Goal: Task Accomplishment & Management: Use online tool/utility

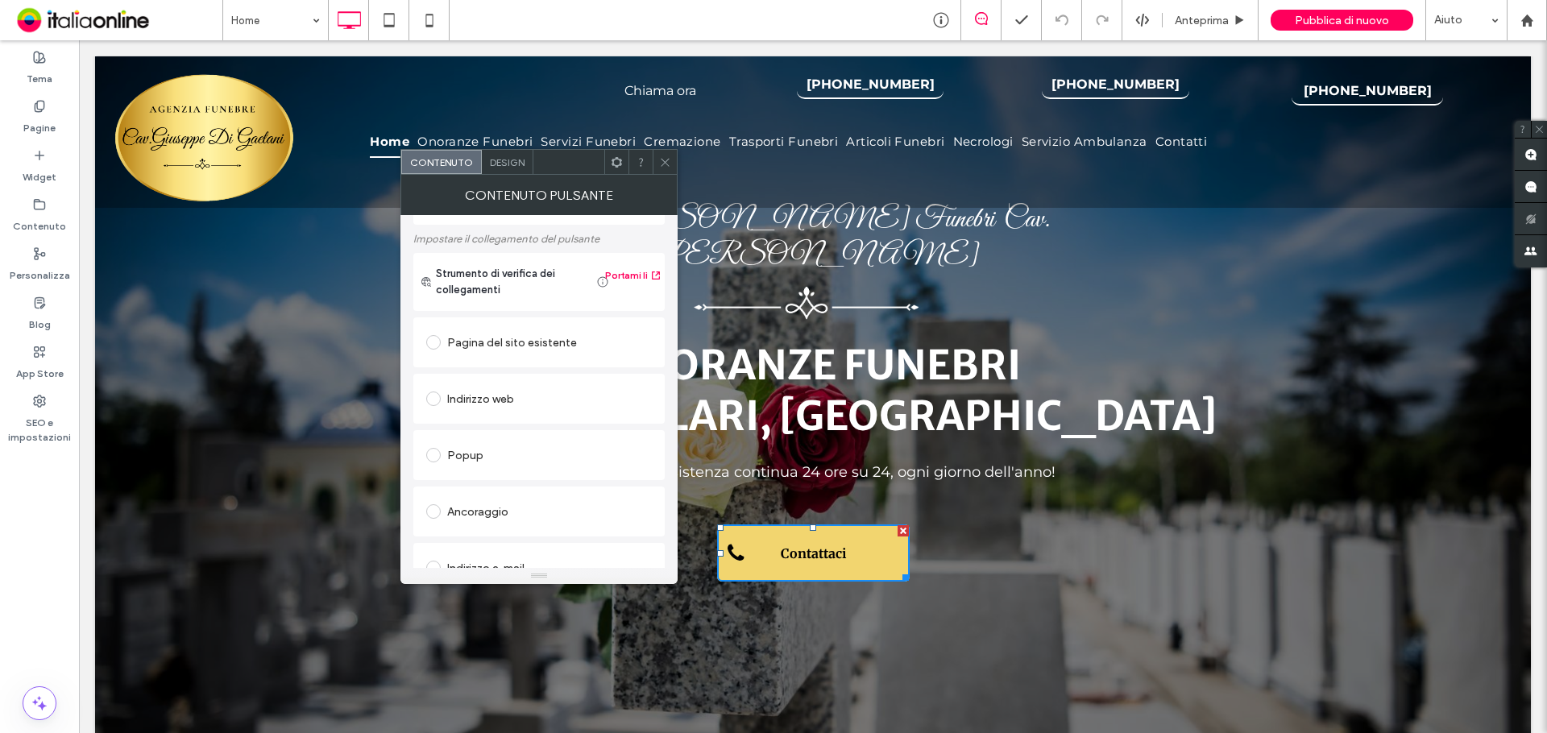
scroll to position [289, 0]
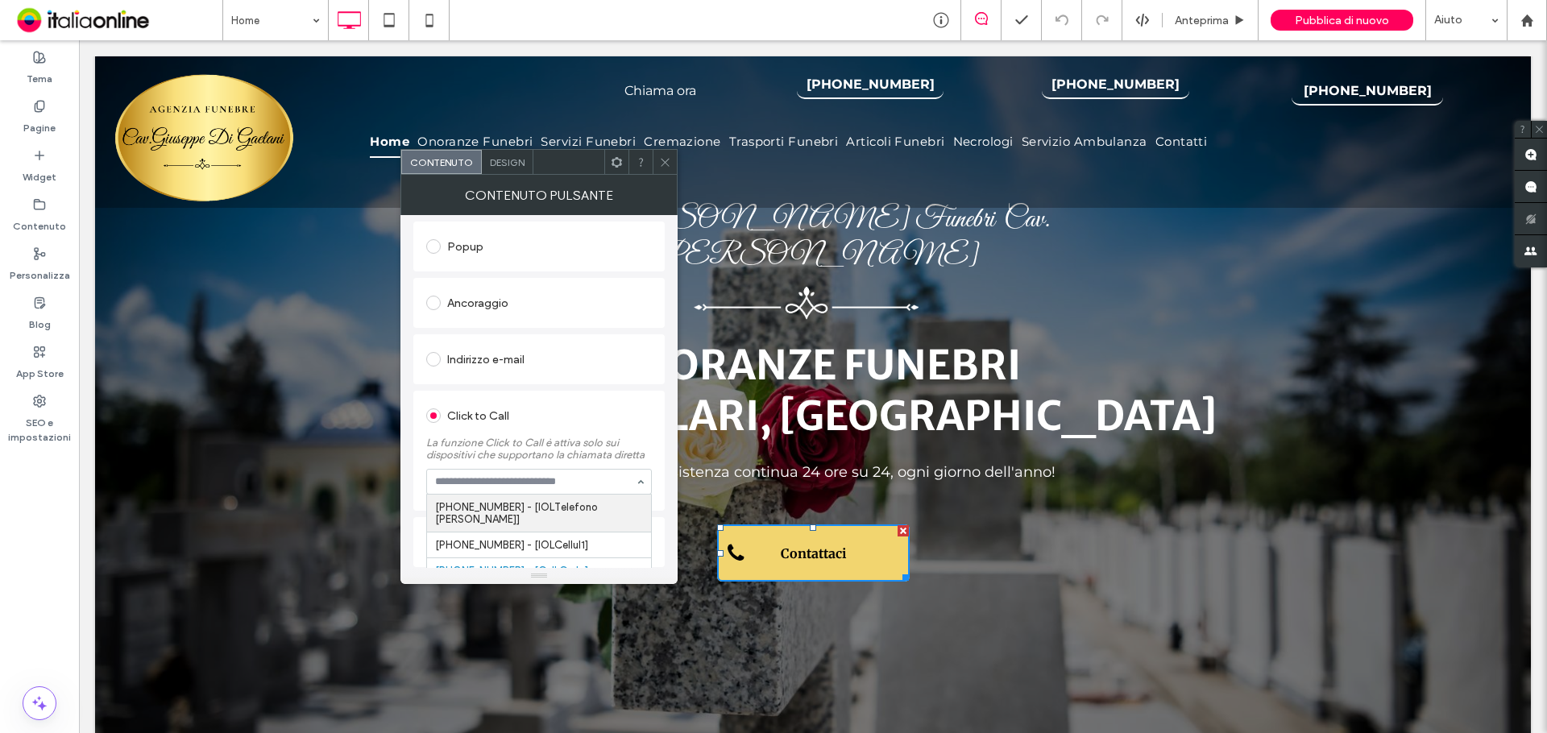
click at [671, 157] on div at bounding box center [665, 162] width 24 height 24
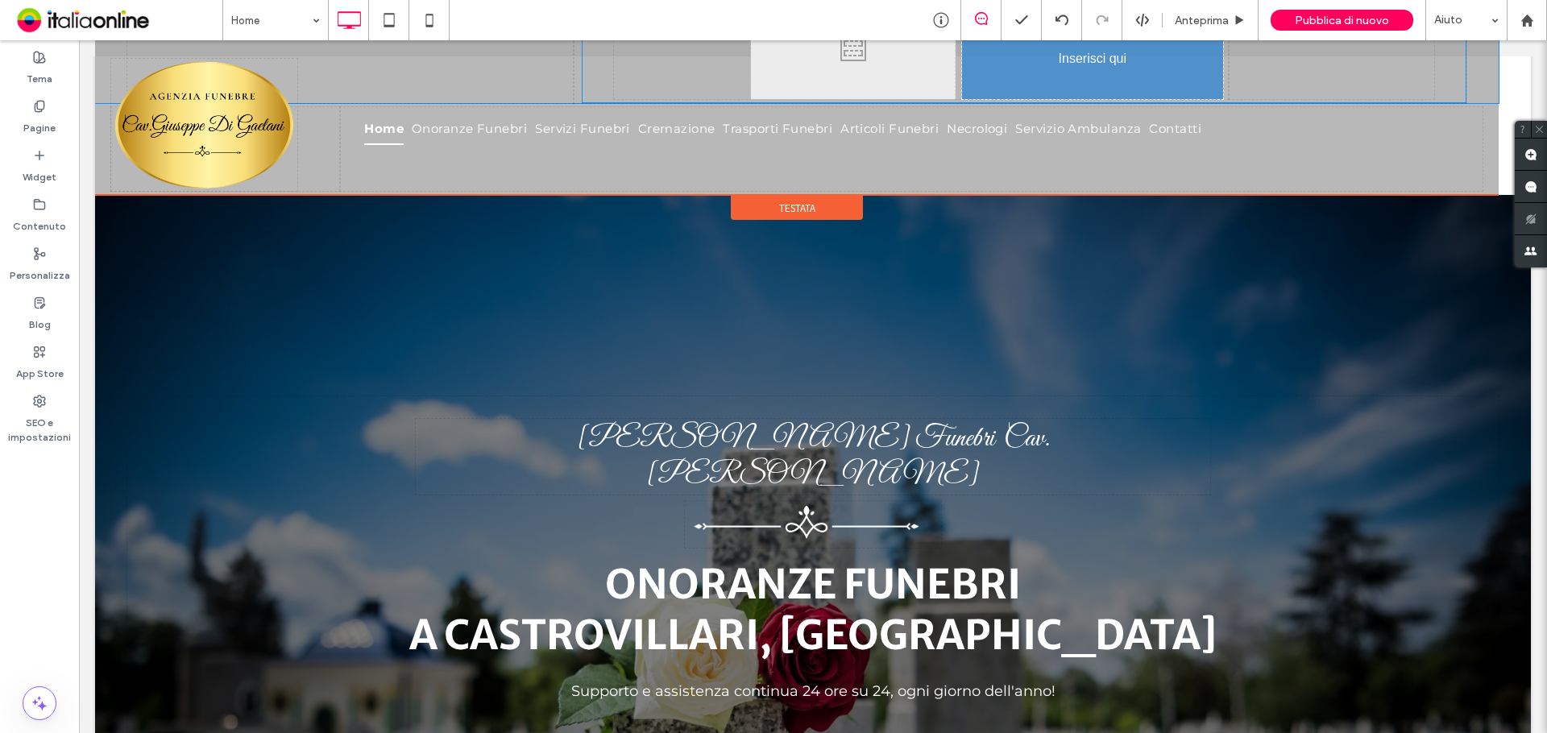
drag, startPoint x: 847, startPoint y: 83, endPoint x: 1098, endPoint y: 89, distance: 251.5
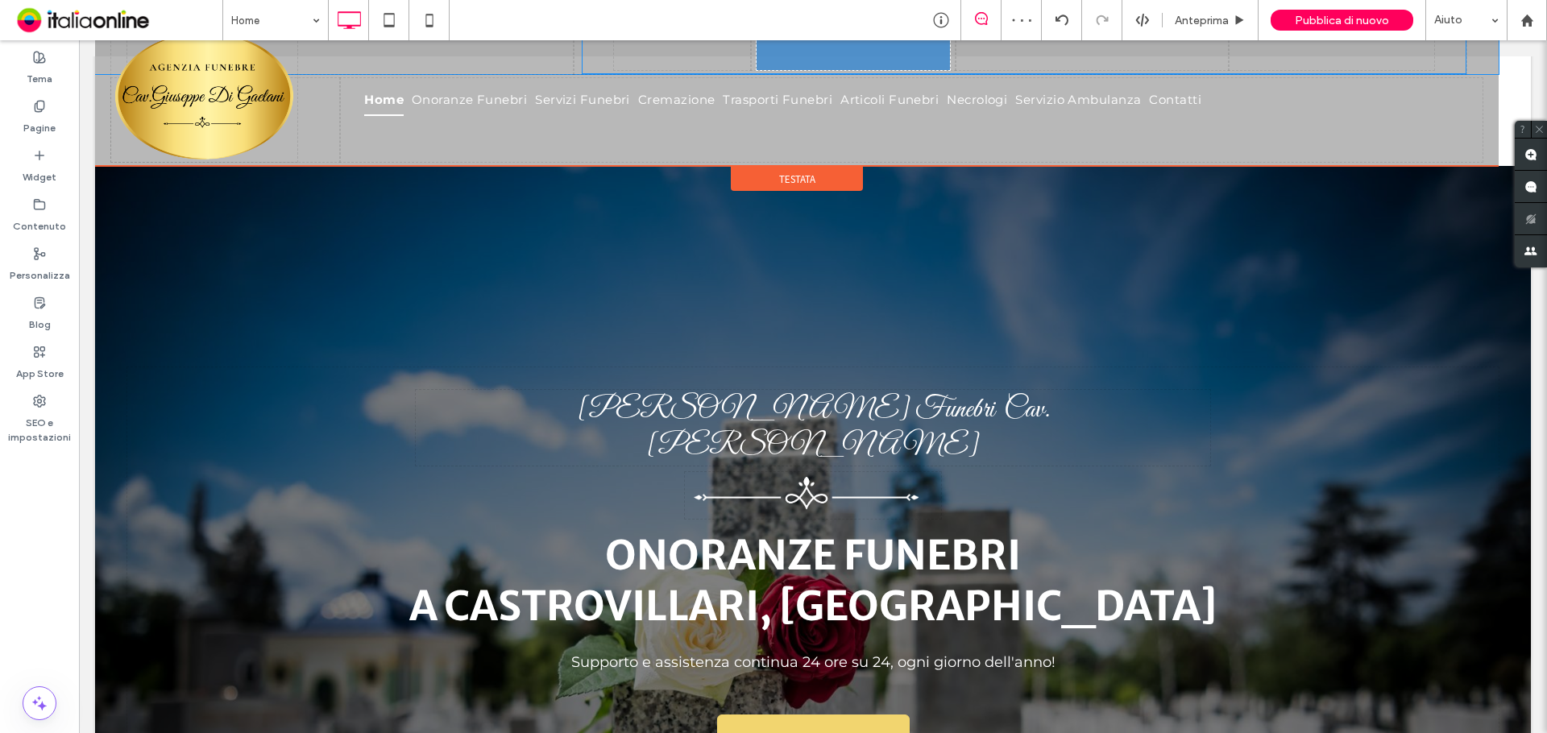
drag, startPoint x: 1106, startPoint y: 87, endPoint x: 842, endPoint y: 48, distance: 266.5
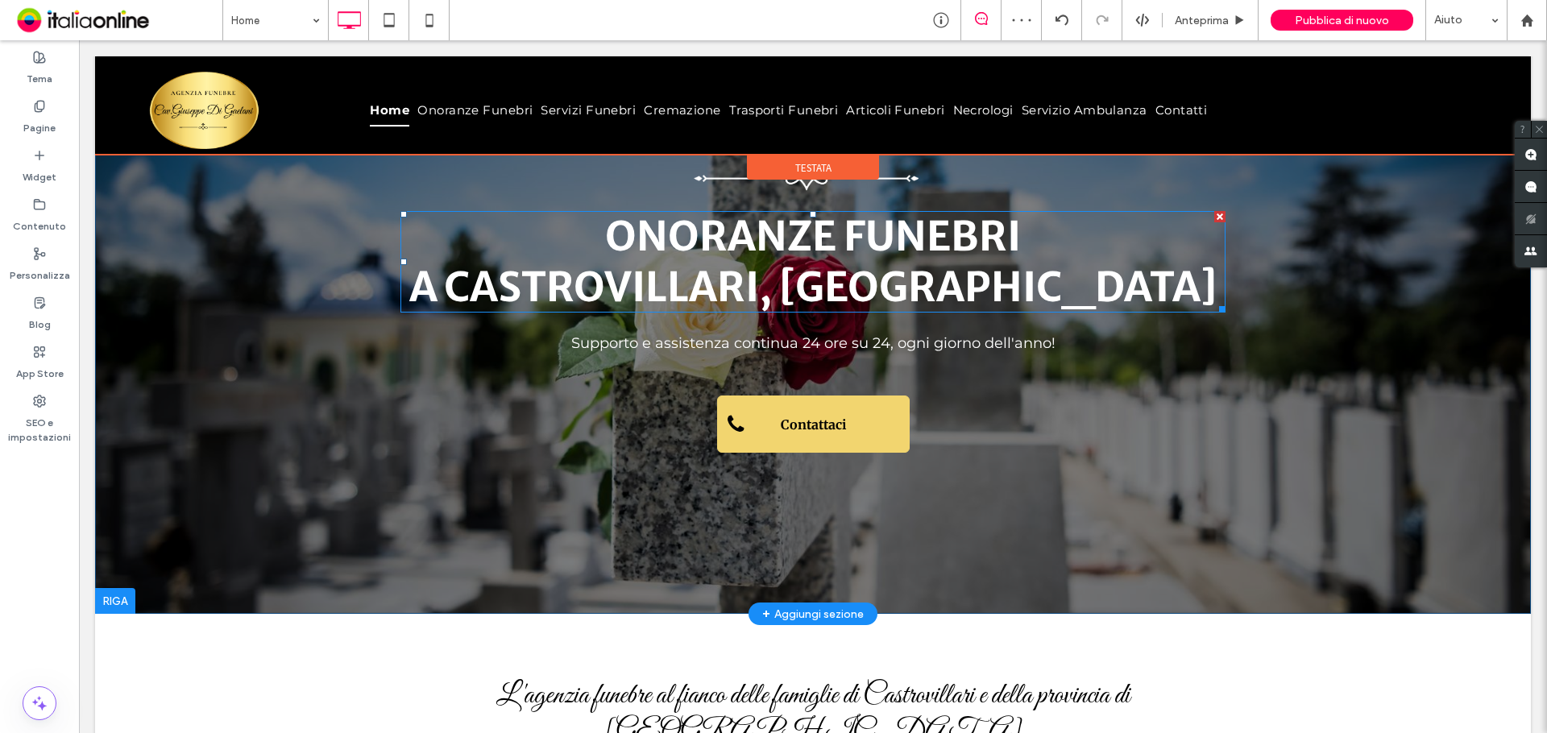
scroll to position [242, 0]
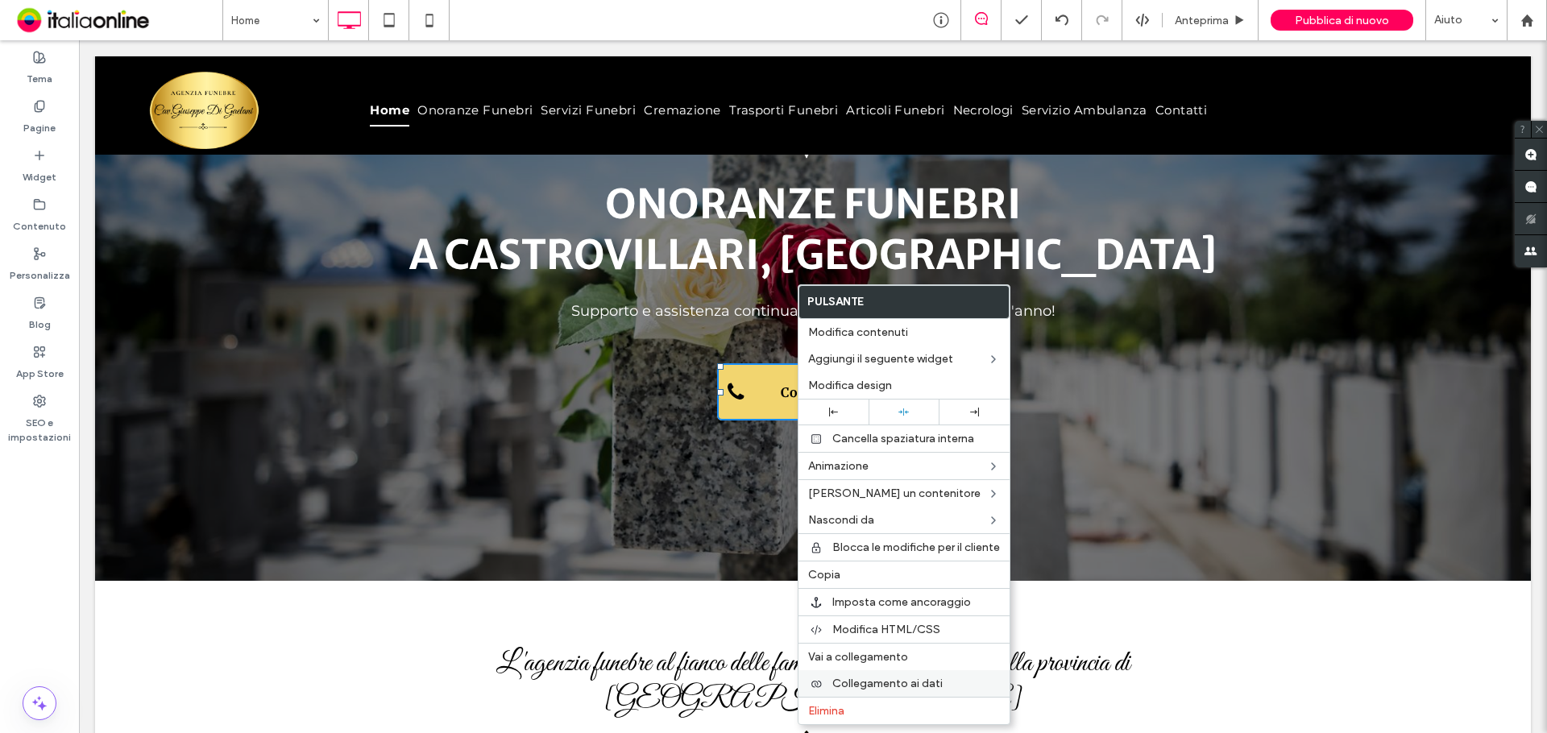
click at [913, 683] on span "Collegamento ai dati" at bounding box center [888, 684] width 110 height 14
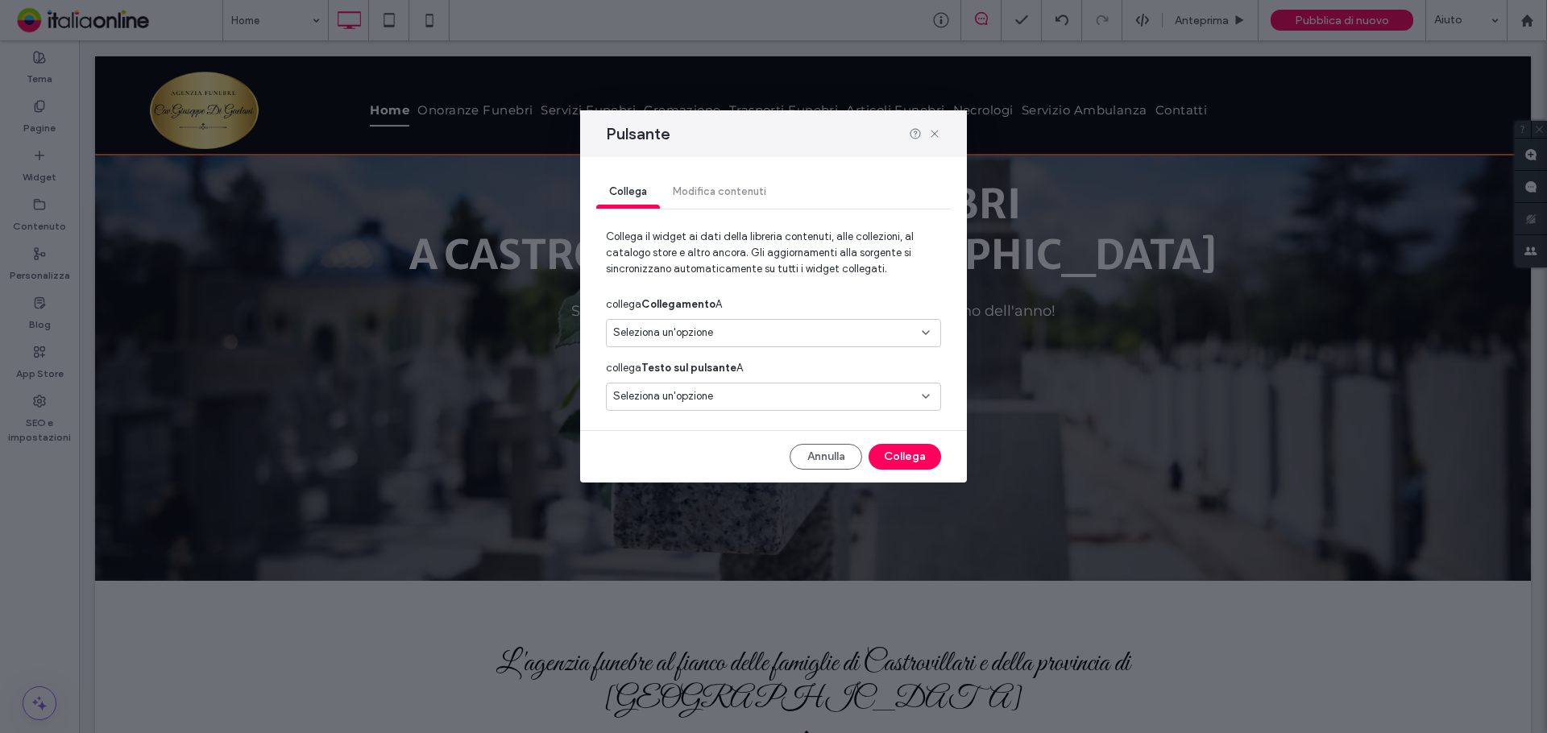
click at [762, 336] on div "Seleziona un'opzione" at bounding box center [763, 333] width 301 height 16
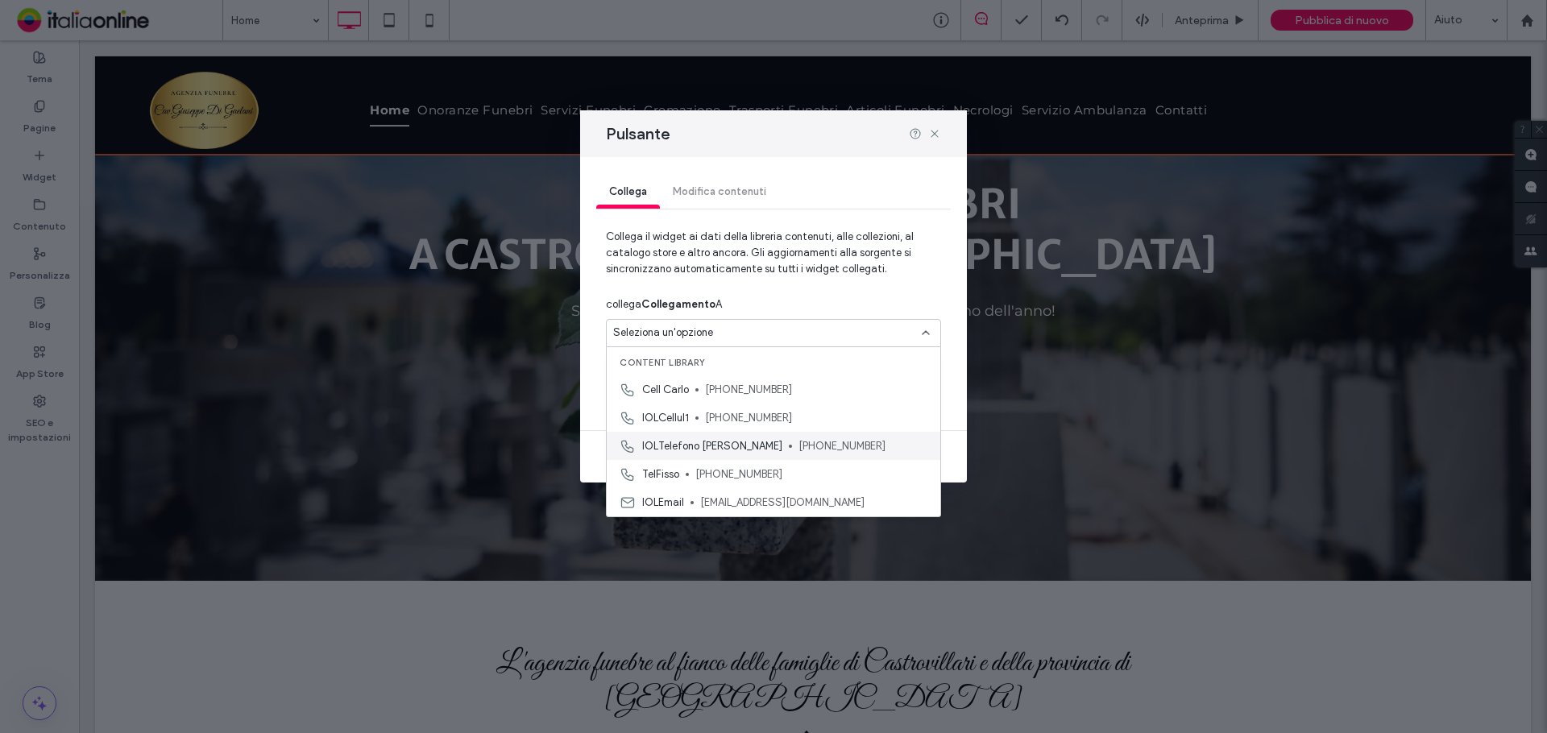
click at [789, 446] on span at bounding box center [790, 446] width 3 height 3
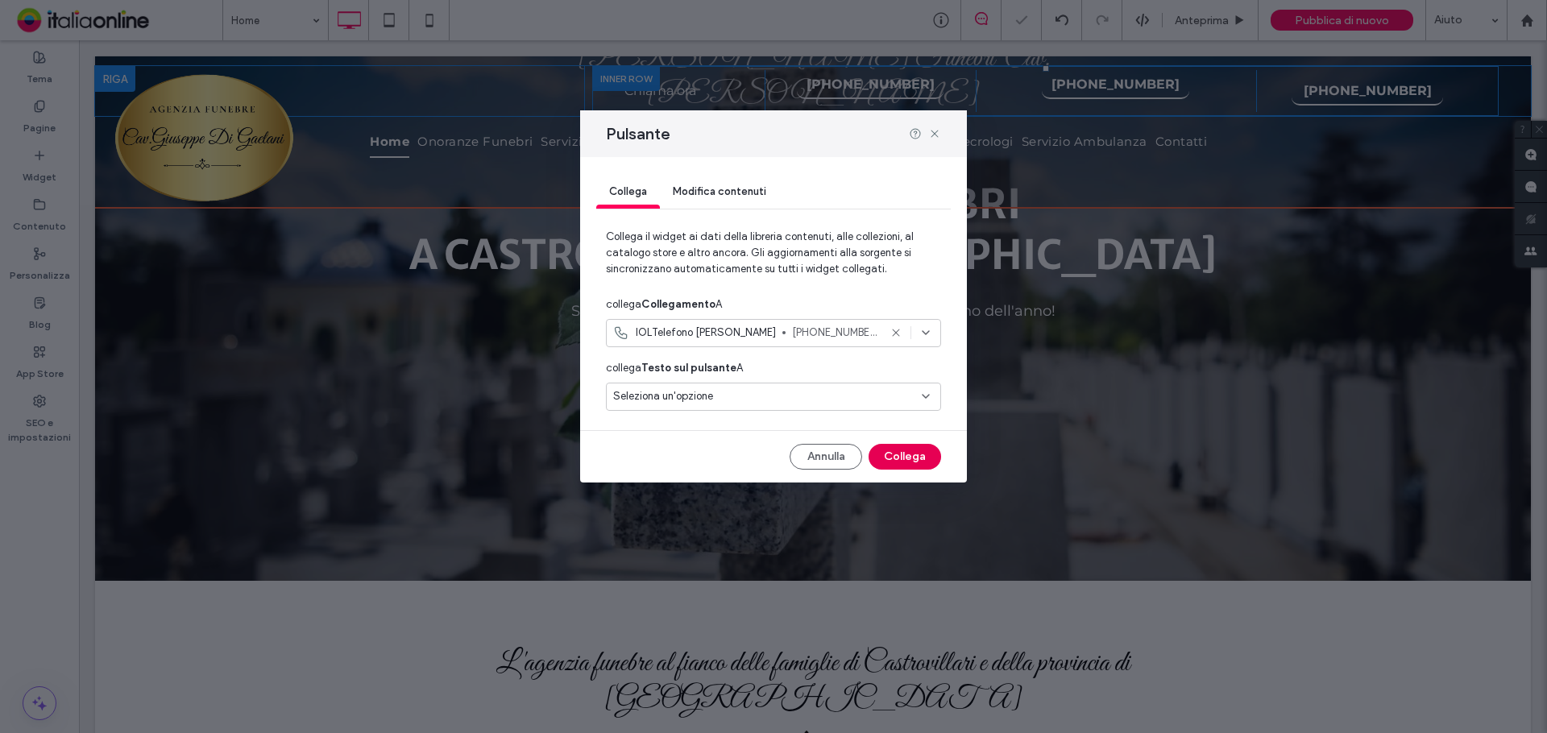
click at [887, 456] on button "Collega" at bounding box center [905, 457] width 73 height 26
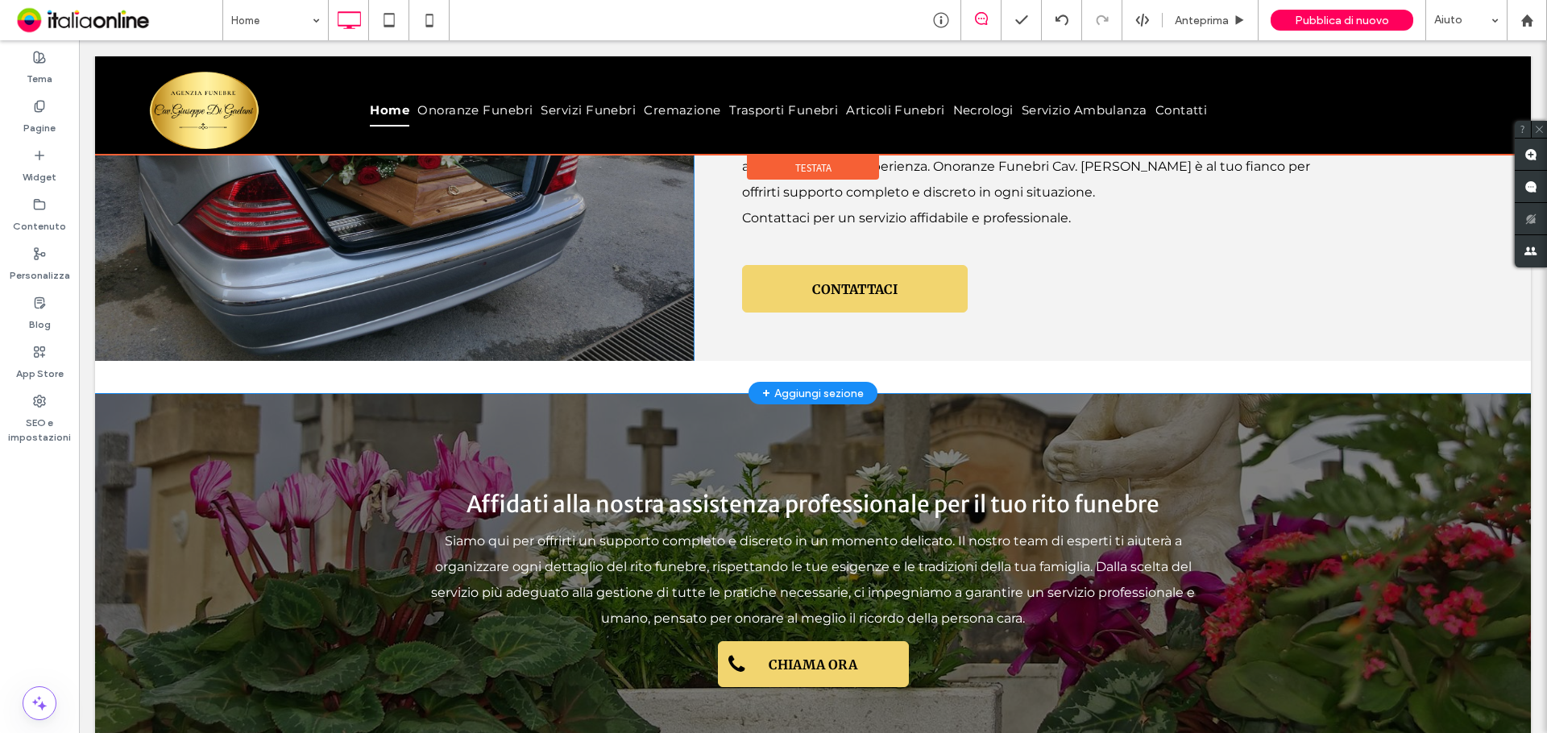
scroll to position [3465, 0]
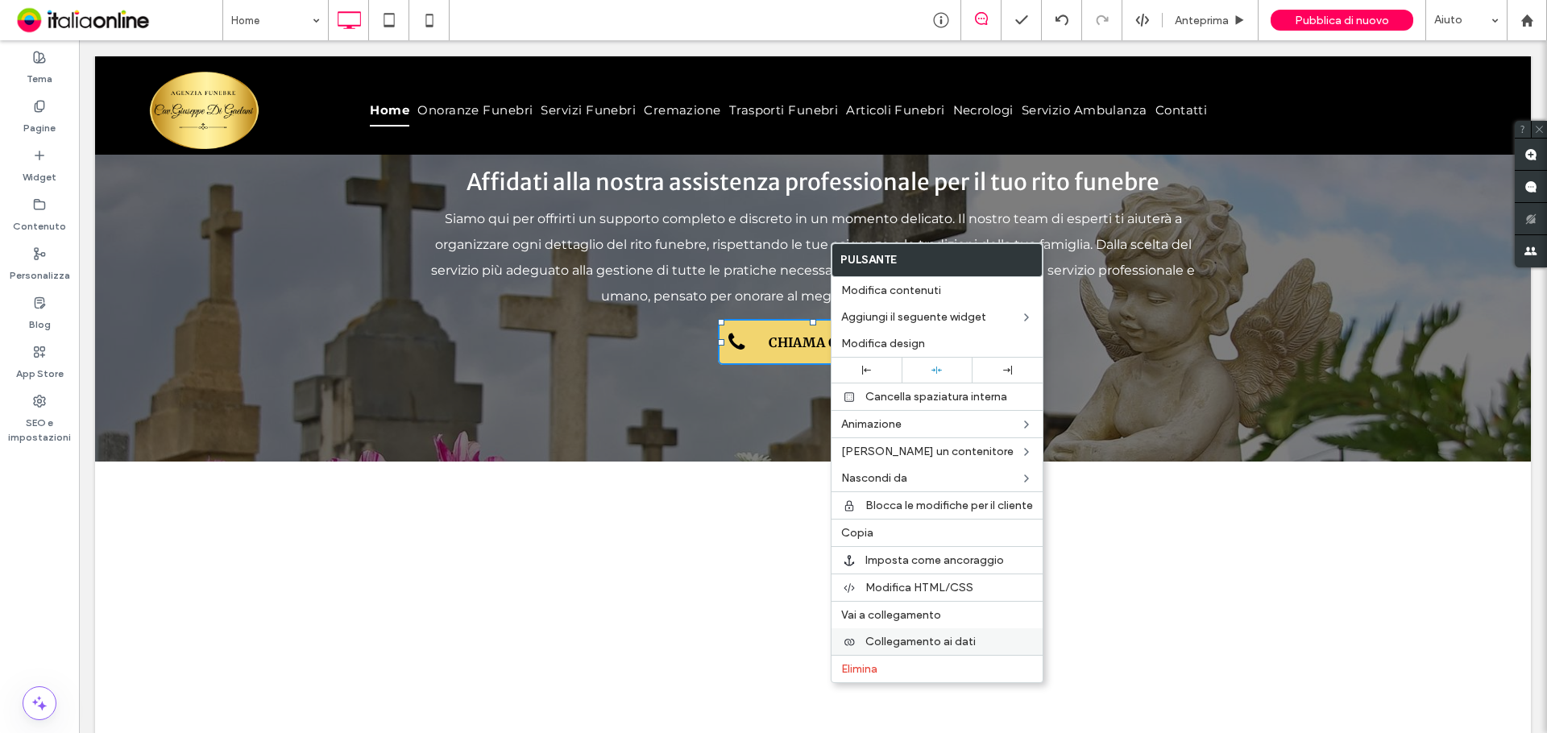
click at [944, 641] on span "Collegamento ai dati" at bounding box center [921, 642] width 110 height 14
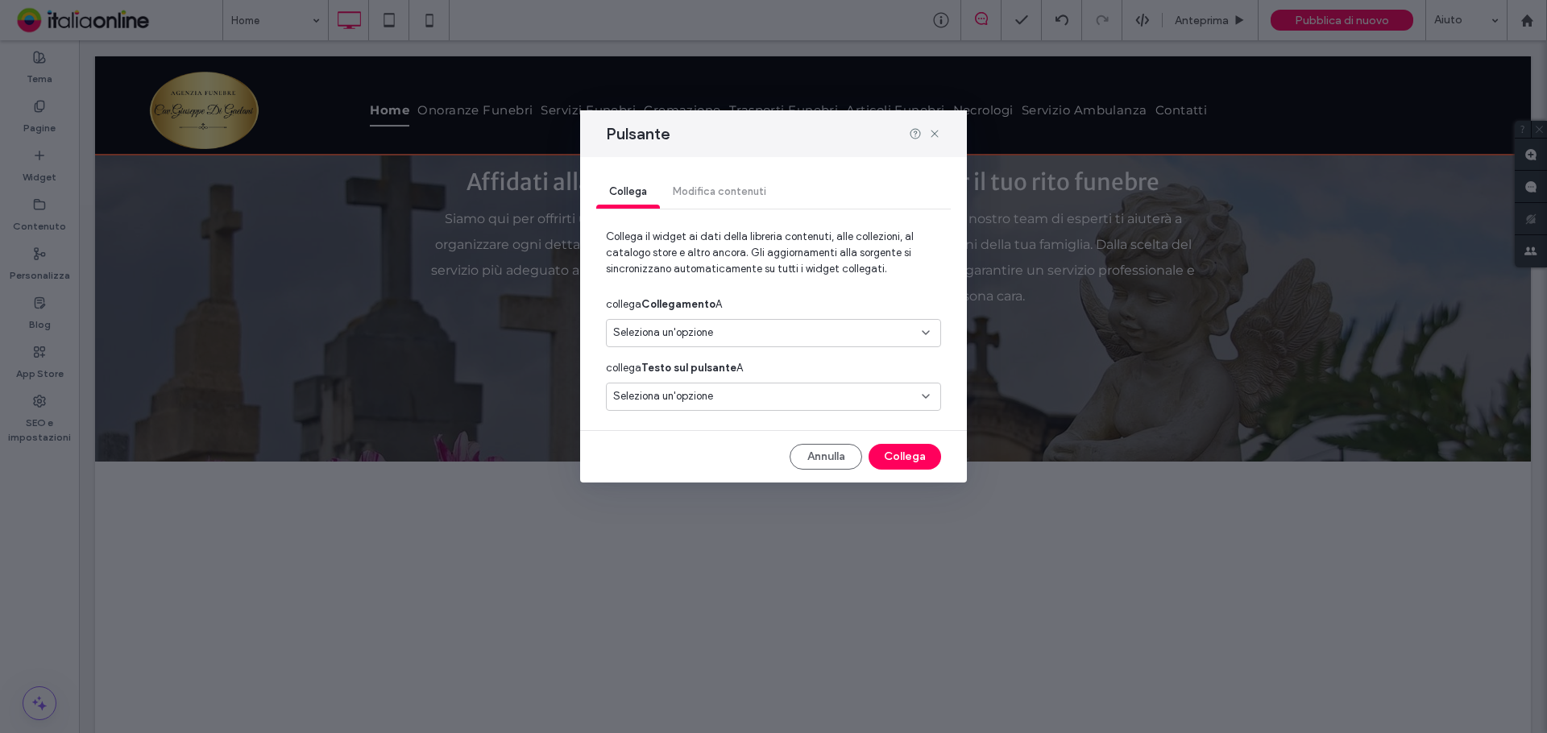
click at [741, 346] on div "Seleziona un'opzione" at bounding box center [773, 333] width 335 height 28
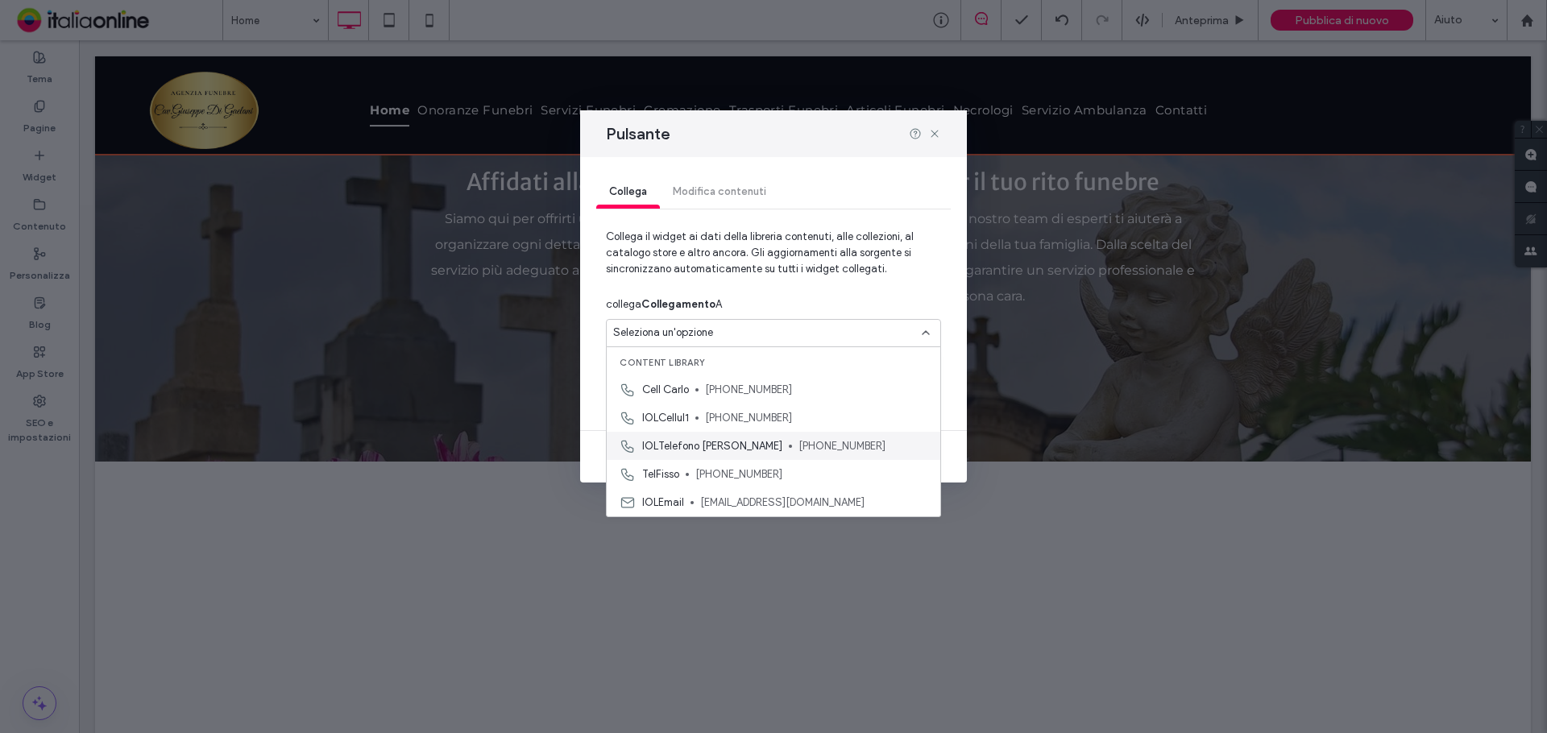
click at [735, 442] on span "IOLTelefono Giuseppe" at bounding box center [712, 446] width 140 height 16
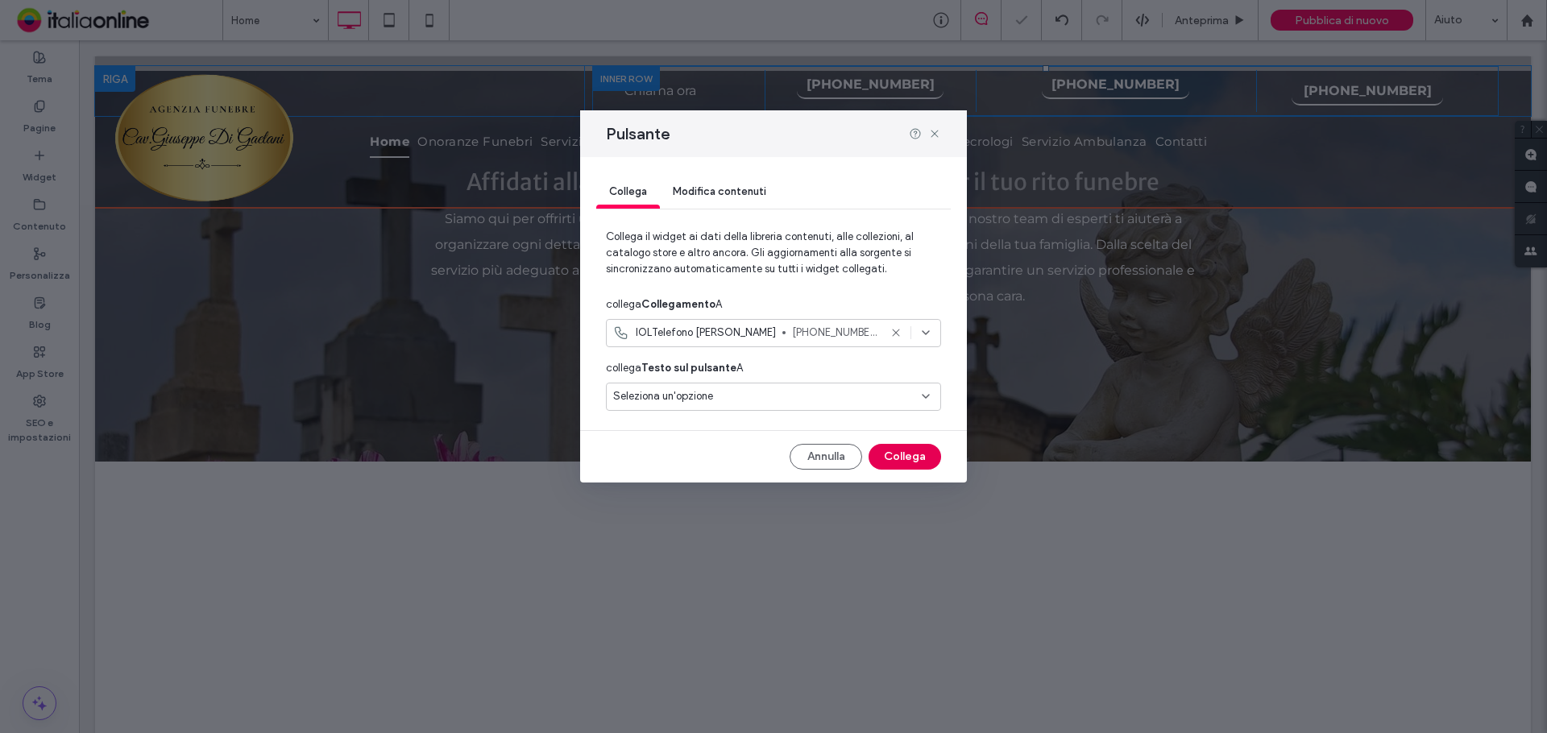
click at [878, 453] on button "Collega" at bounding box center [905, 457] width 73 height 26
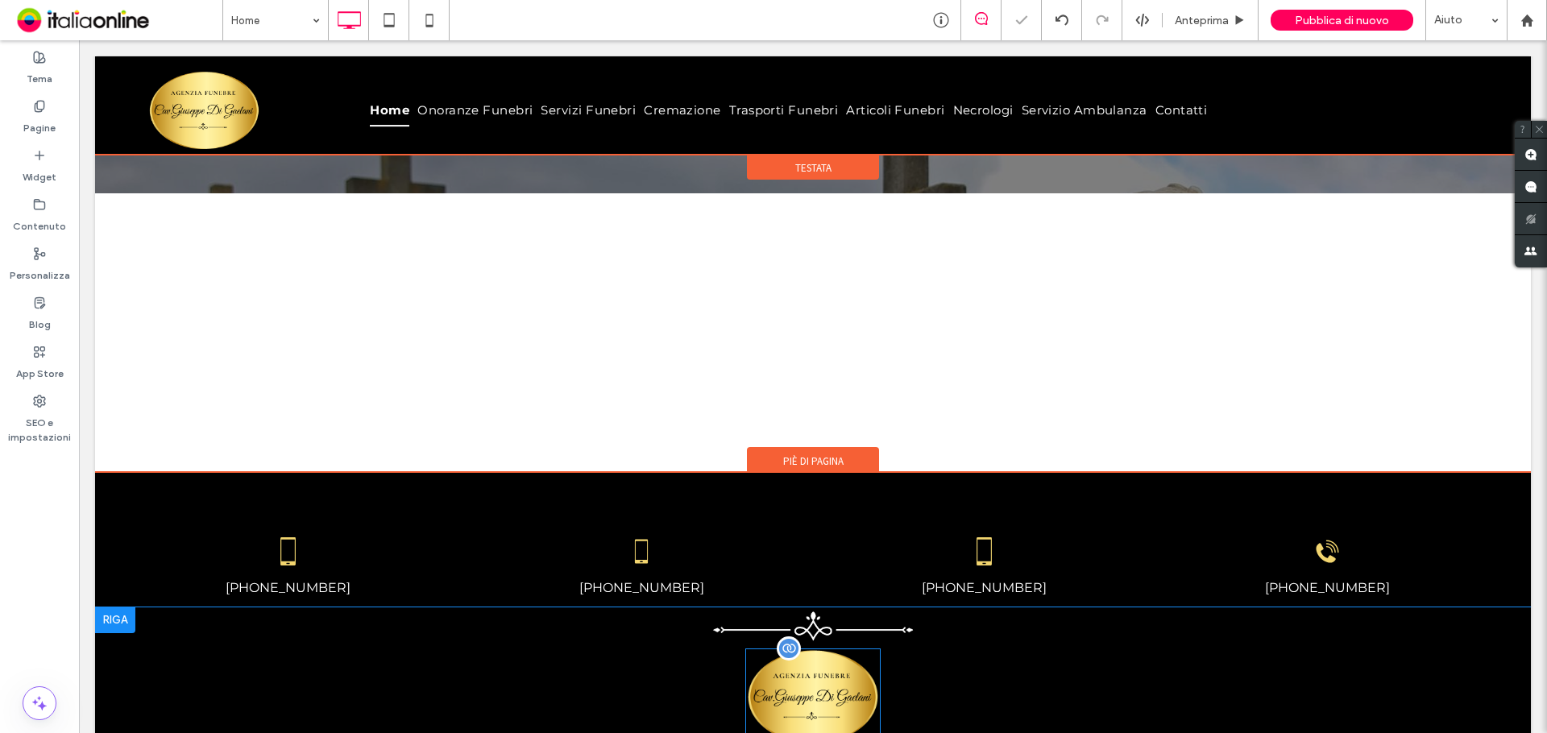
scroll to position [3863, 0]
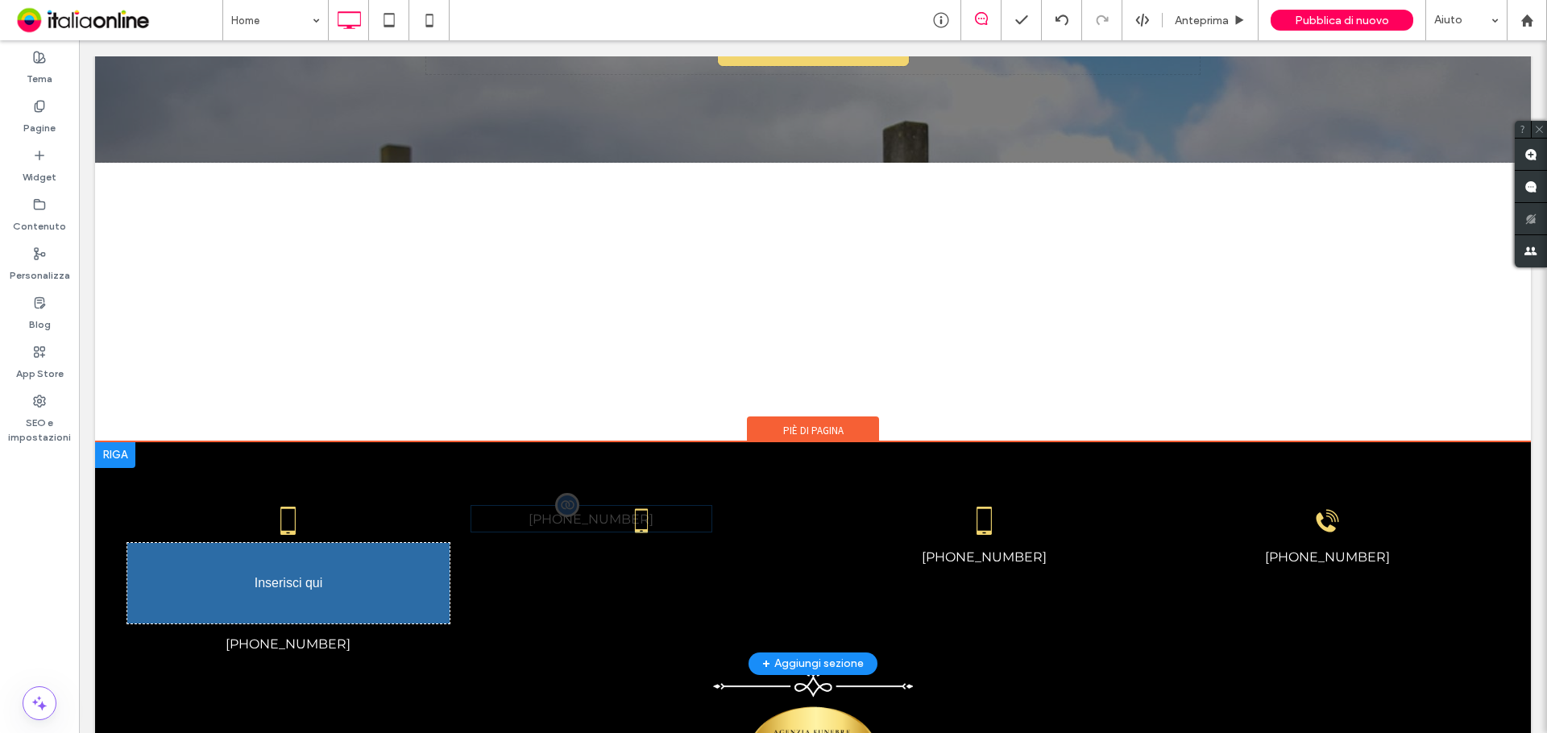
drag, startPoint x: 662, startPoint y: 352, endPoint x: 299, endPoint y: 512, distance: 396.2
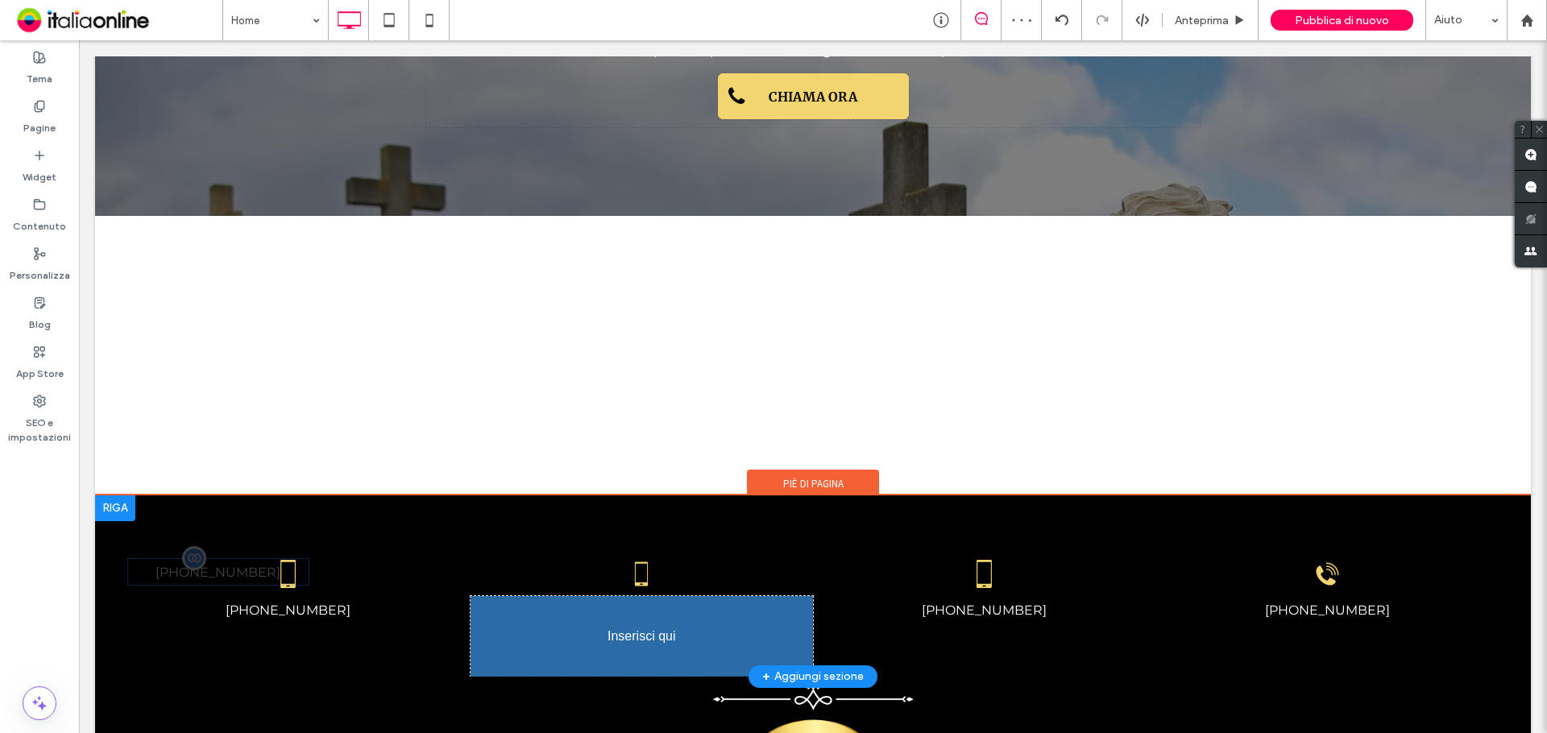
drag, startPoint x: 308, startPoint y: 395, endPoint x: 659, endPoint y: 546, distance: 382.3
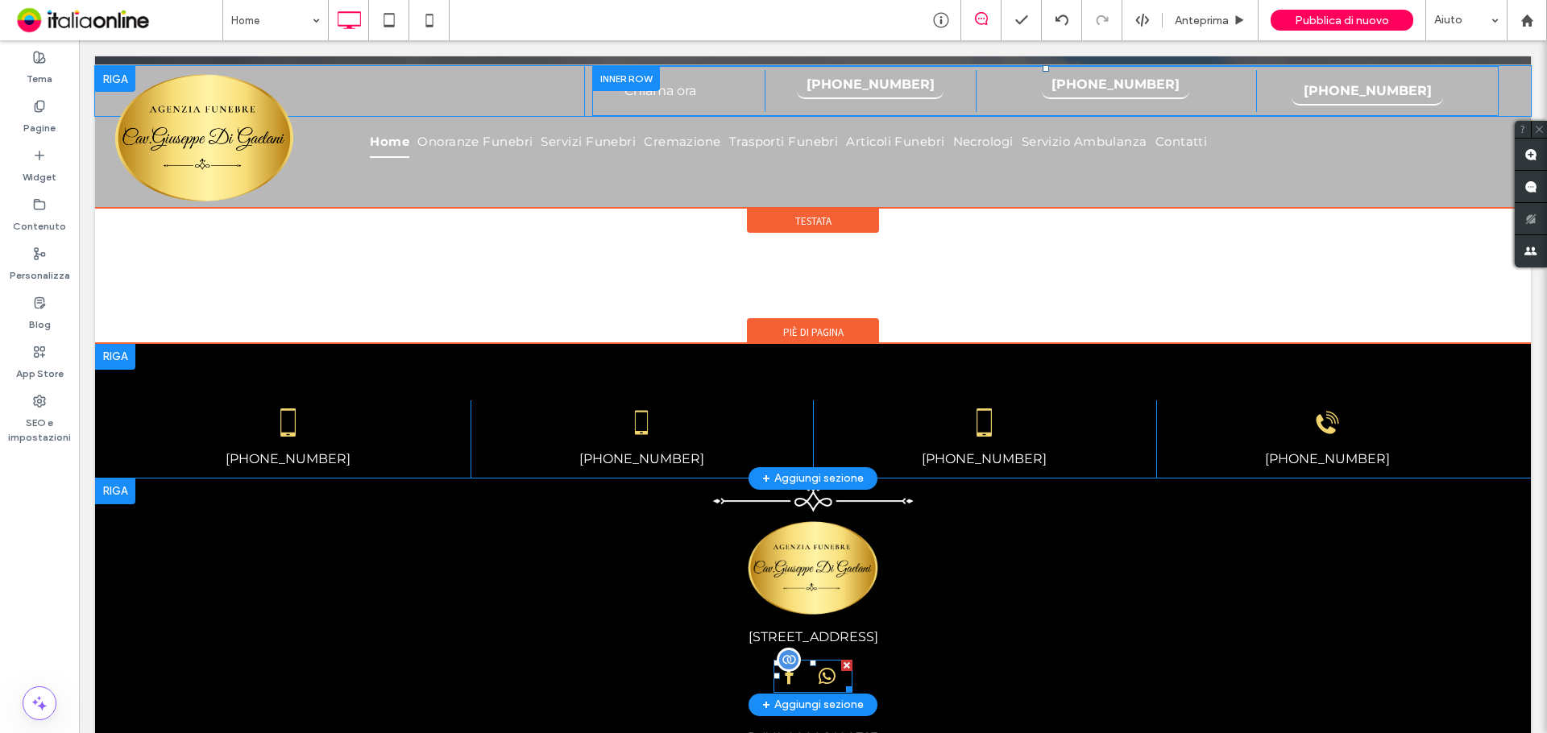
click at [815, 664] on span "whatsapp" at bounding box center [827, 676] width 25 height 25
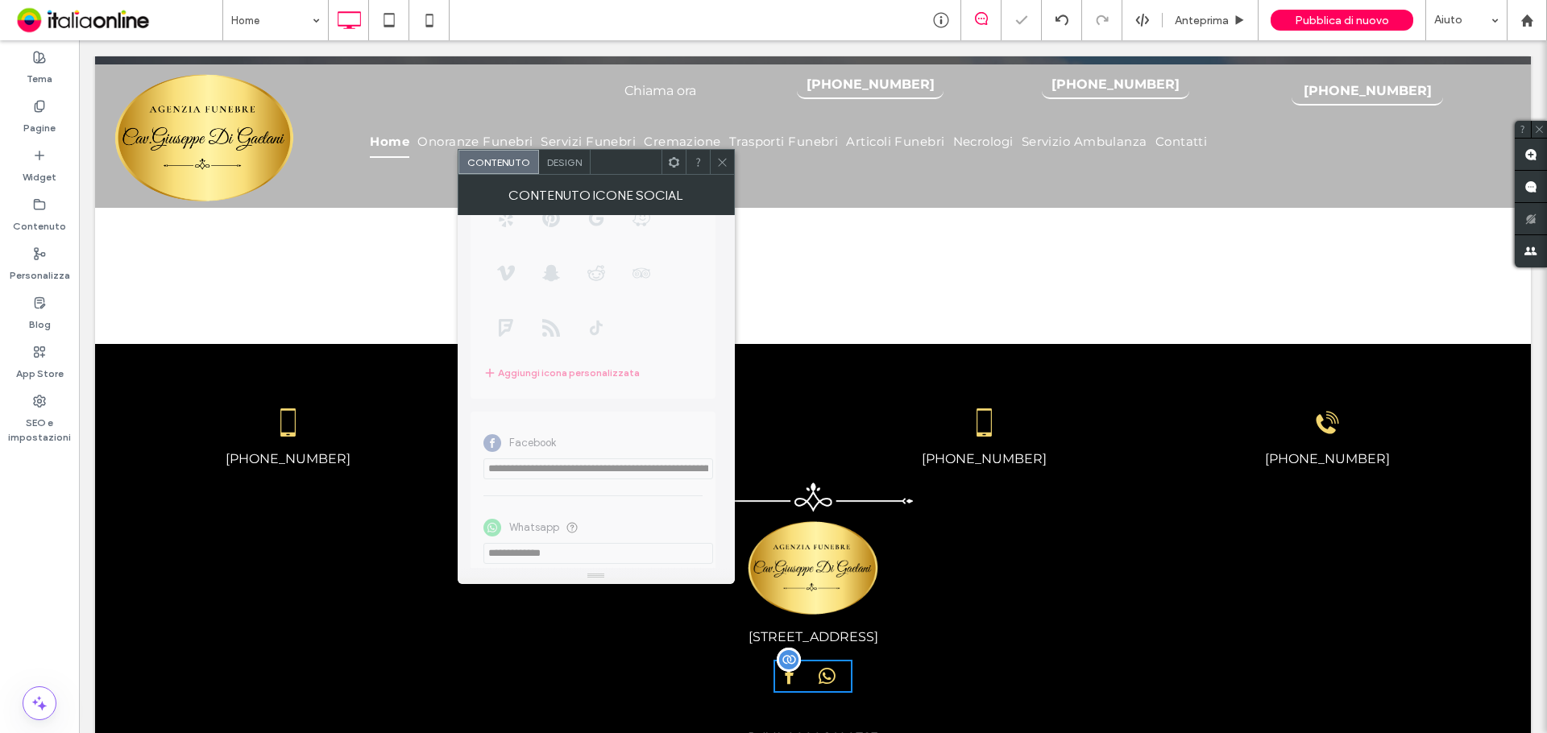
scroll to position [294, 0]
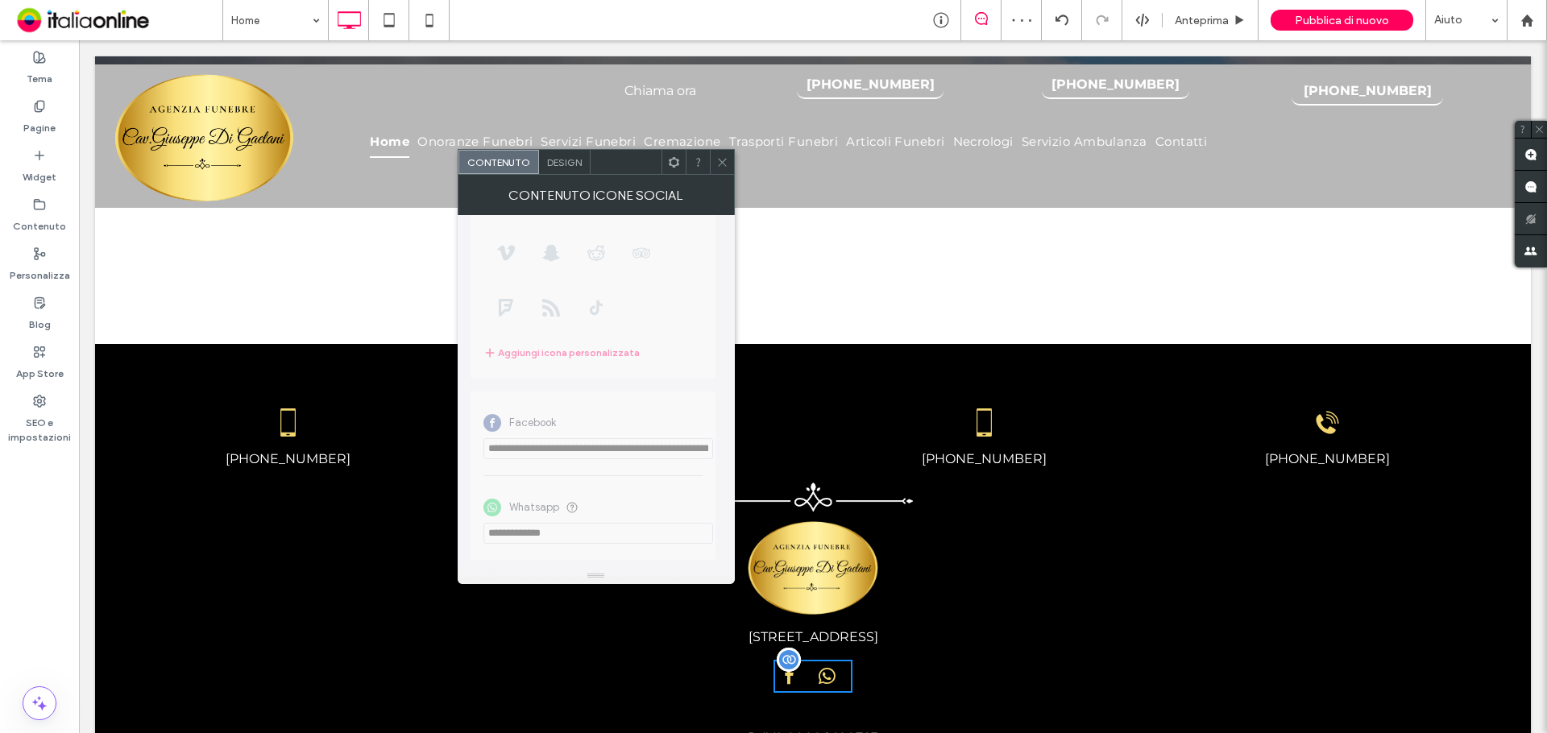
click at [721, 161] on use at bounding box center [722, 162] width 8 height 8
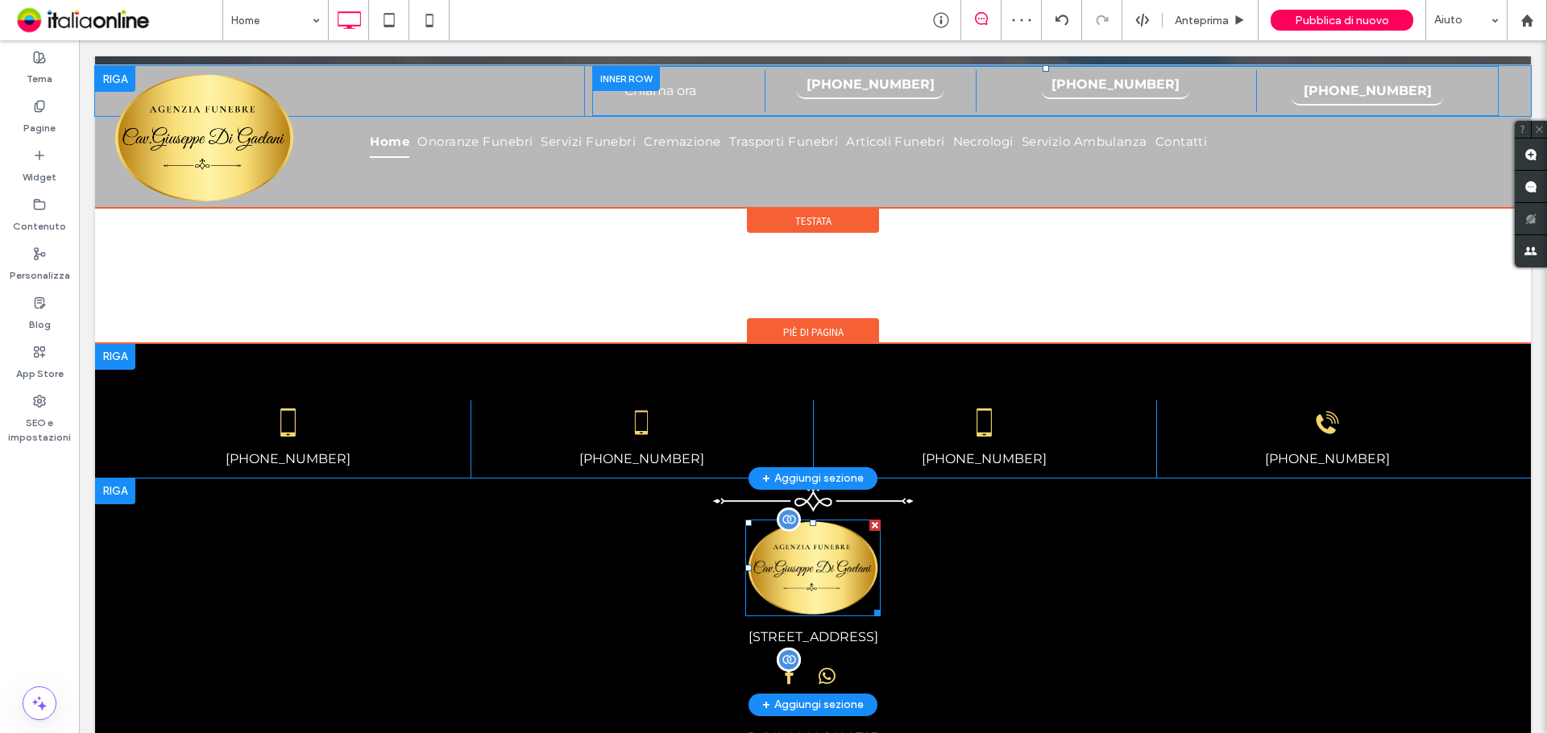
click at [803, 520] on img at bounding box center [813, 568] width 136 height 97
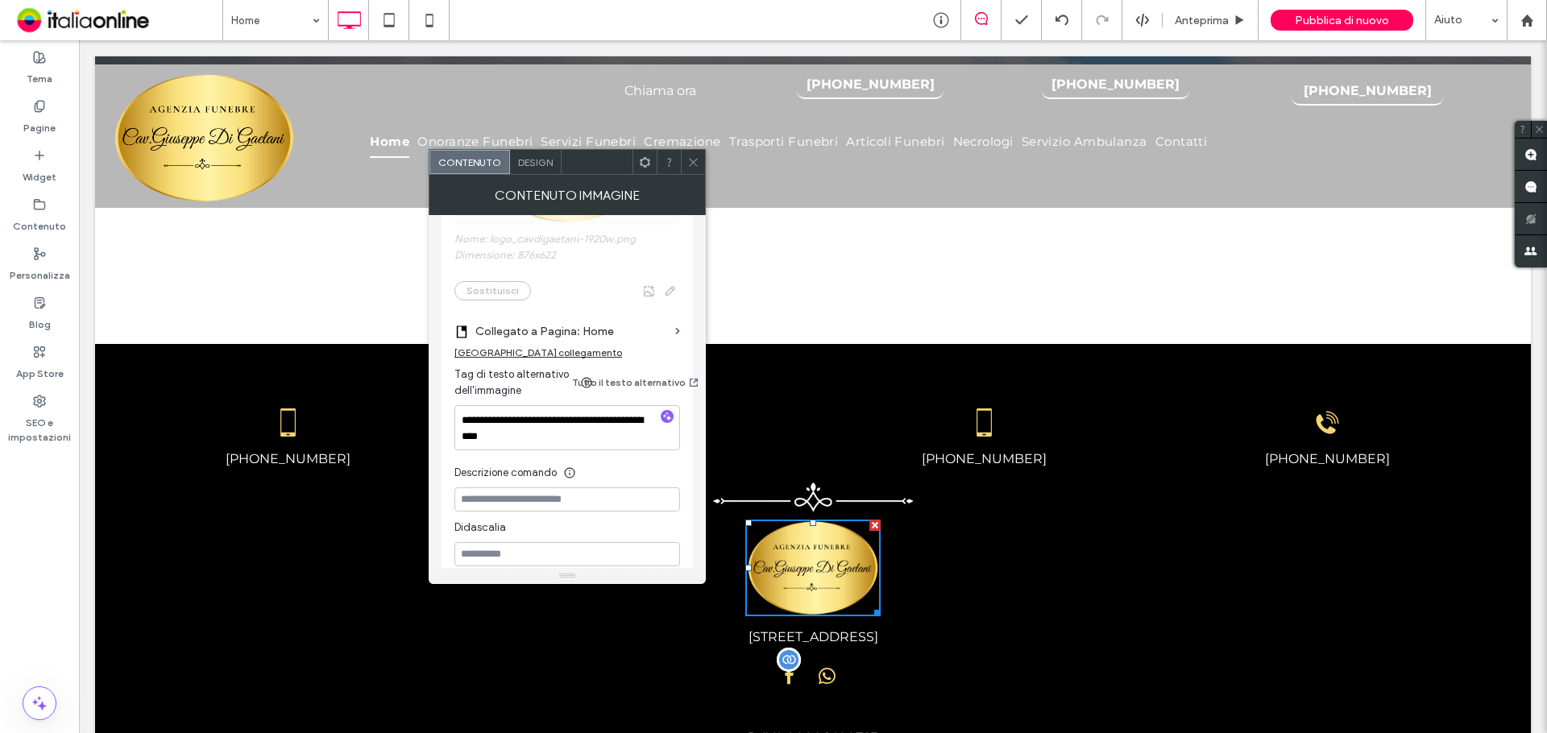
scroll to position [484, 0]
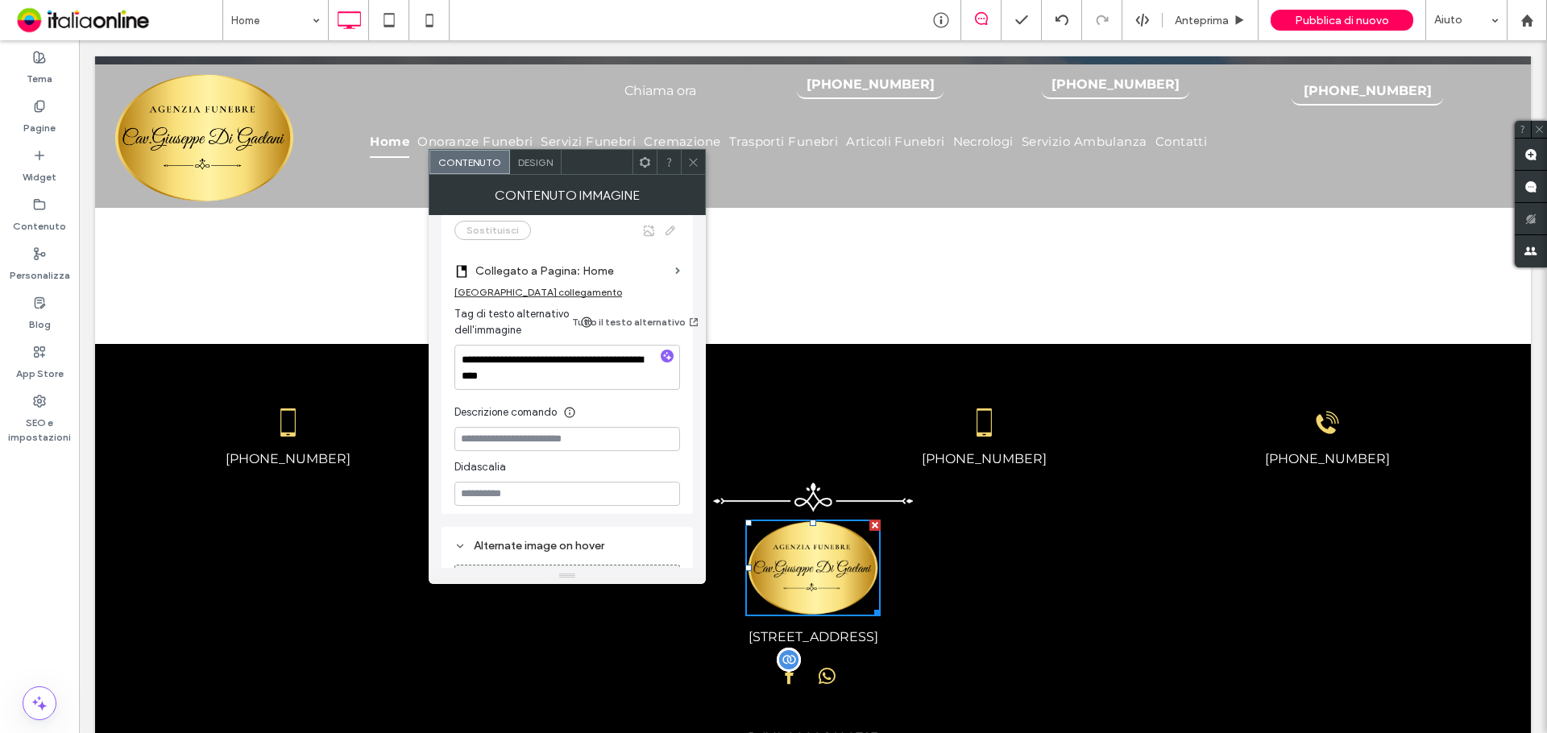
click at [686, 159] on div at bounding box center [693, 162] width 24 height 24
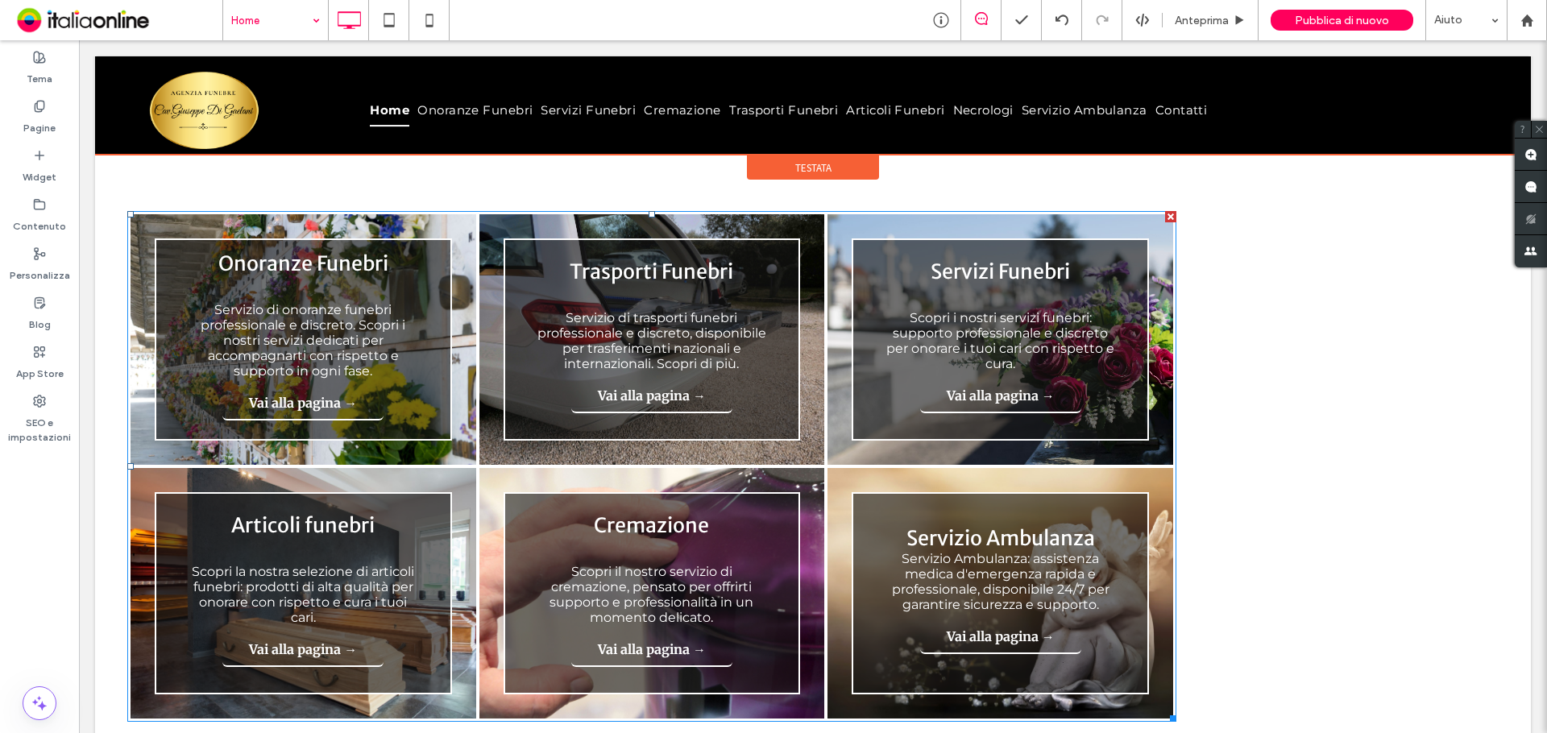
scroll to position [1606, 0]
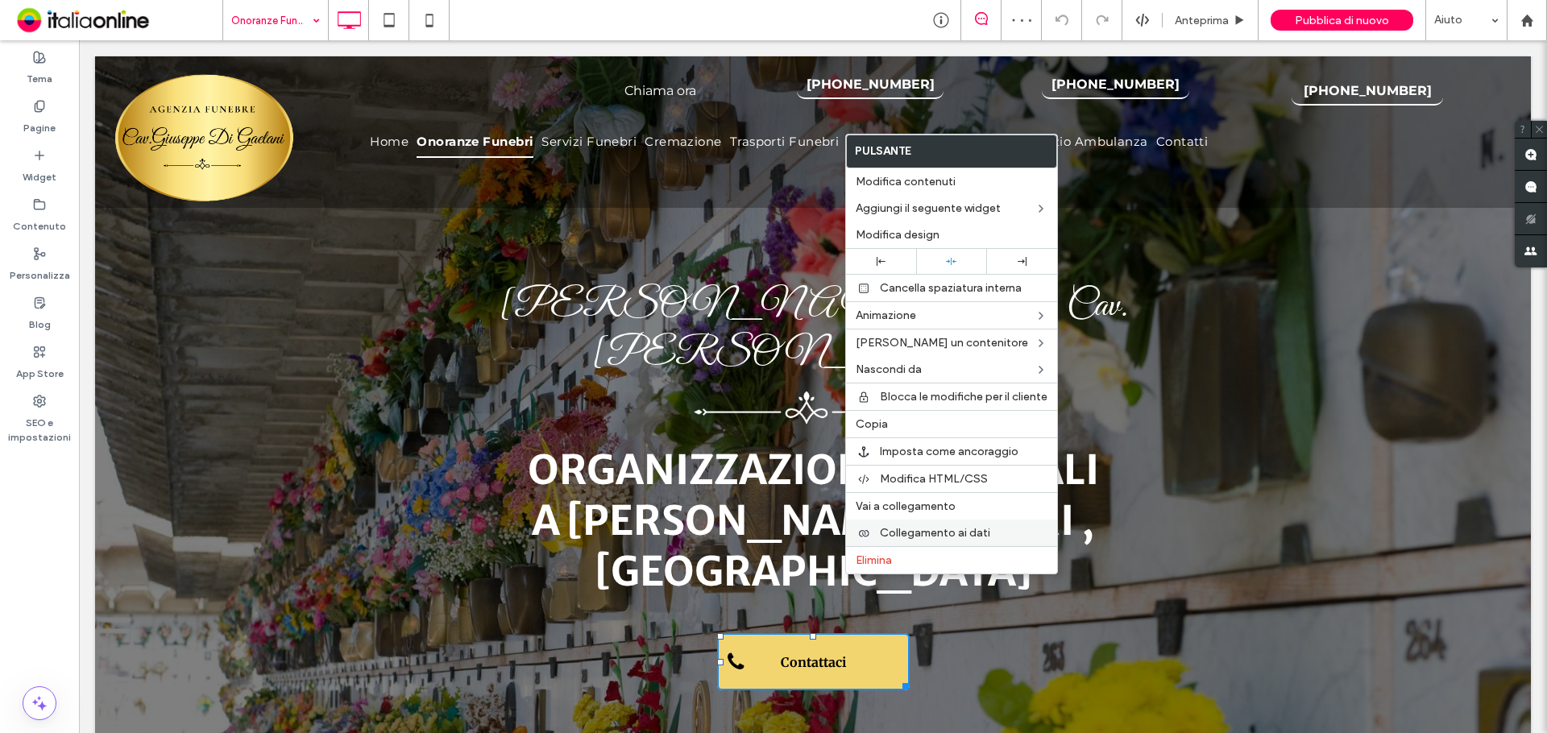
click at [967, 533] on span "Collegamento ai dati" at bounding box center [935, 533] width 110 height 14
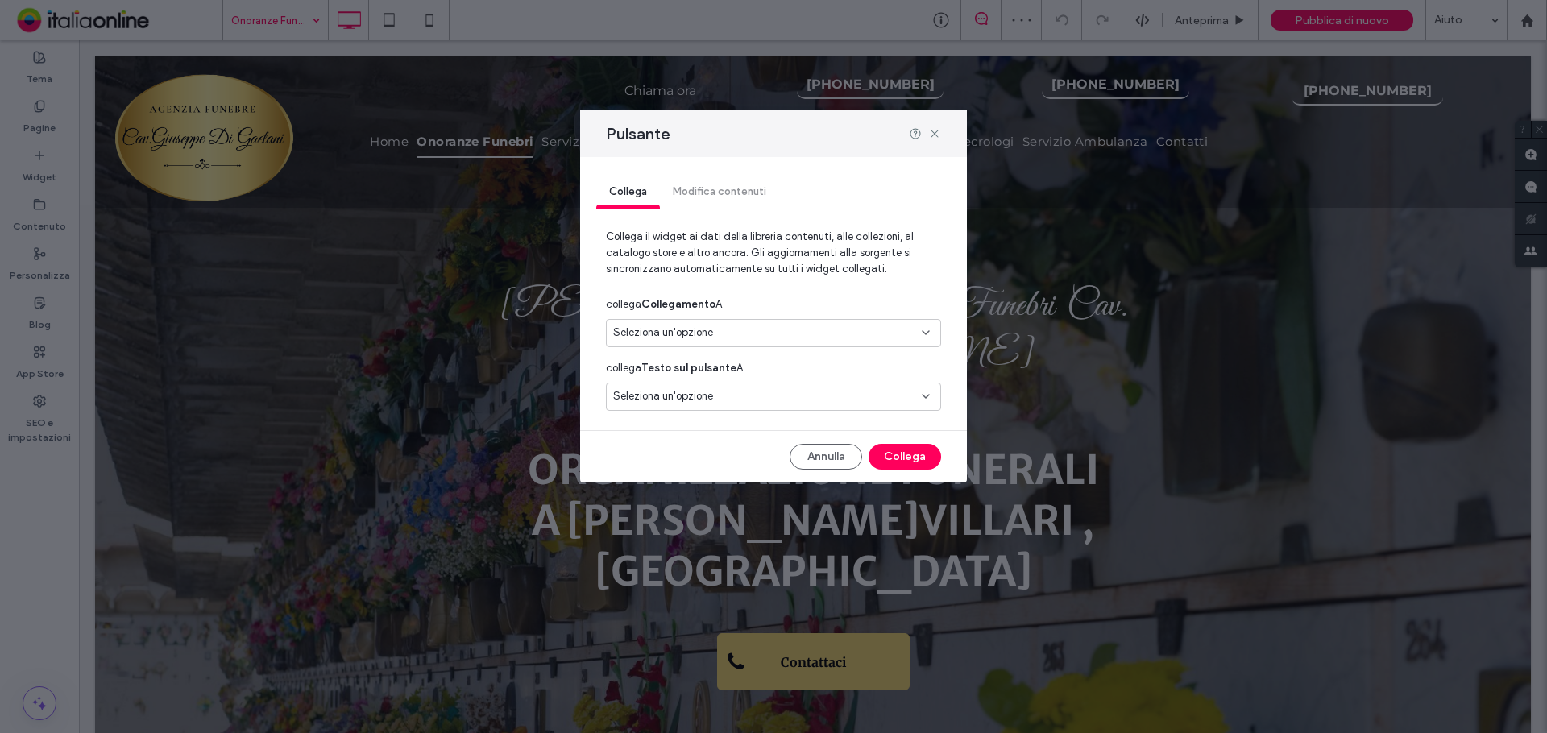
click at [642, 323] on div "Seleziona un'opzione" at bounding box center [773, 333] width 335 height 28
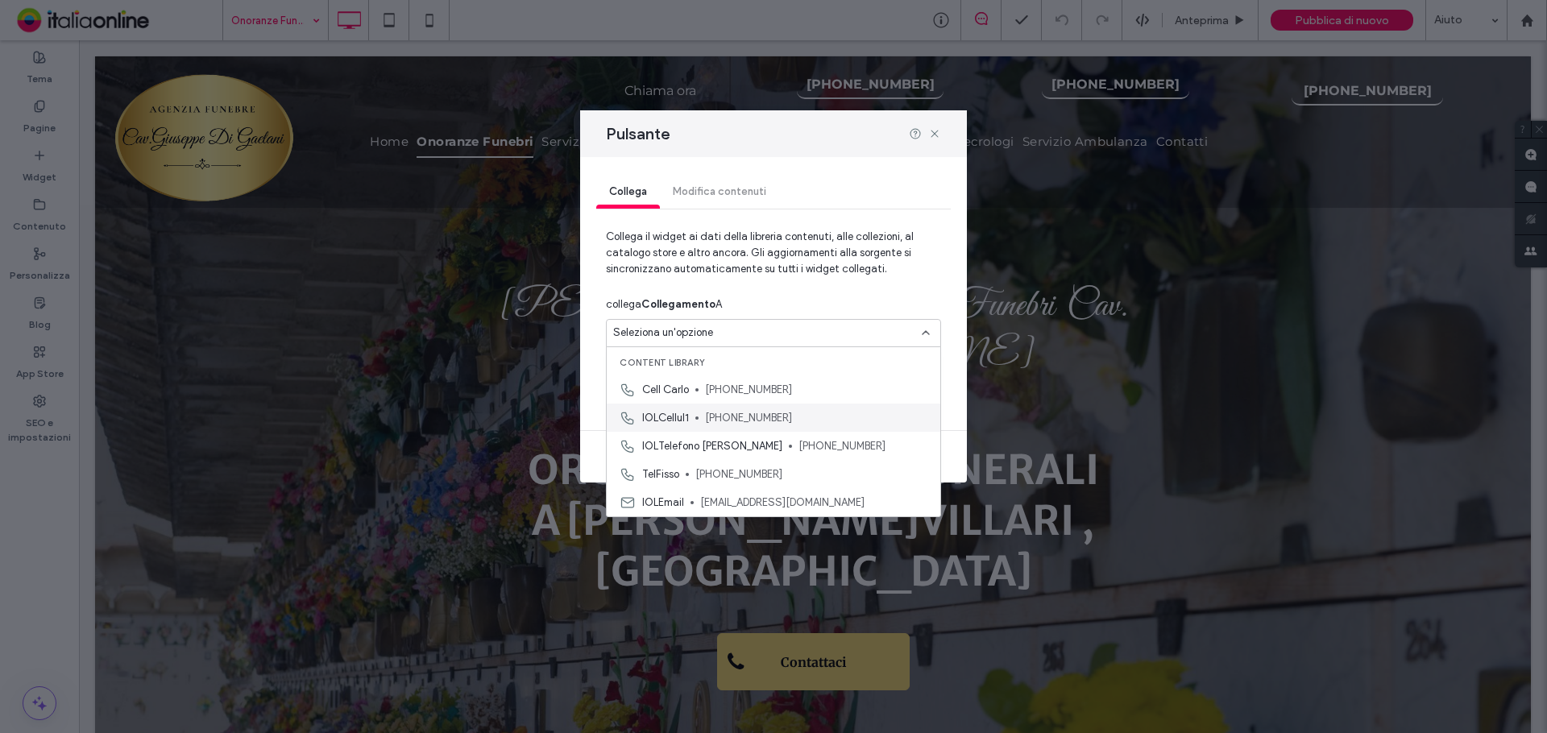
click at [697, 427] on div "IOLCellul1 +39 379 2698977" at bounding box center [774, 418] width 334 height 28
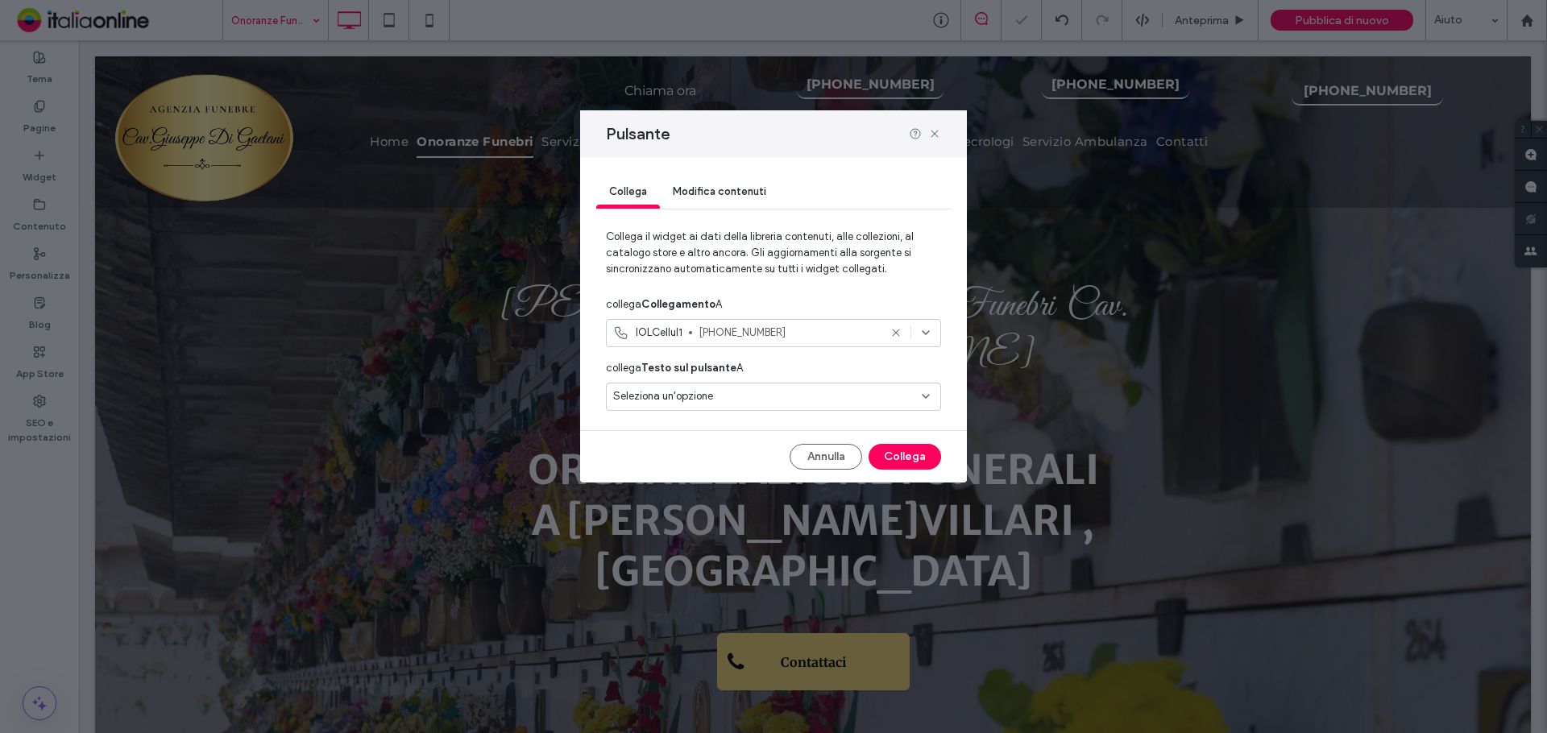
click at [716, 329] on span "[PHONE_NUMBER]" at bounding box center [789, 333] width 180 height 16
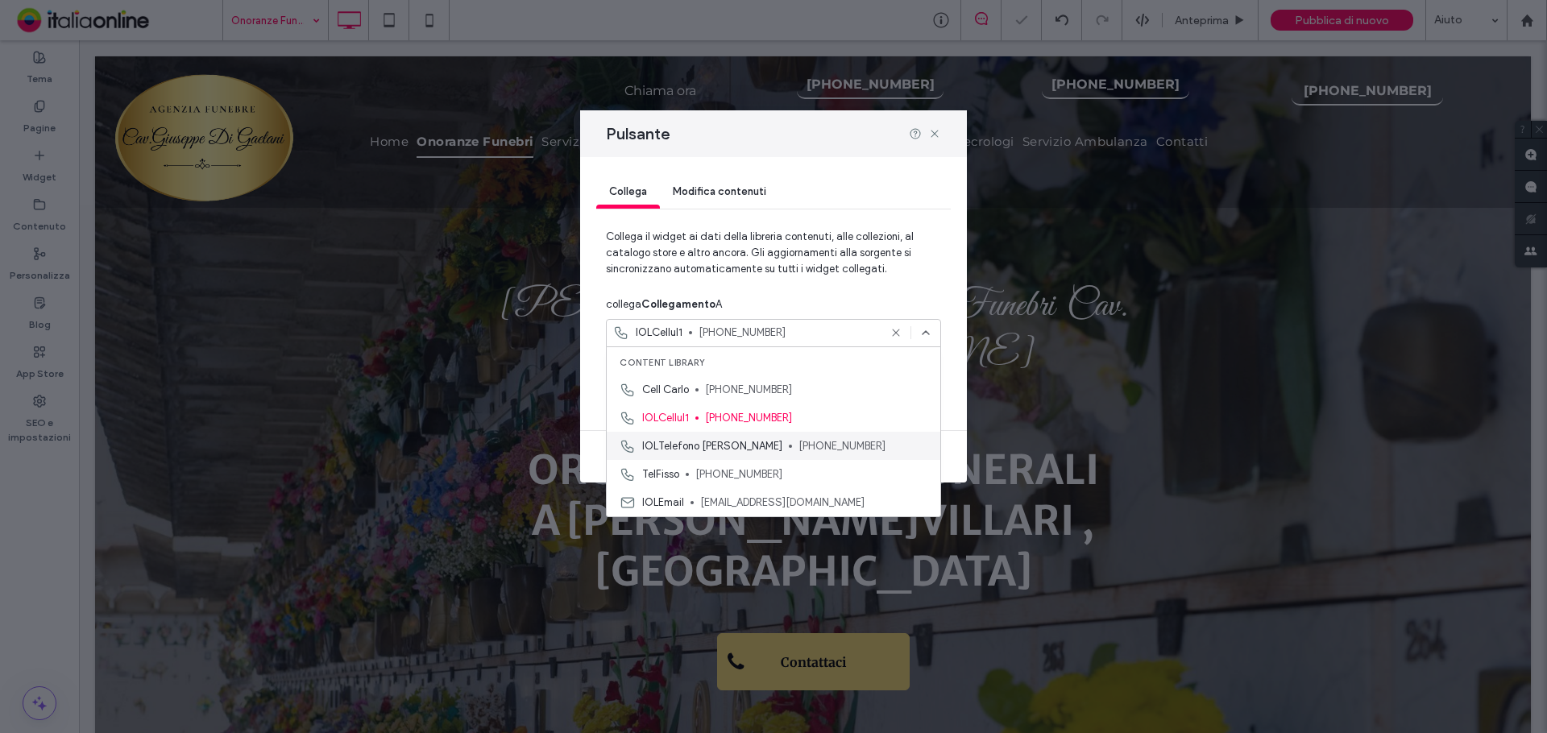
click at [725, 434] on div "IOLTelefono Giuseppe +39 338 1718217" at bounding box center [774, 446] width 334 height 28
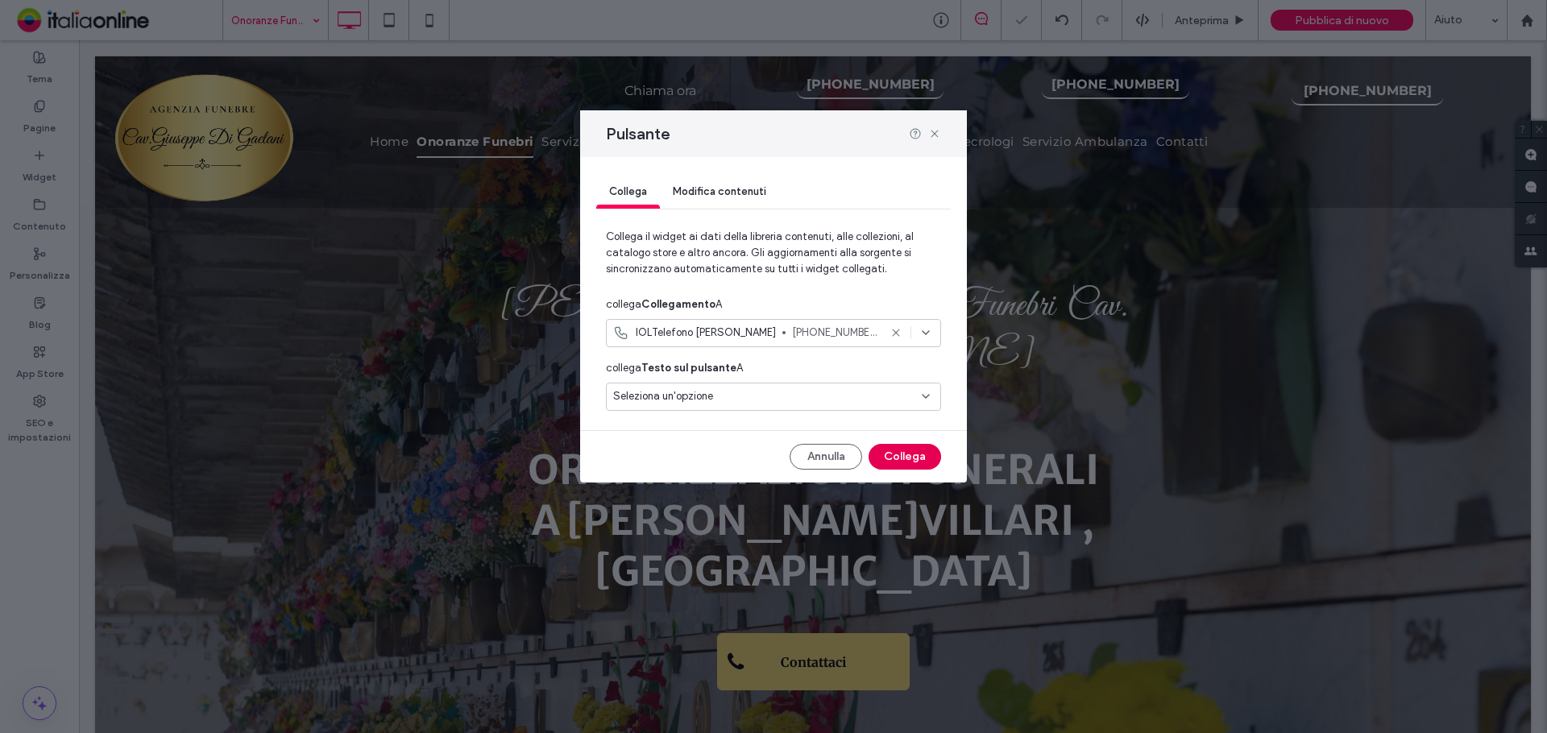
click at [899, 456] on button "Collega" at bounding box center [905, 457] width 73 height 26
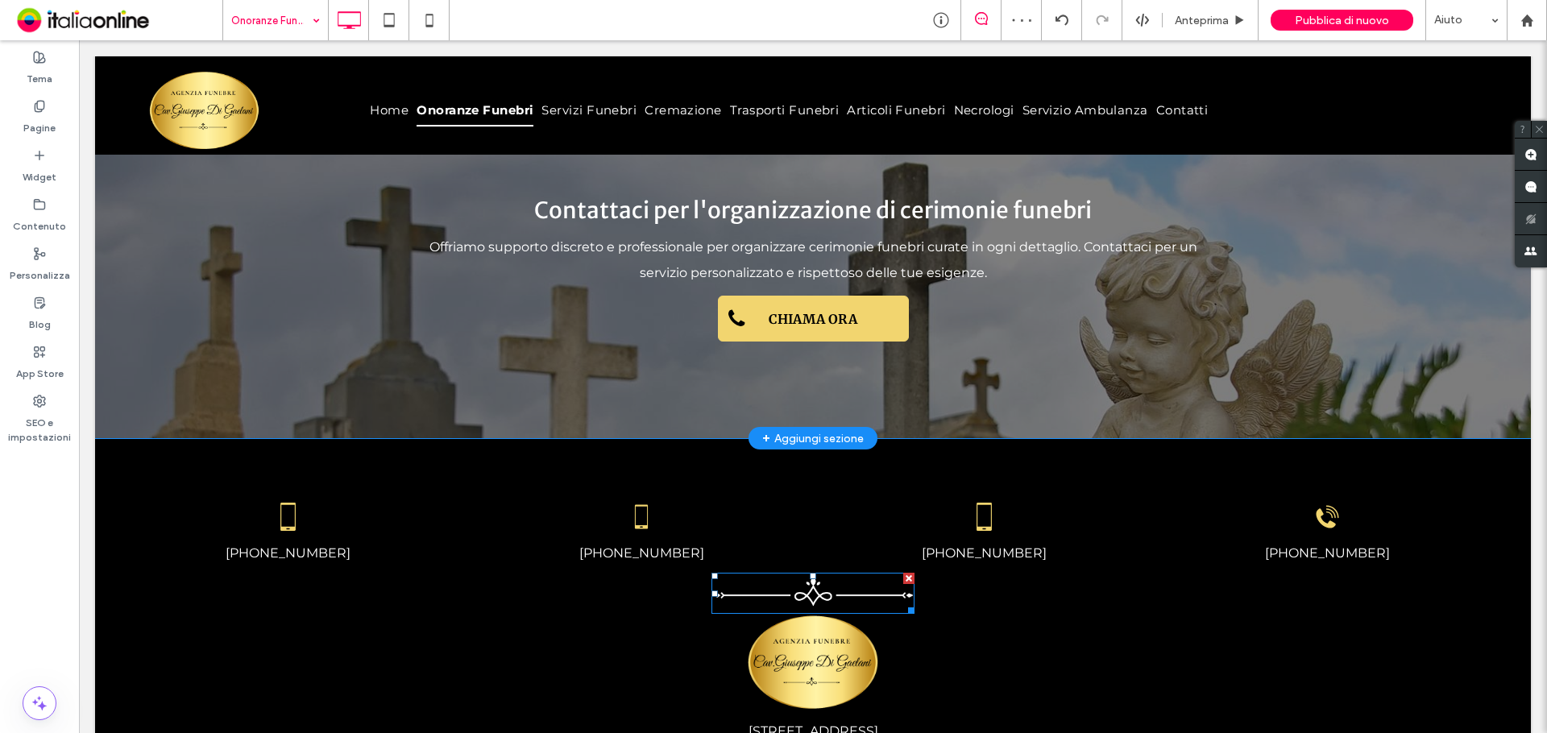
scroll to position [2020, 0]
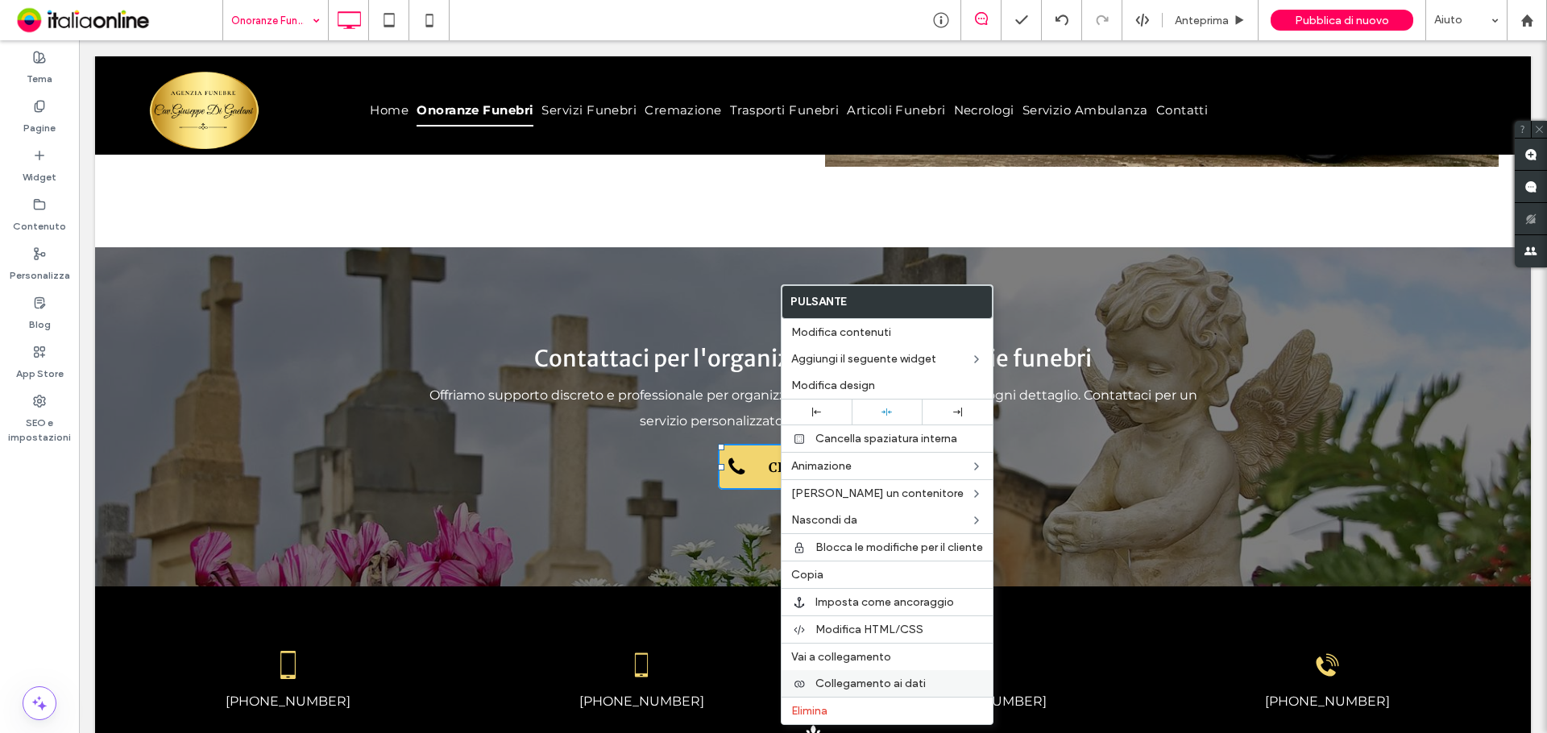
click at [895, 681] on span "Collegamento ai dati" at bounding box center [871, 684] width 110 height 14
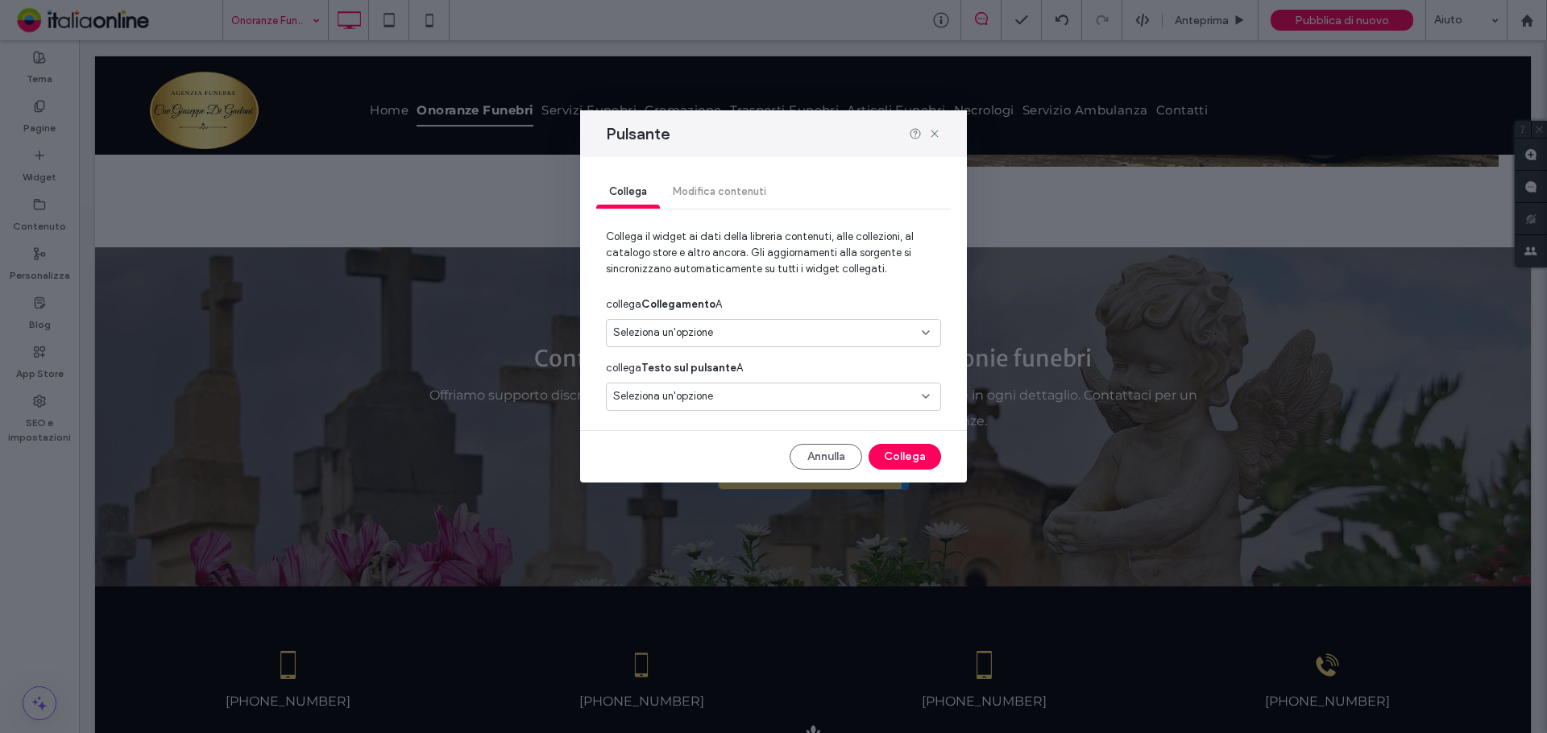
click at [795, 339] on div "Seleziona un'opzione" at bounding box center [763, 333] width 301 height 16
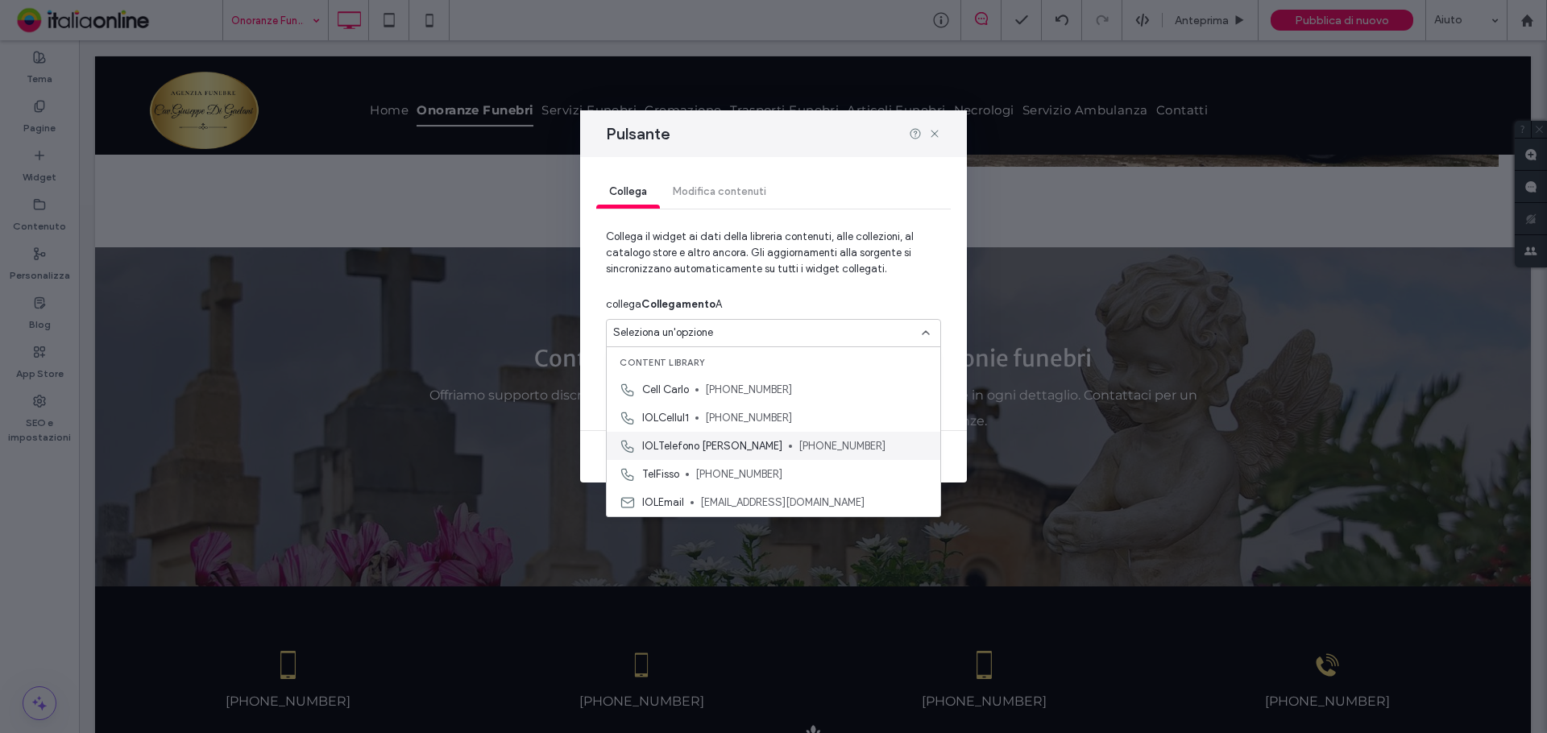
click at [799, 444] on span "[PHONE_NUMBER]" at bounding box center [863, 446] width 129 height 16
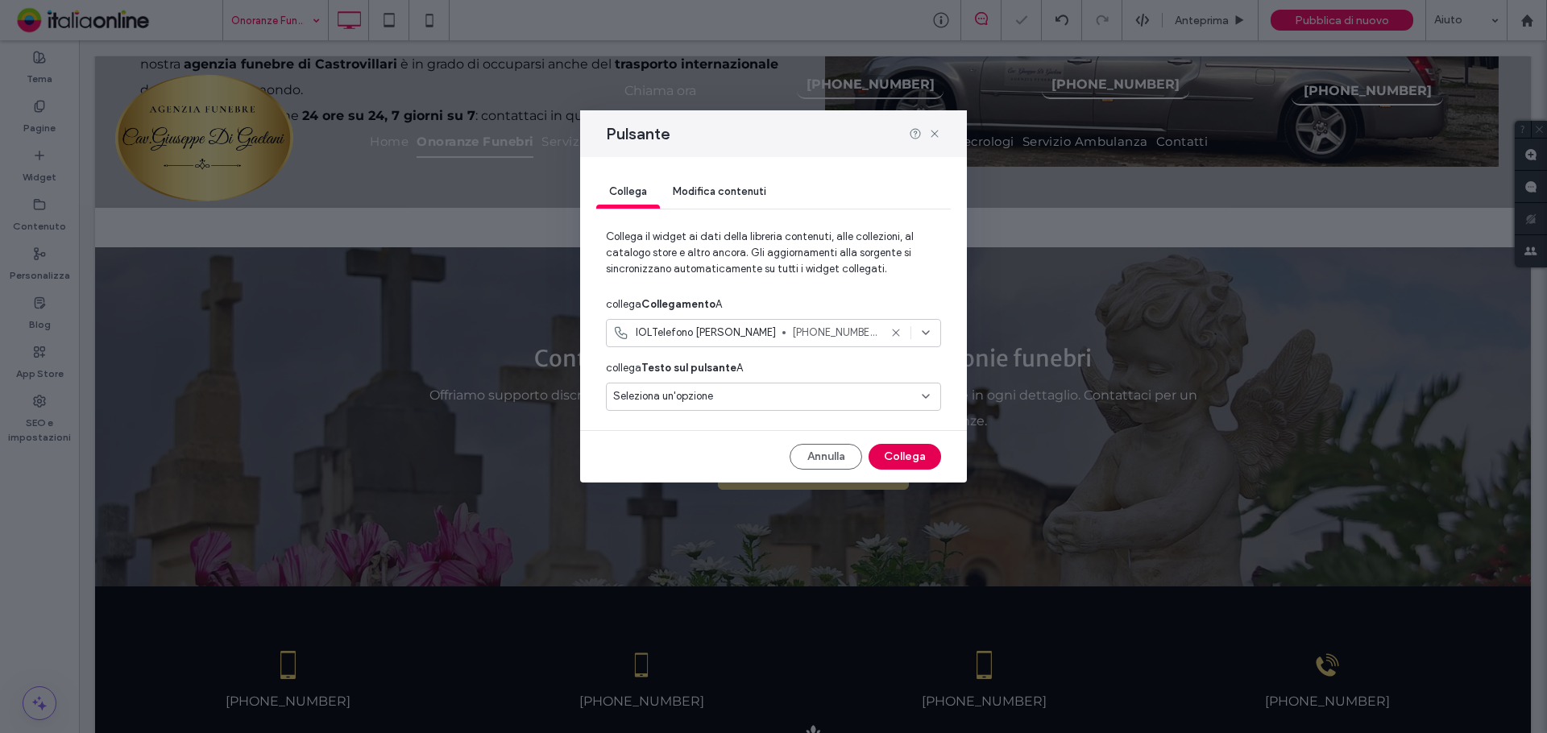
click at [906, 459] on button "Collega" at bounding box center [905, 457] width 73 height 26
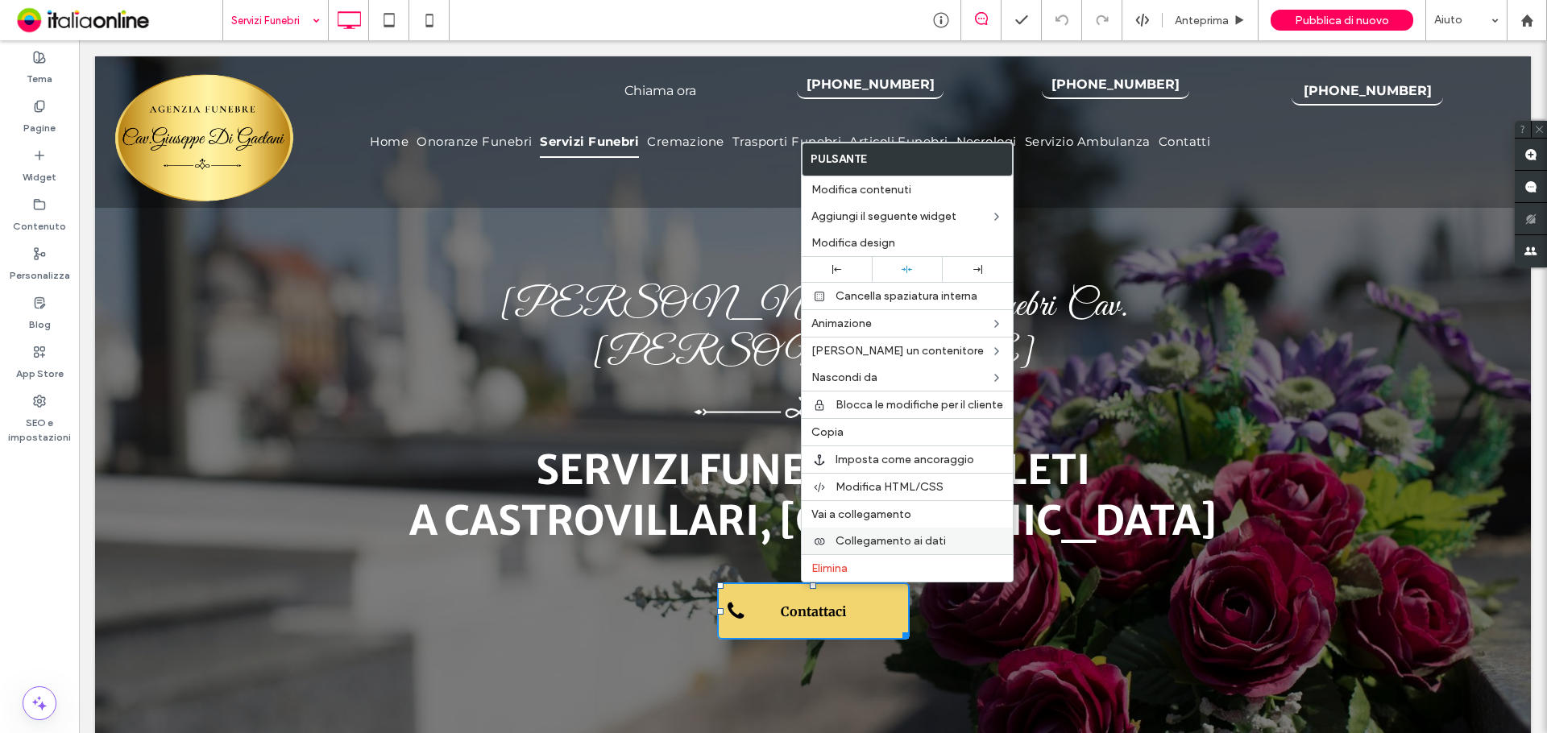
click at [874, 535] on span "Collegamento ai dati" at bounding box center [891, 541] width 110 height 14
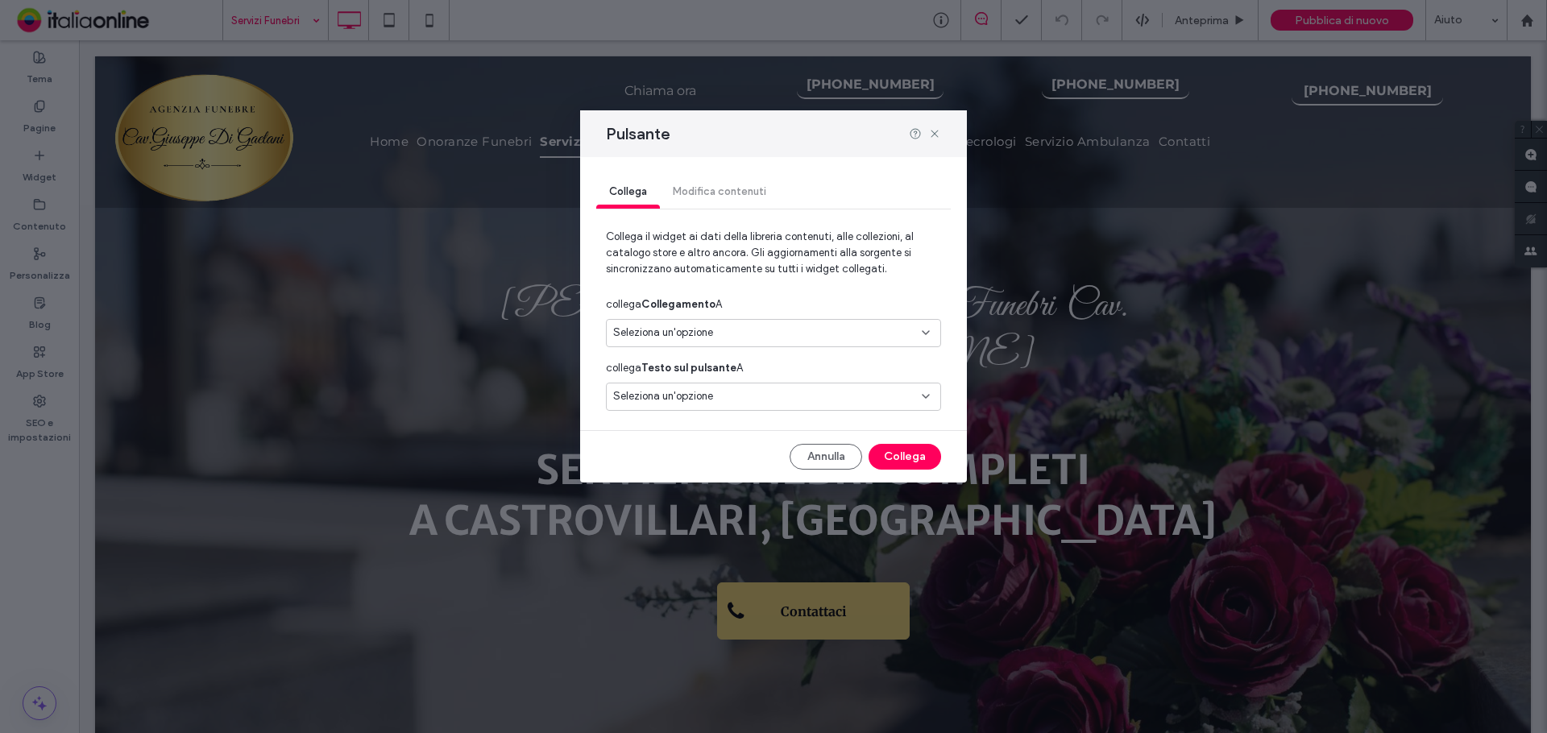
click at [696, 345] on div "Seleziona un'opzione" at bounding box center [773, 333] width 335 height 28
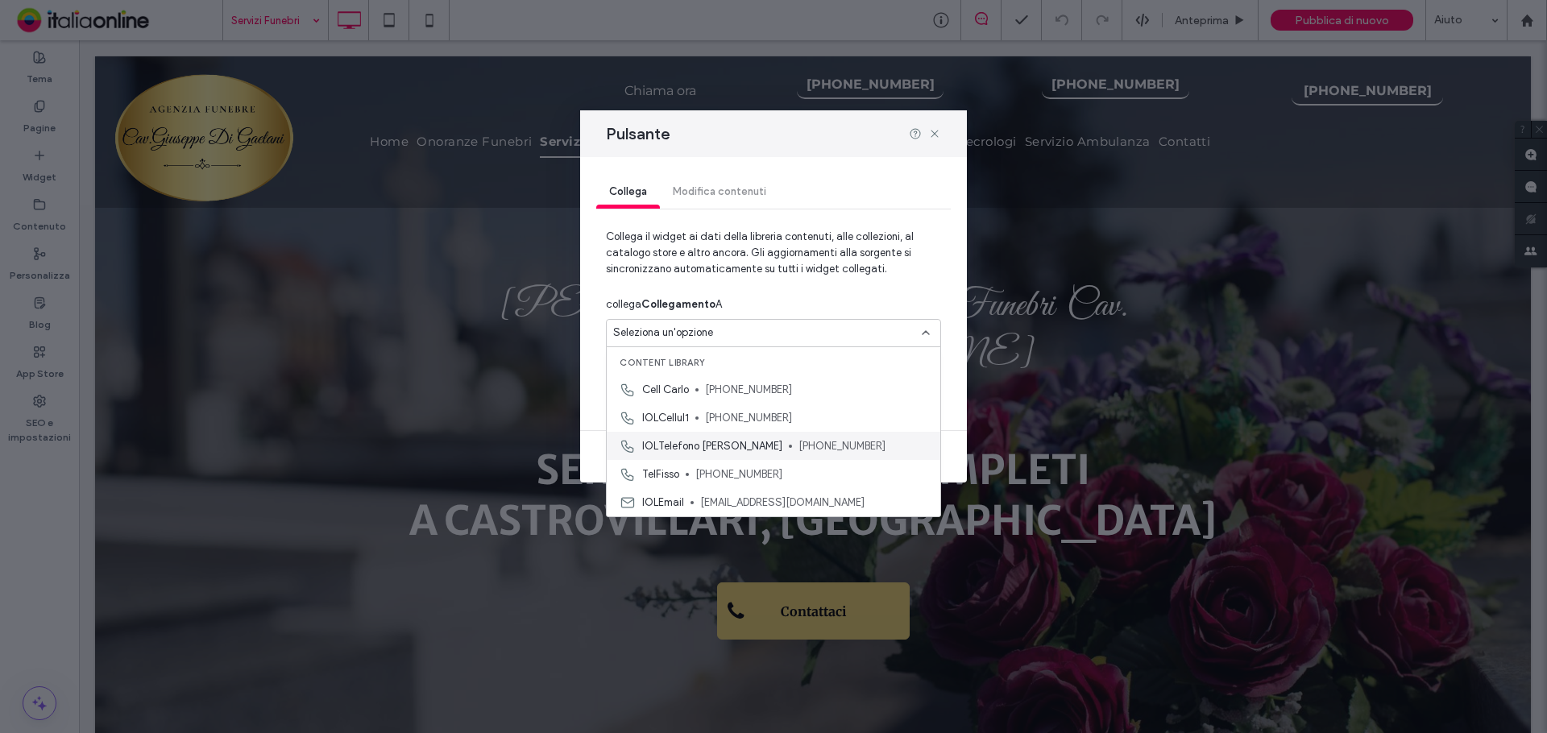
click at [699, 442] on span "IOLTelefono Giuseppe" at bounding box center [712, 446] width 140 height 16
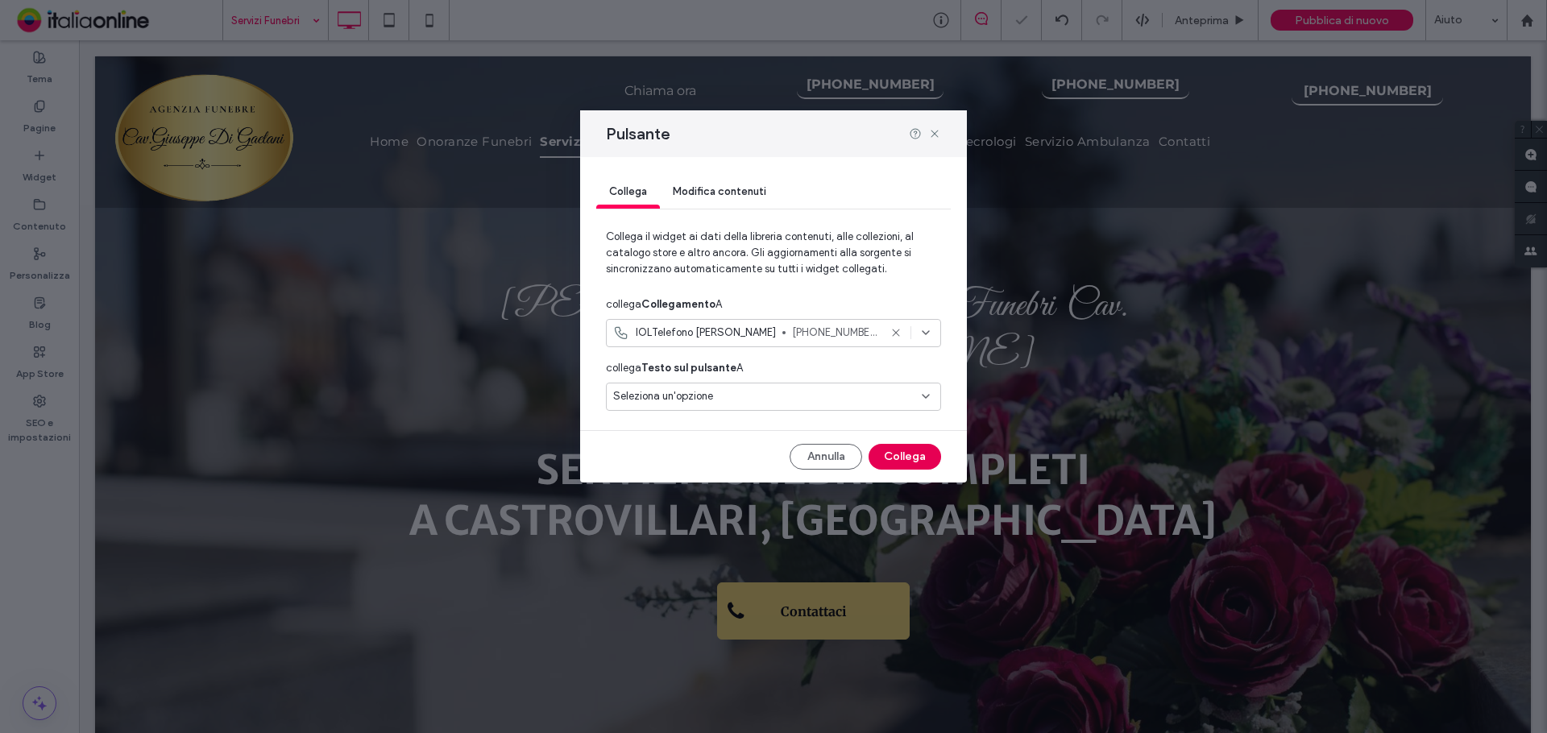
click at [905, 458] on button "Collega" at bounding box center [905, 457] width 73 height 26
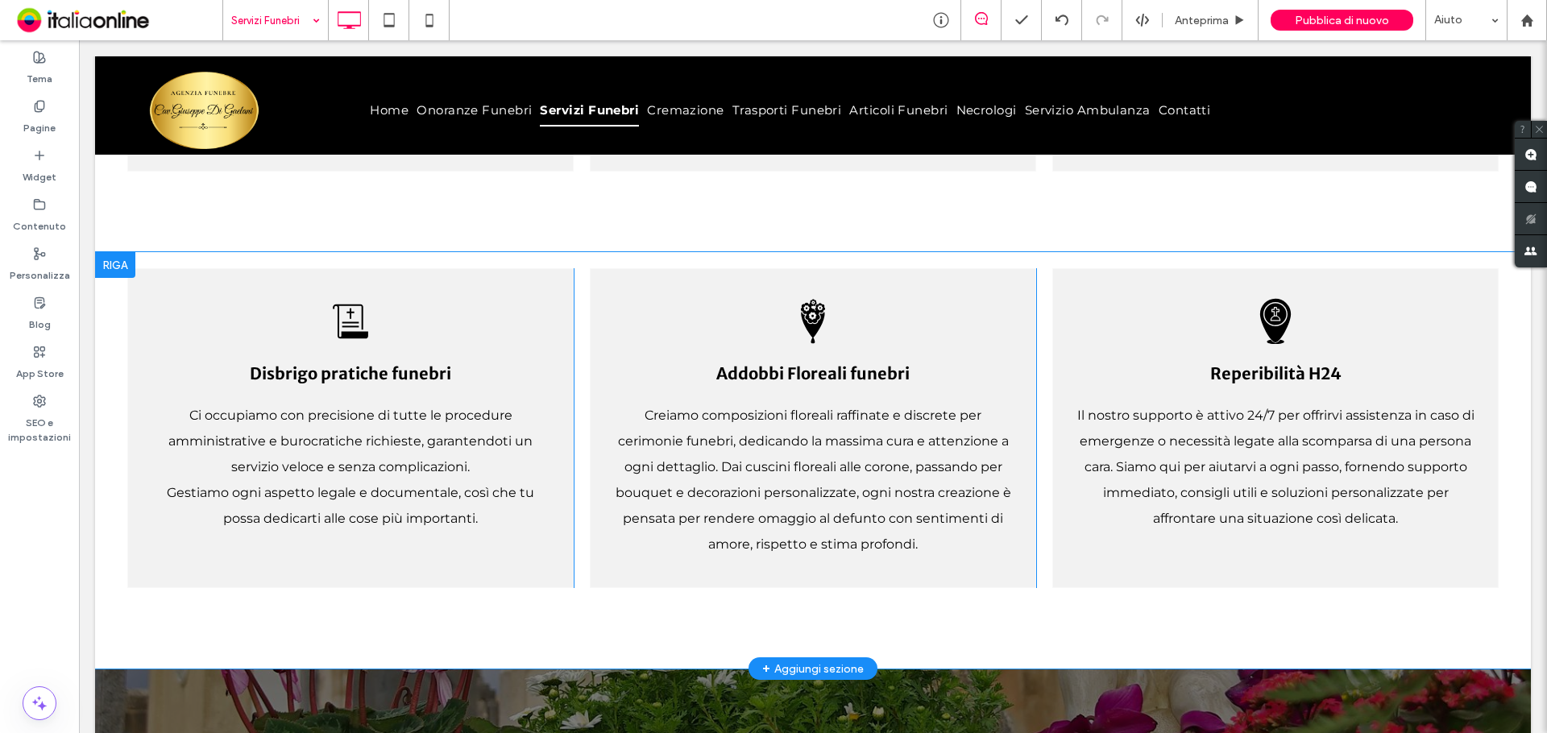
scroll to position [2579, 0]
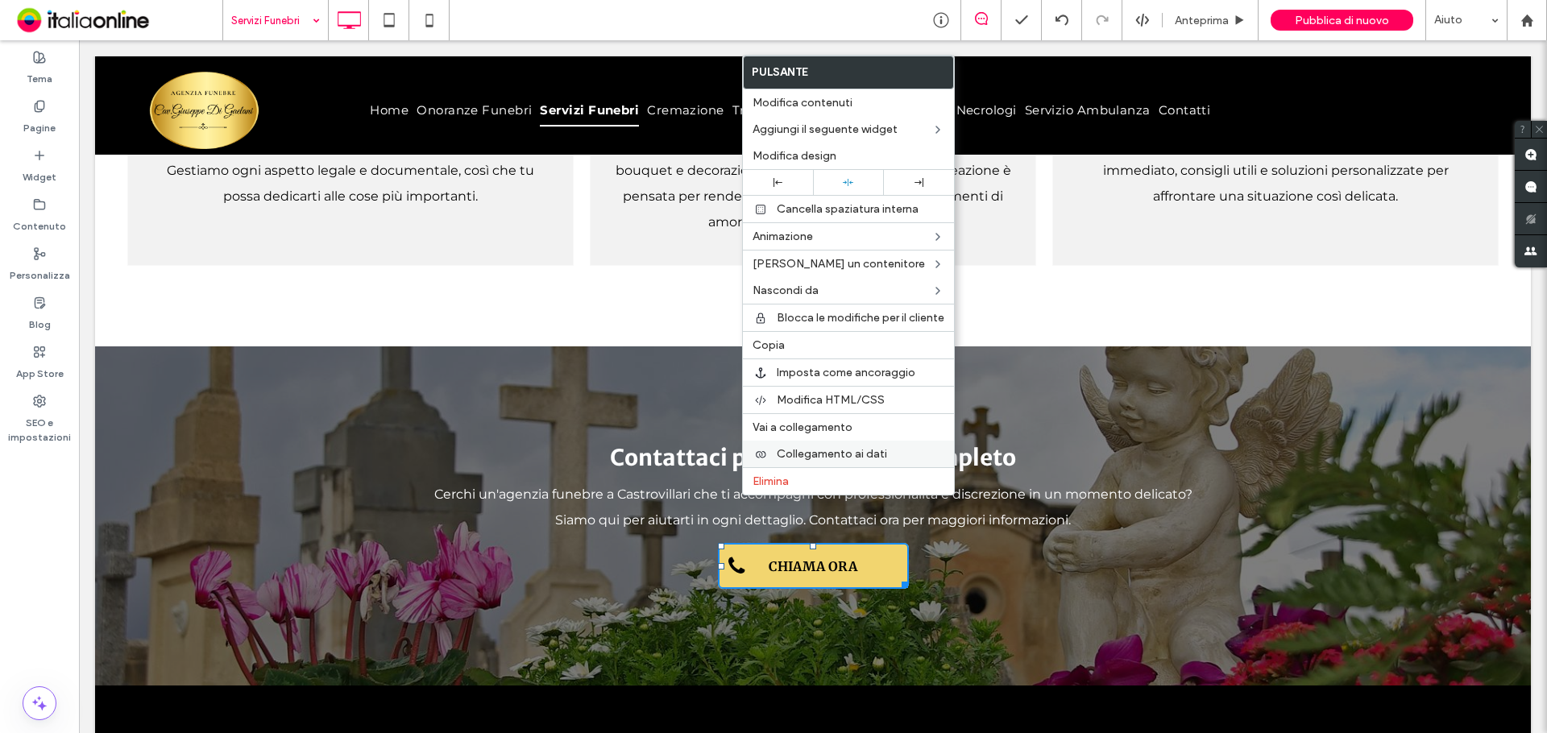
click at [841, 458] on span "Collegamento ai dati" at bounding box center [832, 454] width 110 height 14
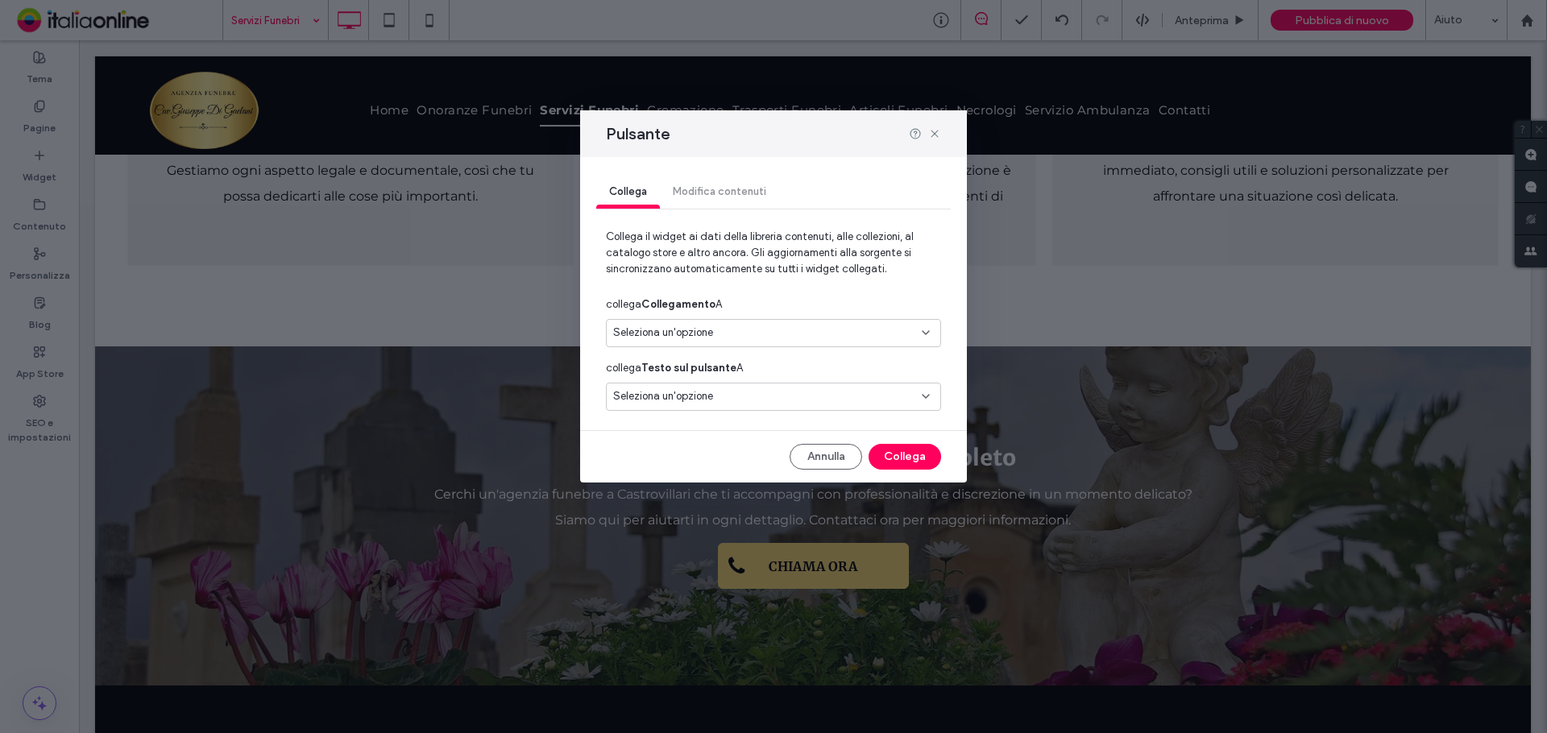
click at [807, 327] on div "Seleziona un'opzione" at bounding box center [763, 333] width 301 height 16
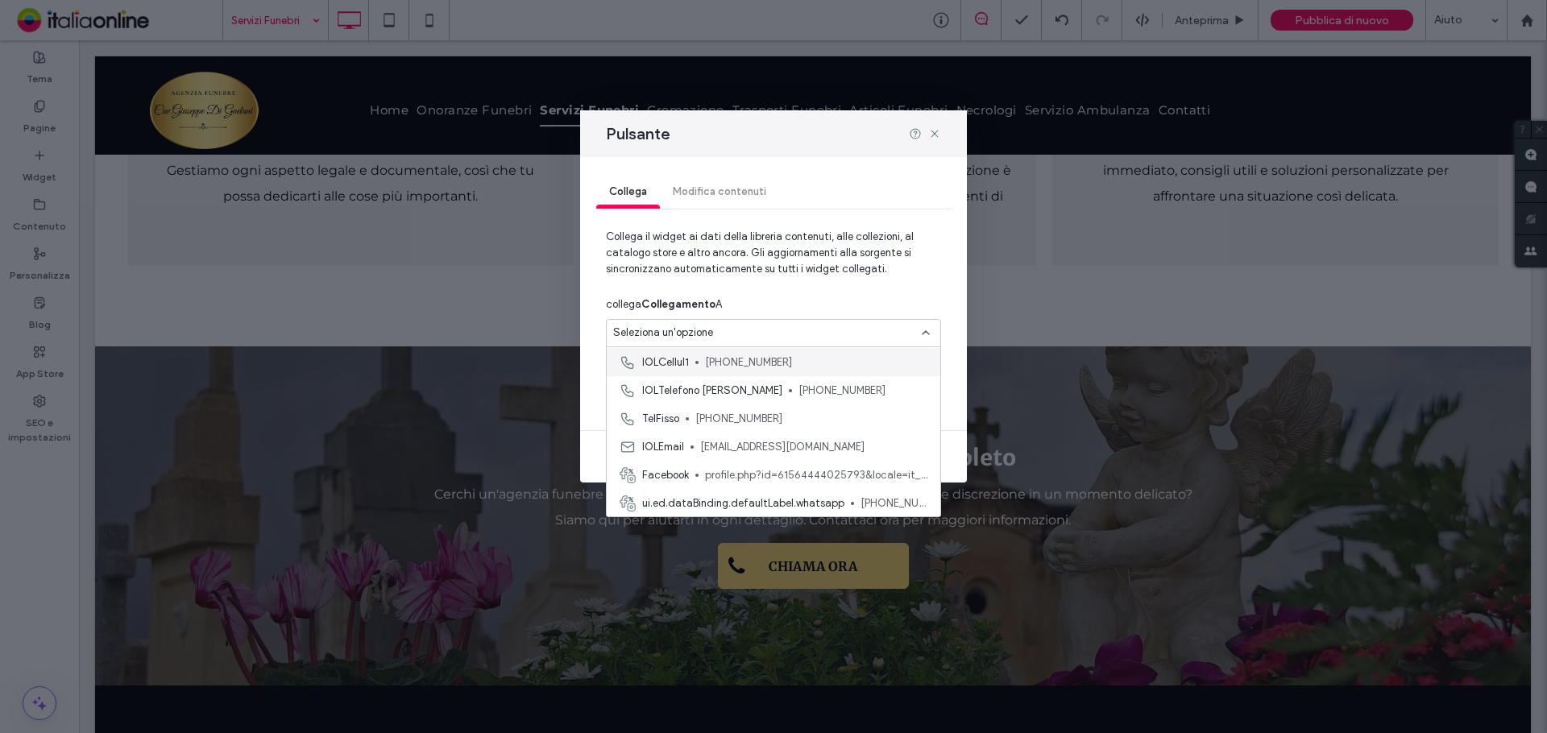
scroll to position [56, 0]
click at [788, 399] on div "IOLTelefono Giuseppe +39 338 1718217" at bounding box center [774, 390] width 334 height 28
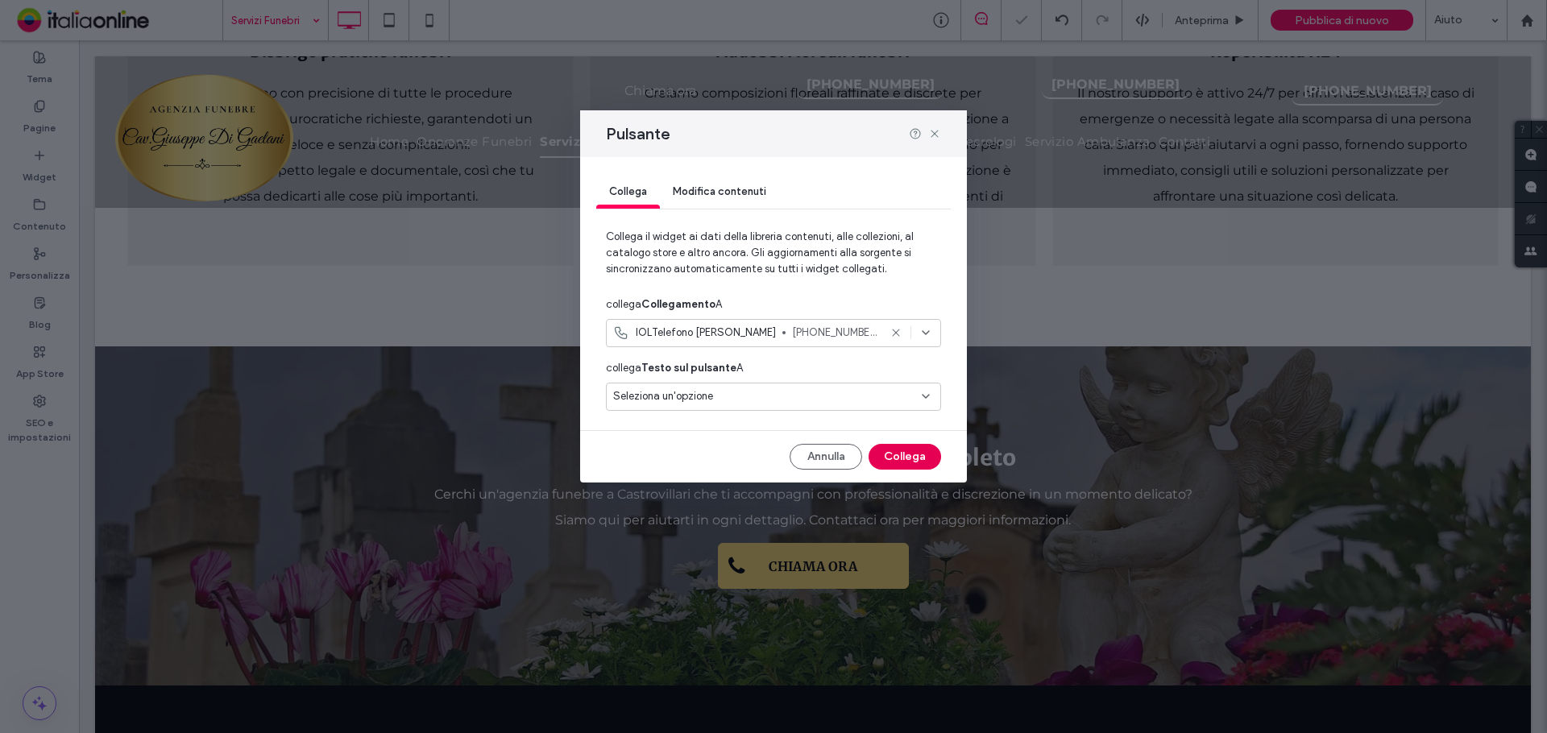
click at [932, 461] on button "Collega" at bounding box center [905, 457] width 73 height 26
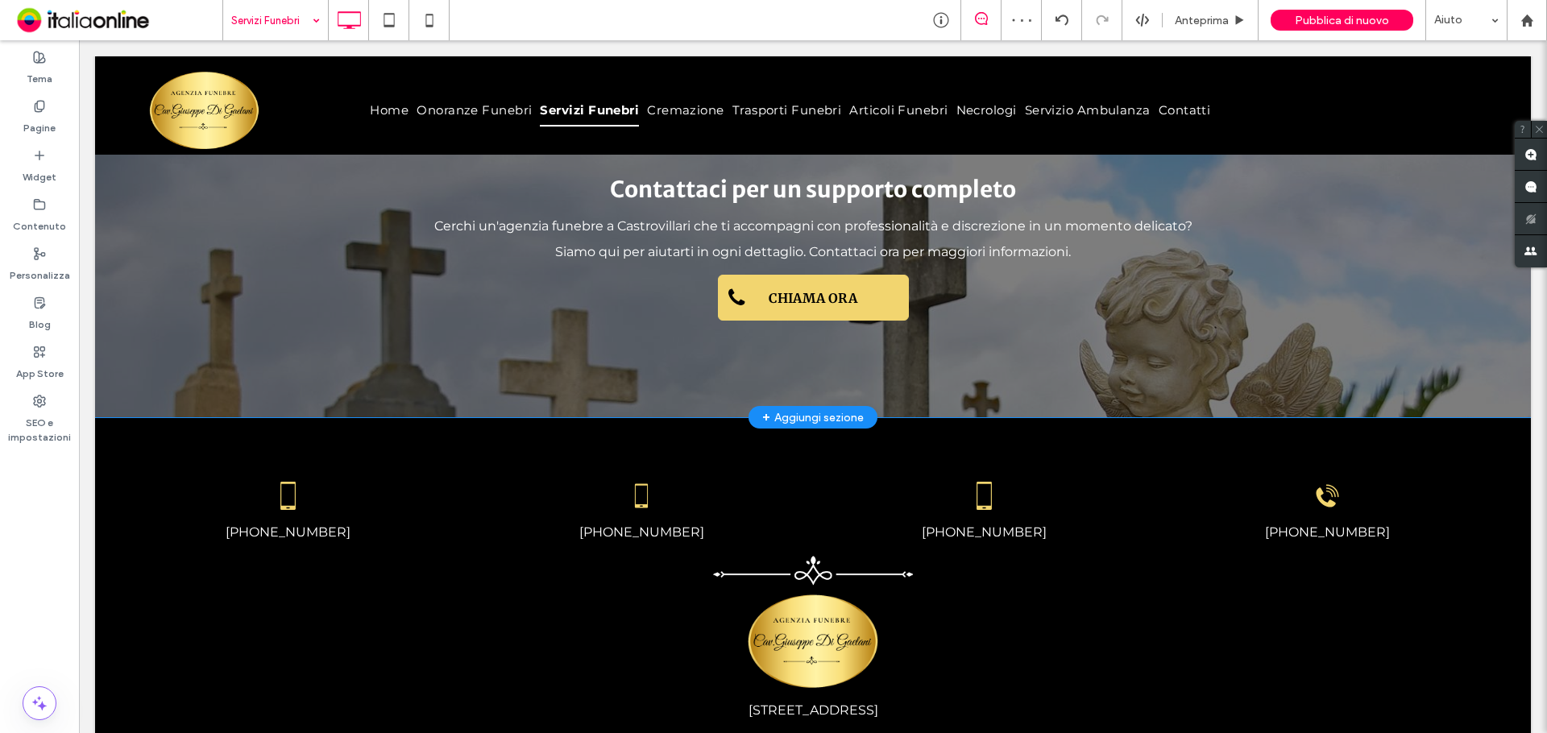
scroll to position [2703, 0]
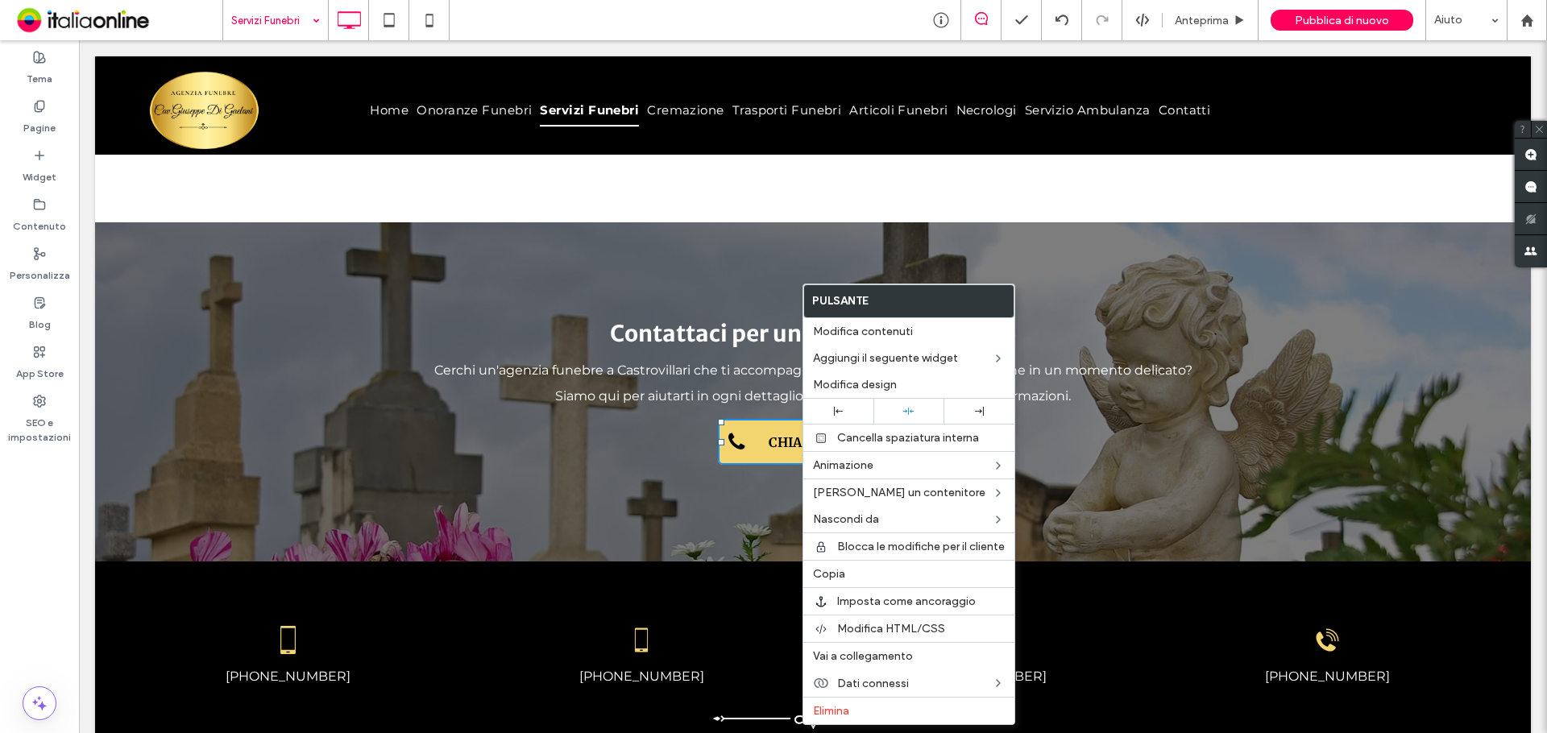
drag, startPoint x: 887, startPoint y: 572, endPoint x: 705, endPoint y: 537, distance: 184.8
click at [887, 572] on label "Copia" at bounding box center [909, 574] width 192 height 14
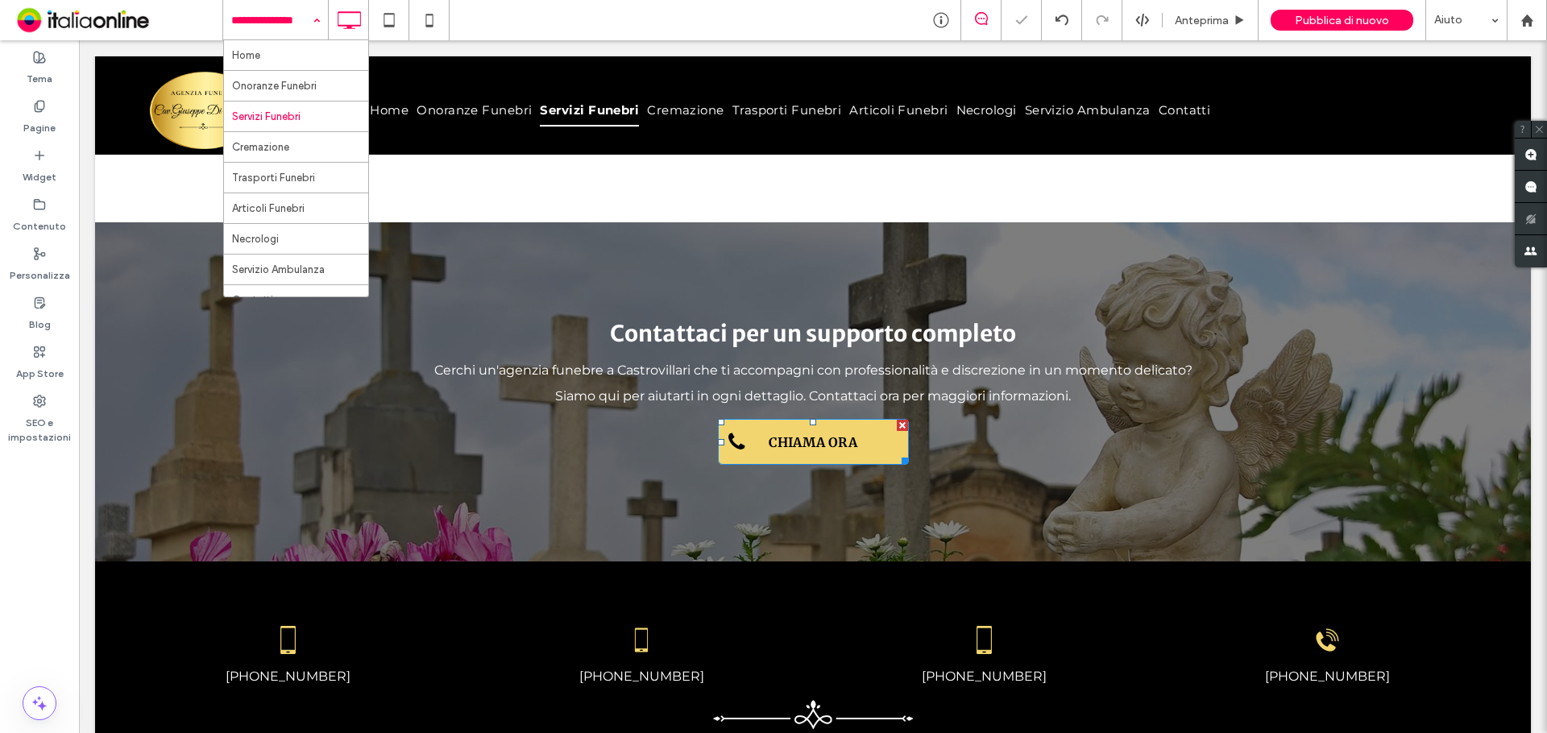
drag, startPoint x: 286, startPoint y: 144, endPoint x: 558, endPoint y: 220, distance: 282.0
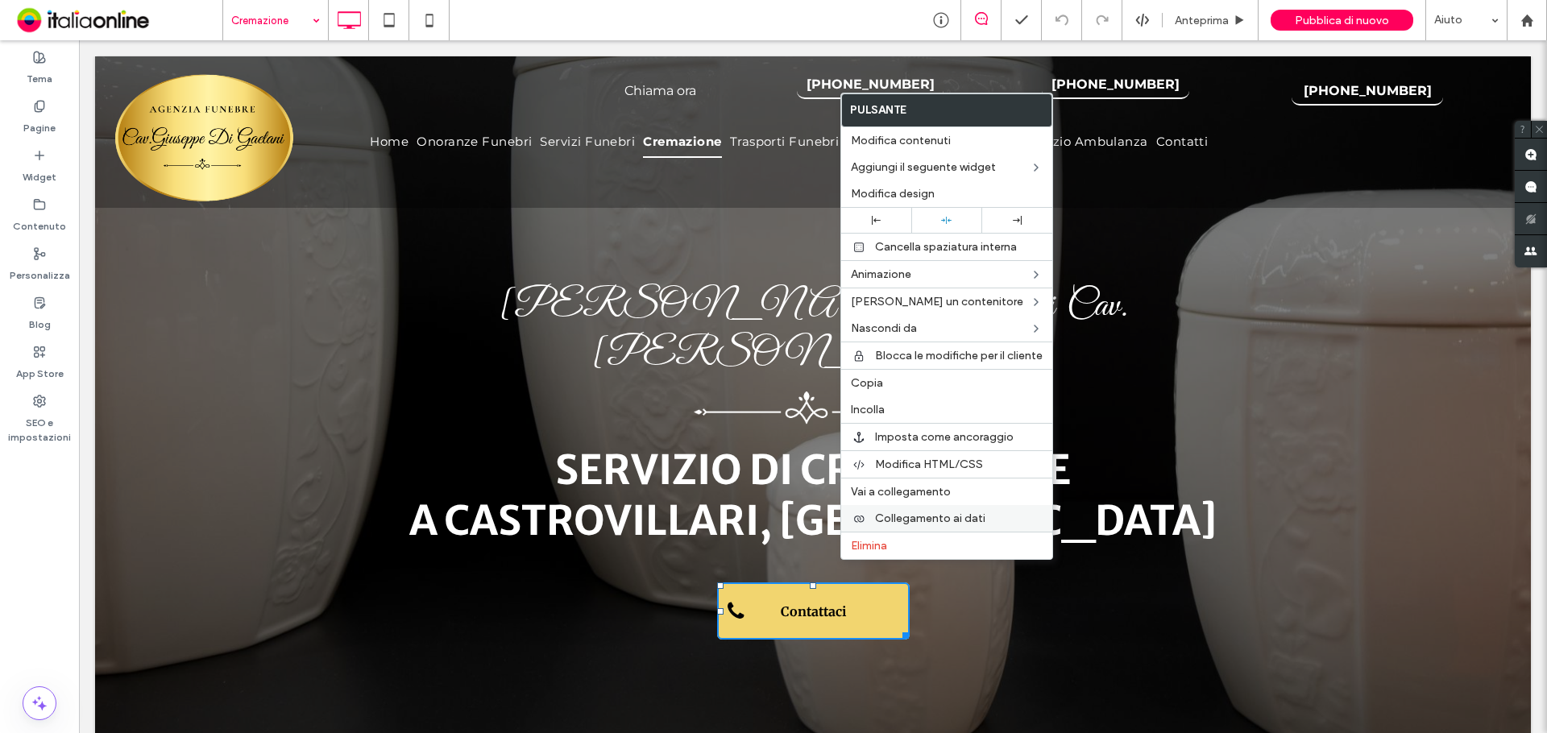
click at [945, 508] on div "Collegamento ai dati" at bounding box center [946, 518] width 211 height 27
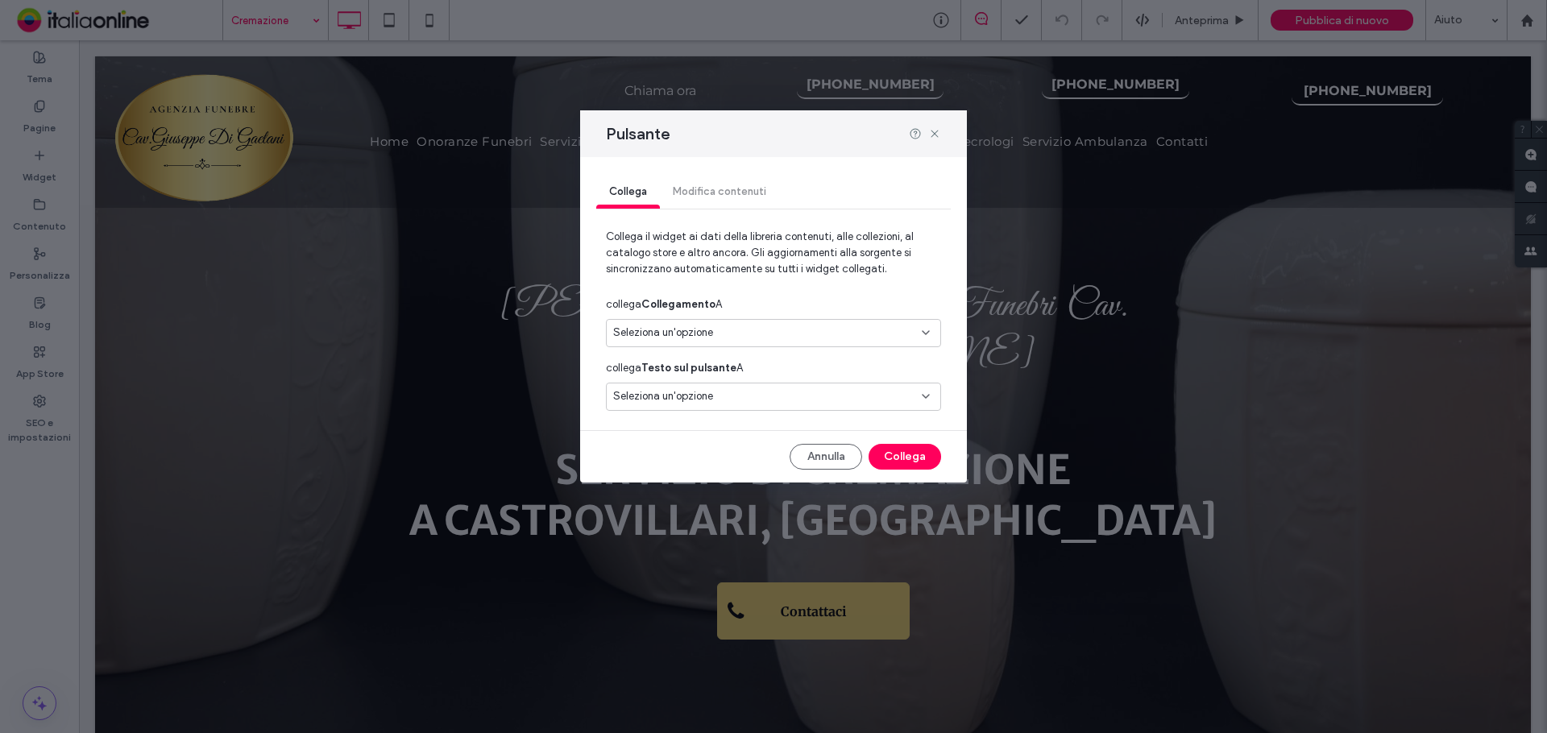
click at [691, 326] on span "Seleziona un'opzione" at bounding box center [663, 333] width 100 height 16
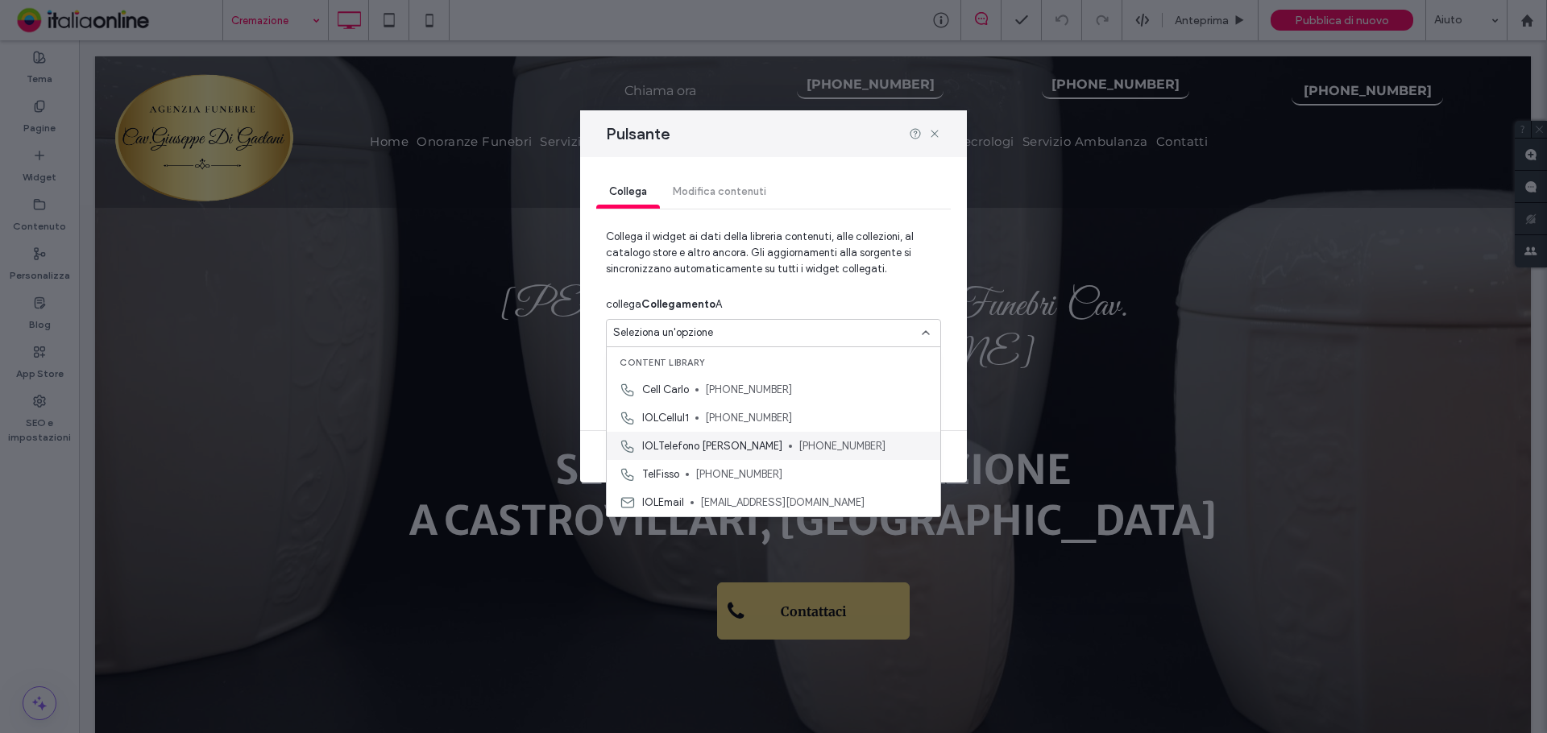
click at [735, 440] on span "IOLTelefono Giuseppe" at bounding box center [712, 446] width 140 height 16
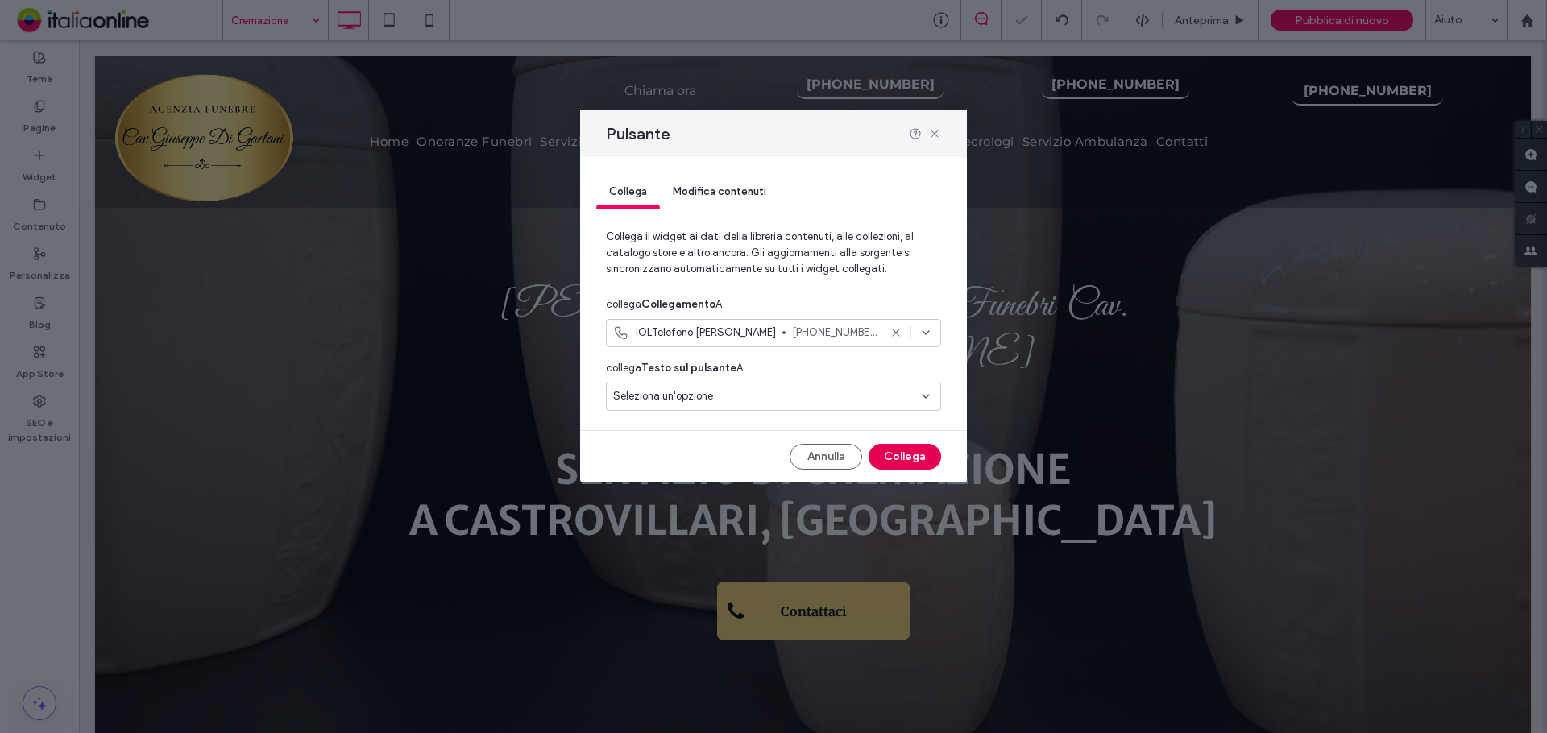
click at [896, 467] on button "Collega" at bounding box center [905, 457] width 73 height 26
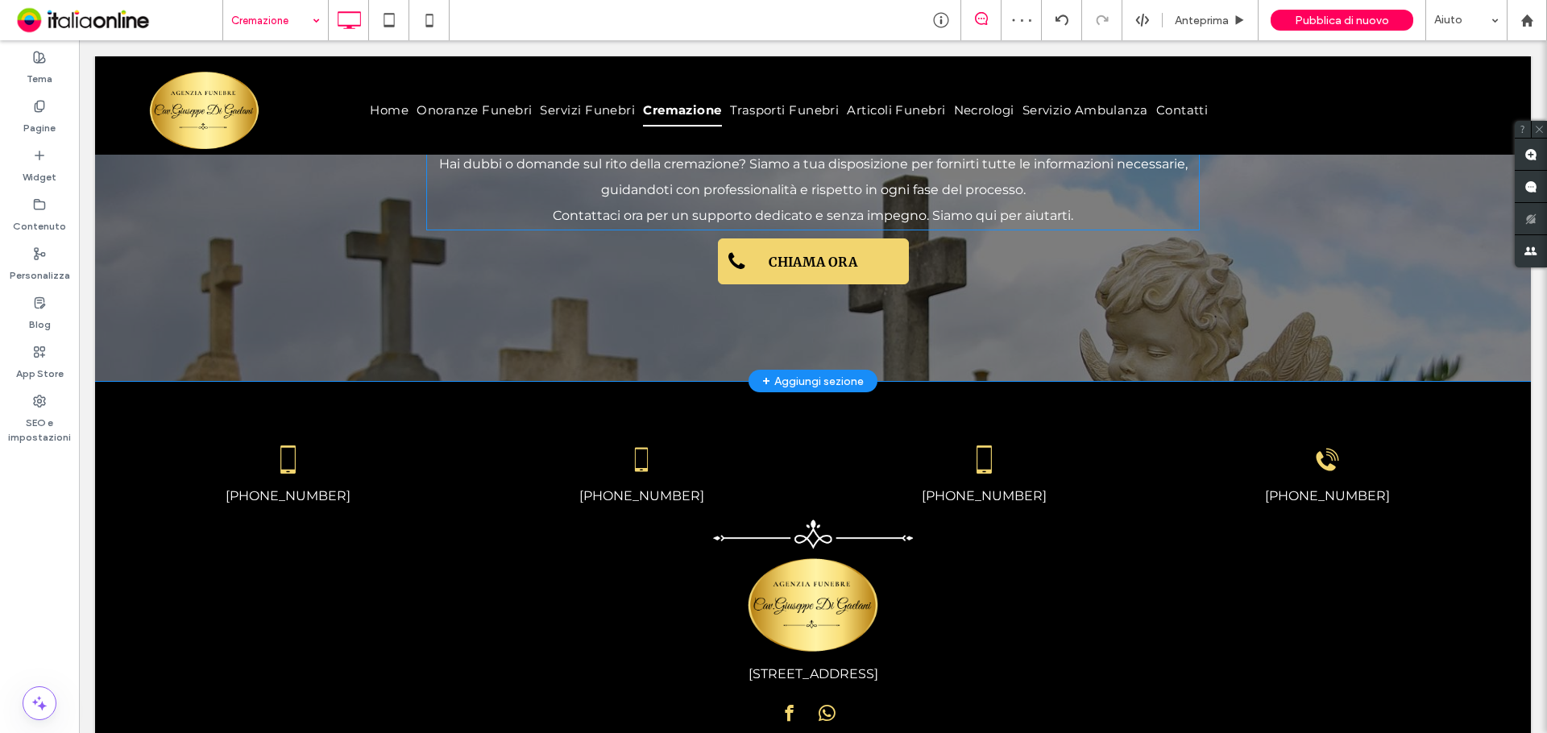
scroll to position [2015, 0]
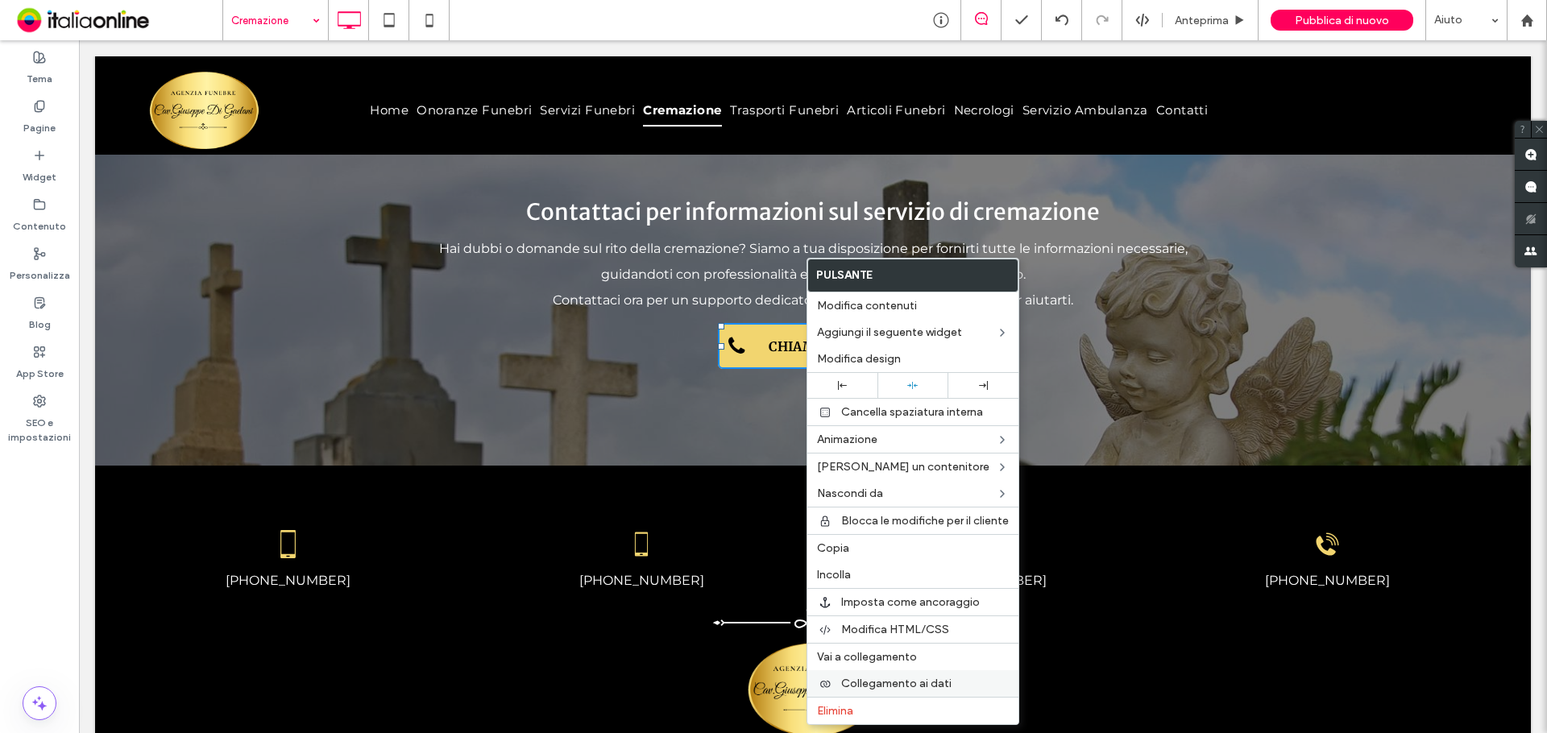
click at [941, 676] on div "Collegamento ai dati" at bounding box center [913, 684] width 211 height 27
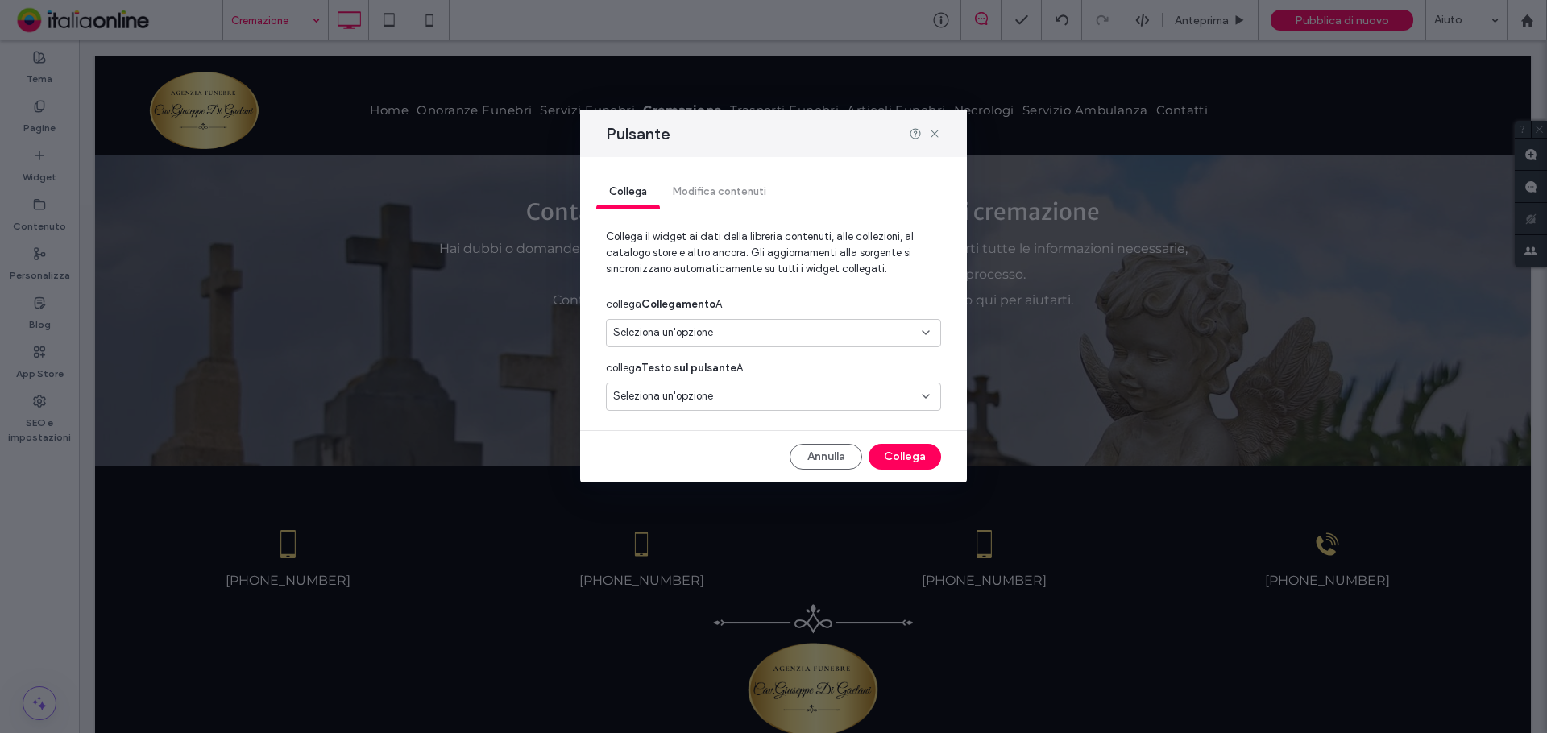
click at [742, 326] on div "Seleziona un'opzione" at bounding box center [763, 333] width 301 height 16
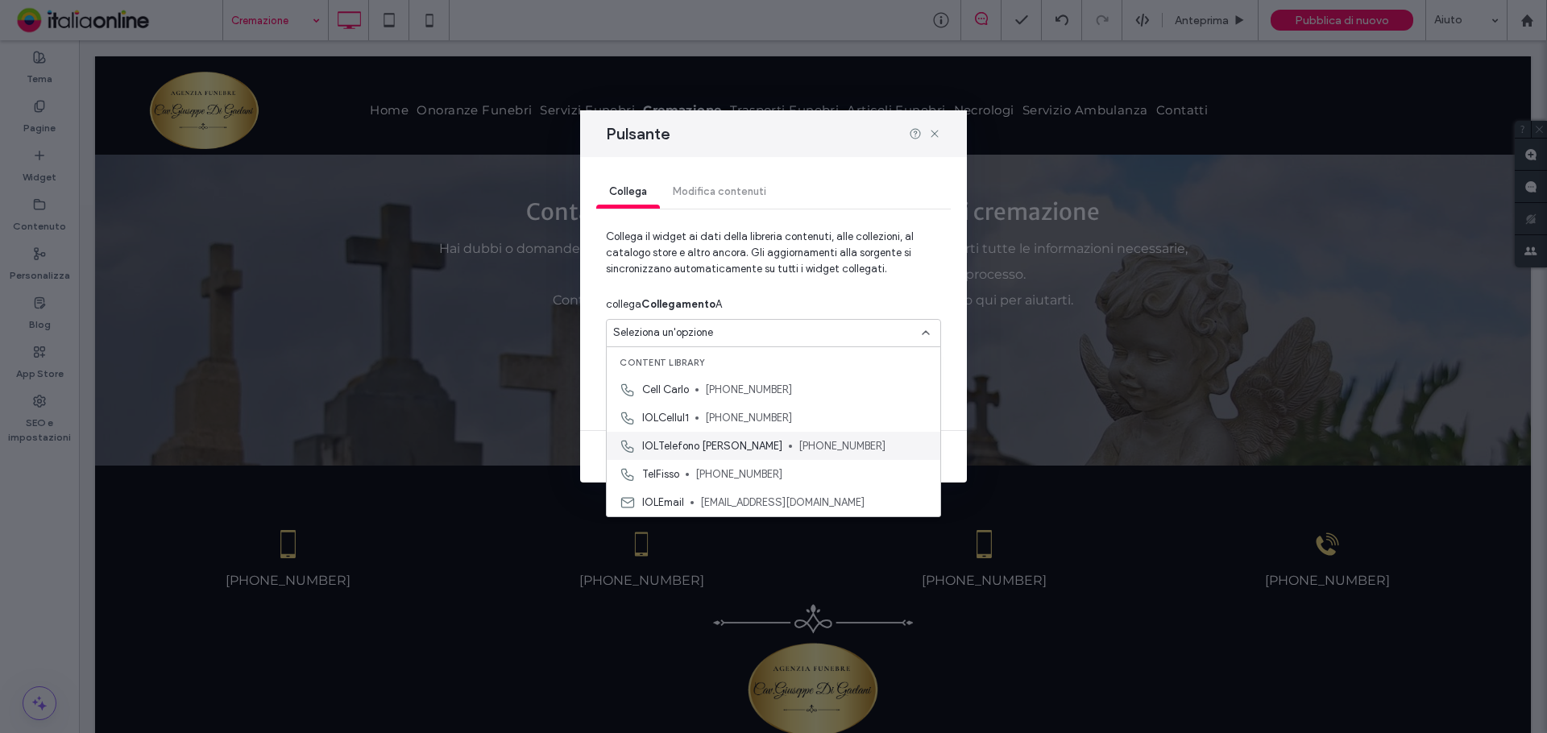
click at [799, 451] on span "[PHONE_NUMBER]" at bounding box center [863, 446] width 129 height 16
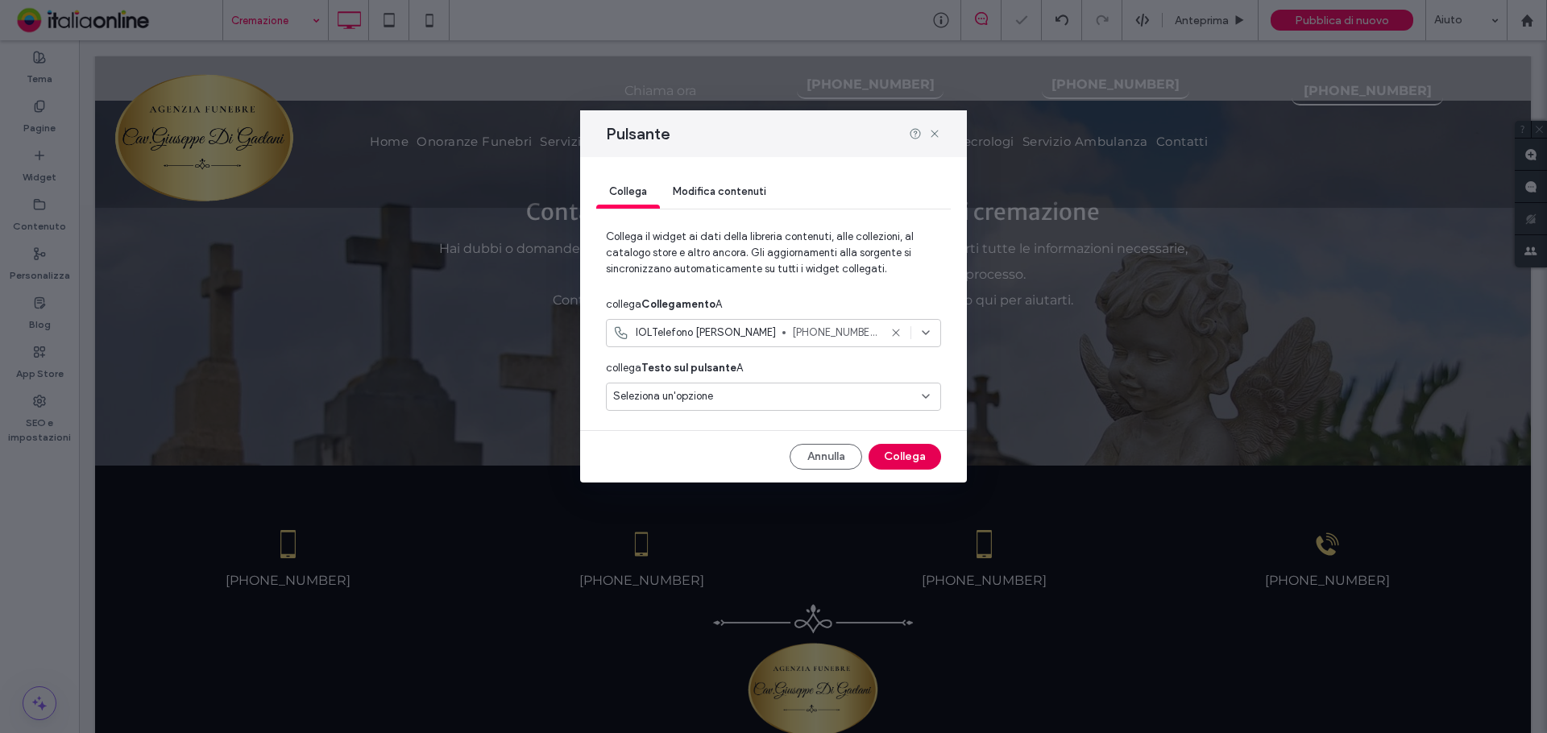
click at [924, 455] on button "Collega" at bounding box center [905, 457] width 73 height 26
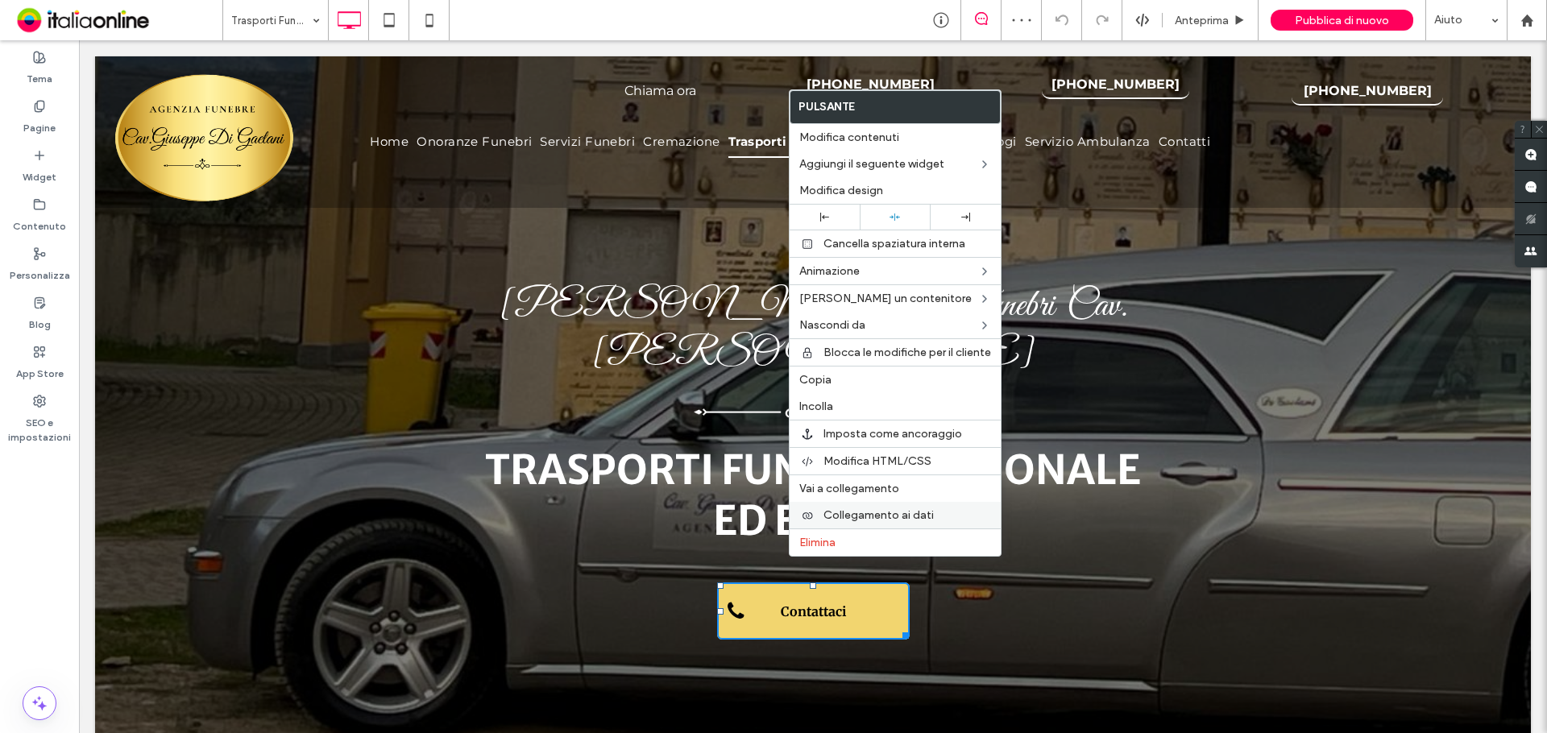
click at [878, 515] on span "Collegamento ai dati" at bounding box center [879, 516] width 110 height 14
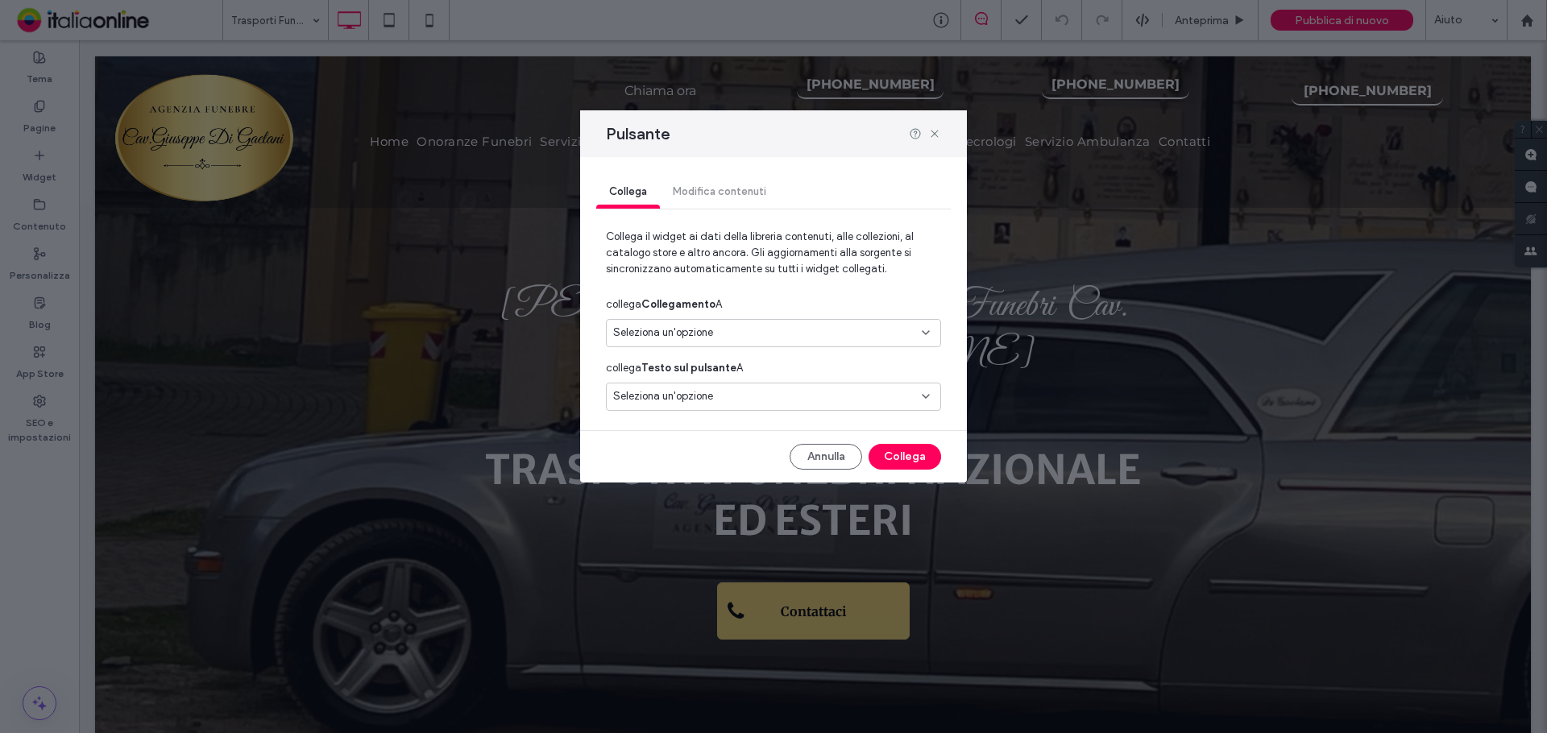
click at [679, 339] on span "Seleziona un'opzione" at bounding box center [663, 333] width 100 height 16
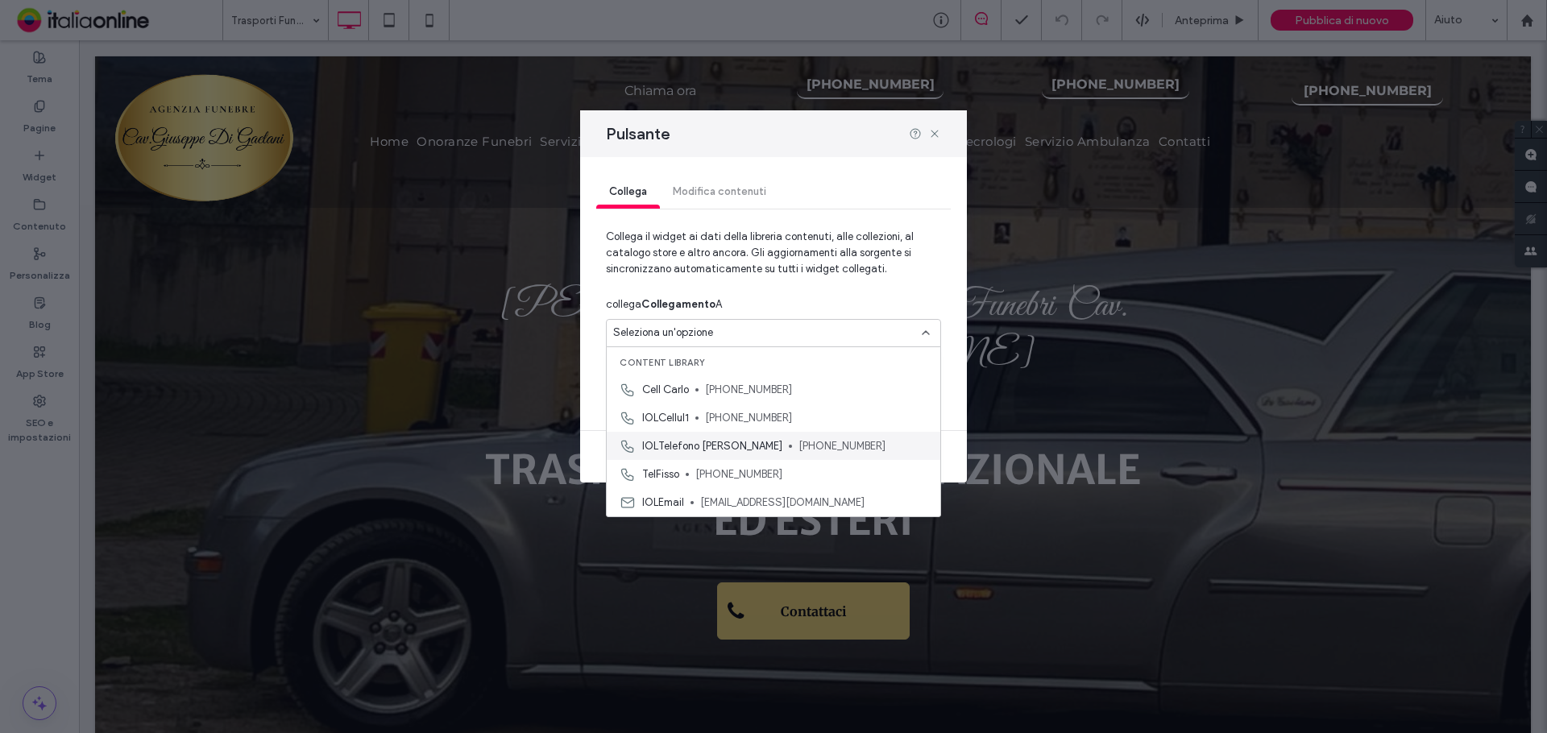
click at [733, 438] on span "IOLTelefono Giuseppe" at bounding box center [712, 446] width 140 height 16
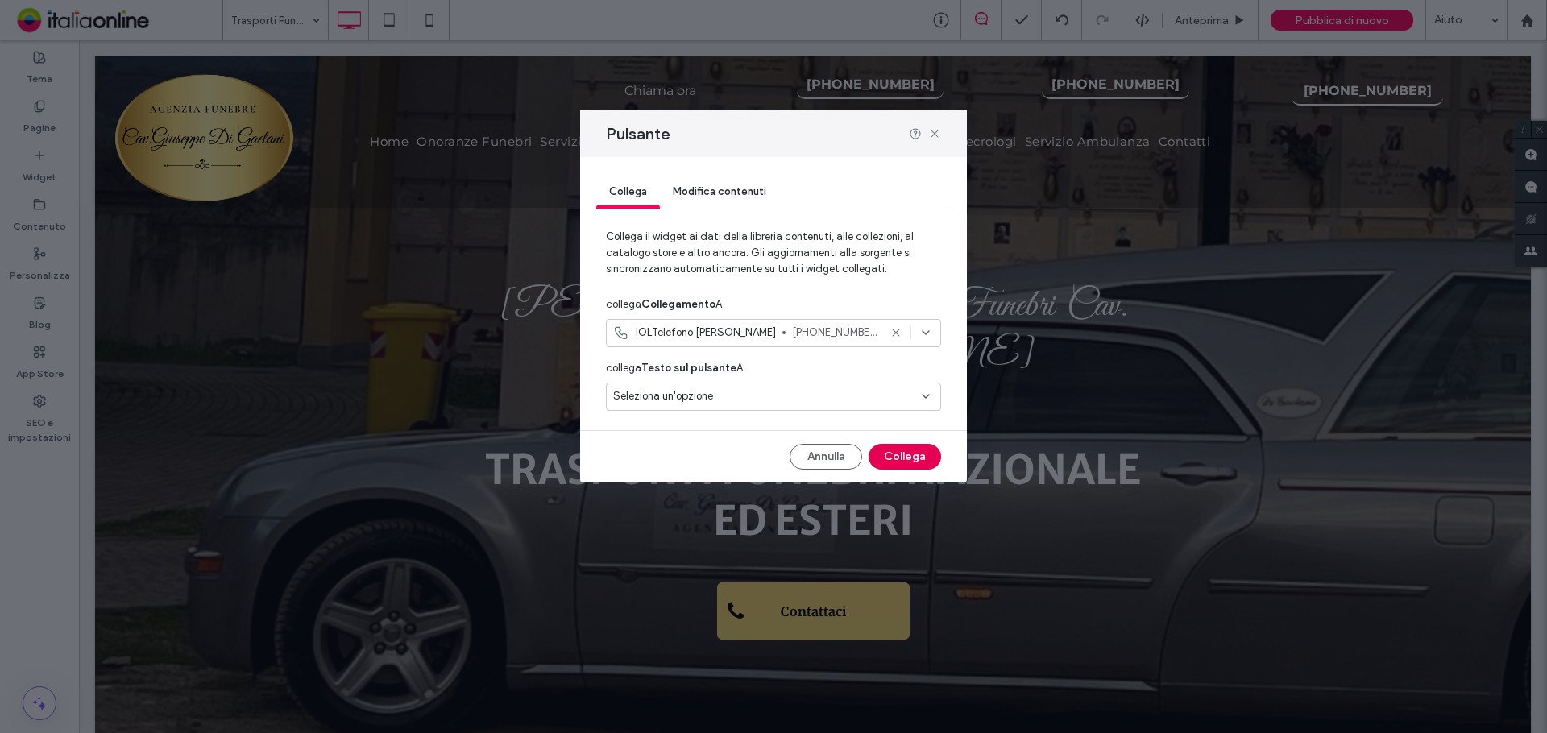
click at [897, 454] on button "Collega" at bounding box center [905, 457] width 73 height 26
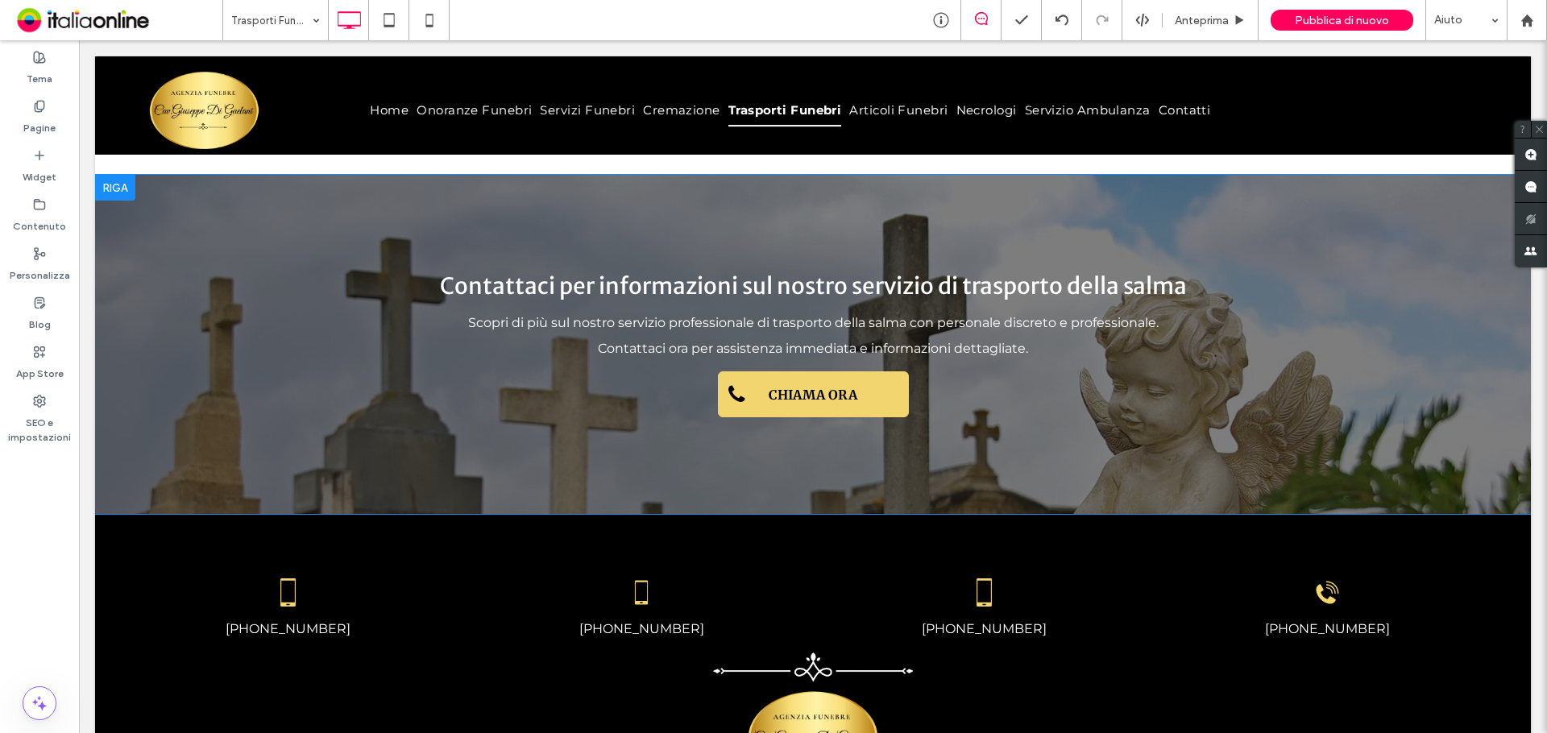
scroll to position [1854, 0]
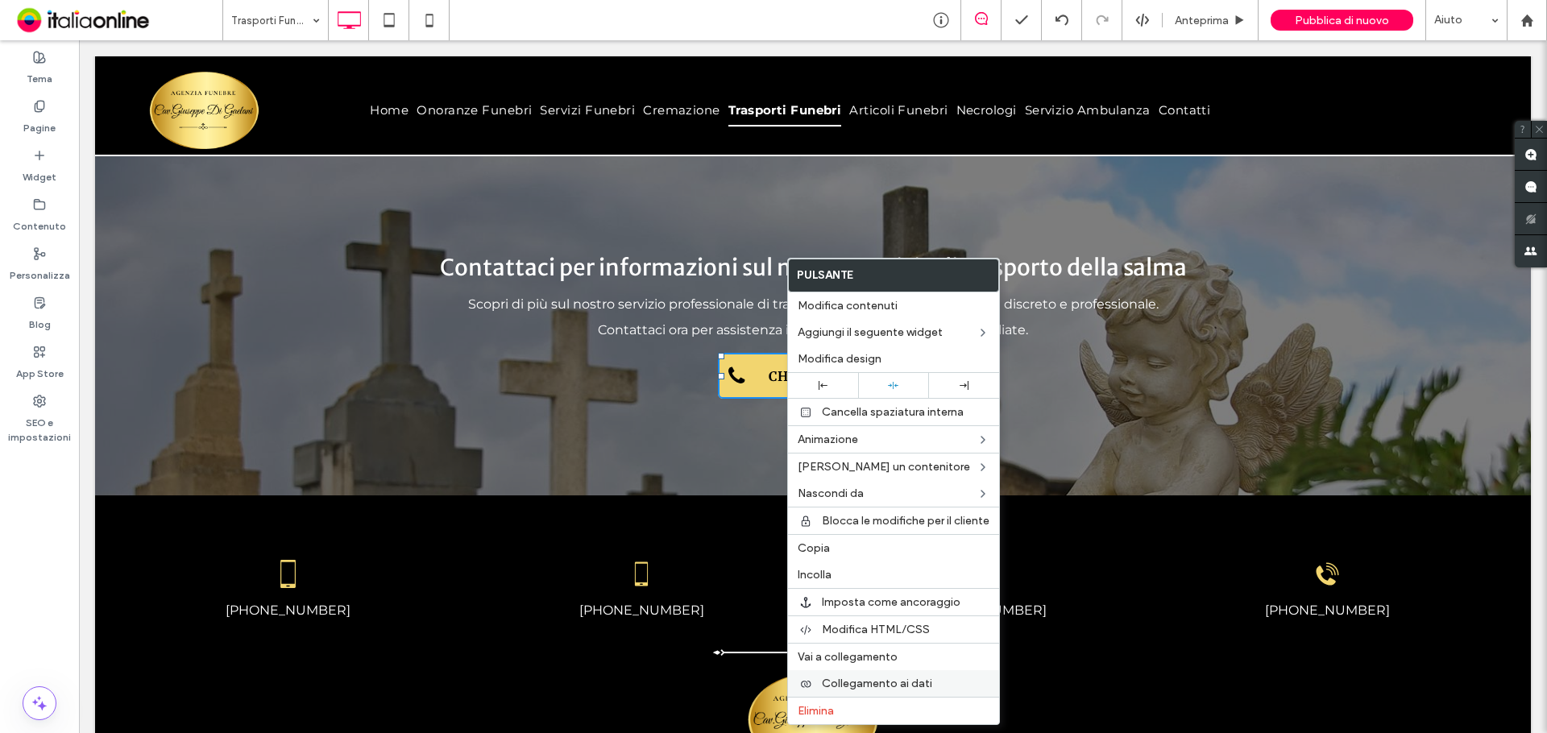
click at [895, 683] on span "Collegamento ai dati" at bounding box center [877, 684] width 110 height 14
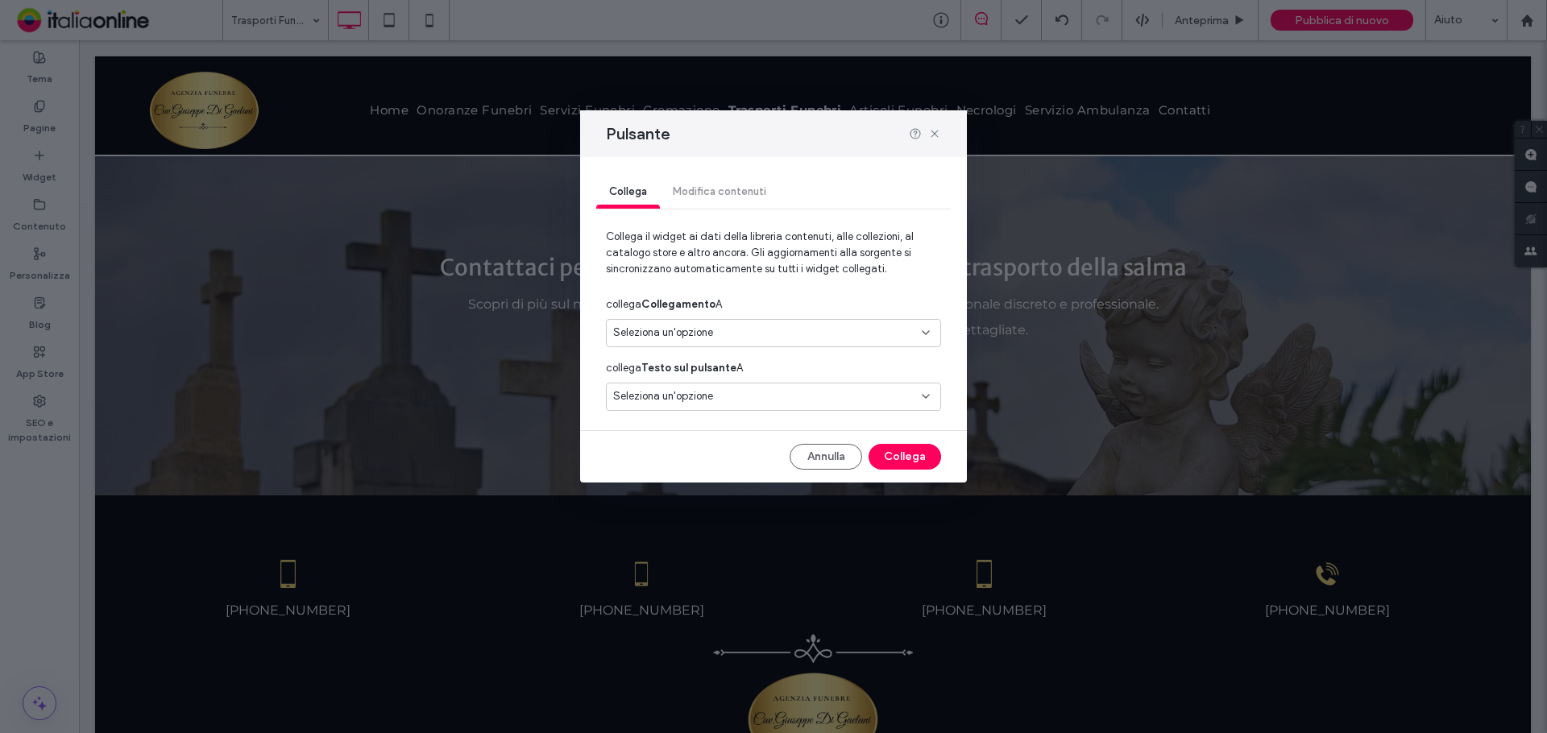
click at [749, 326] on div "Seleziona un'opzione" at bounding box center [763, 333] width 301 height 16
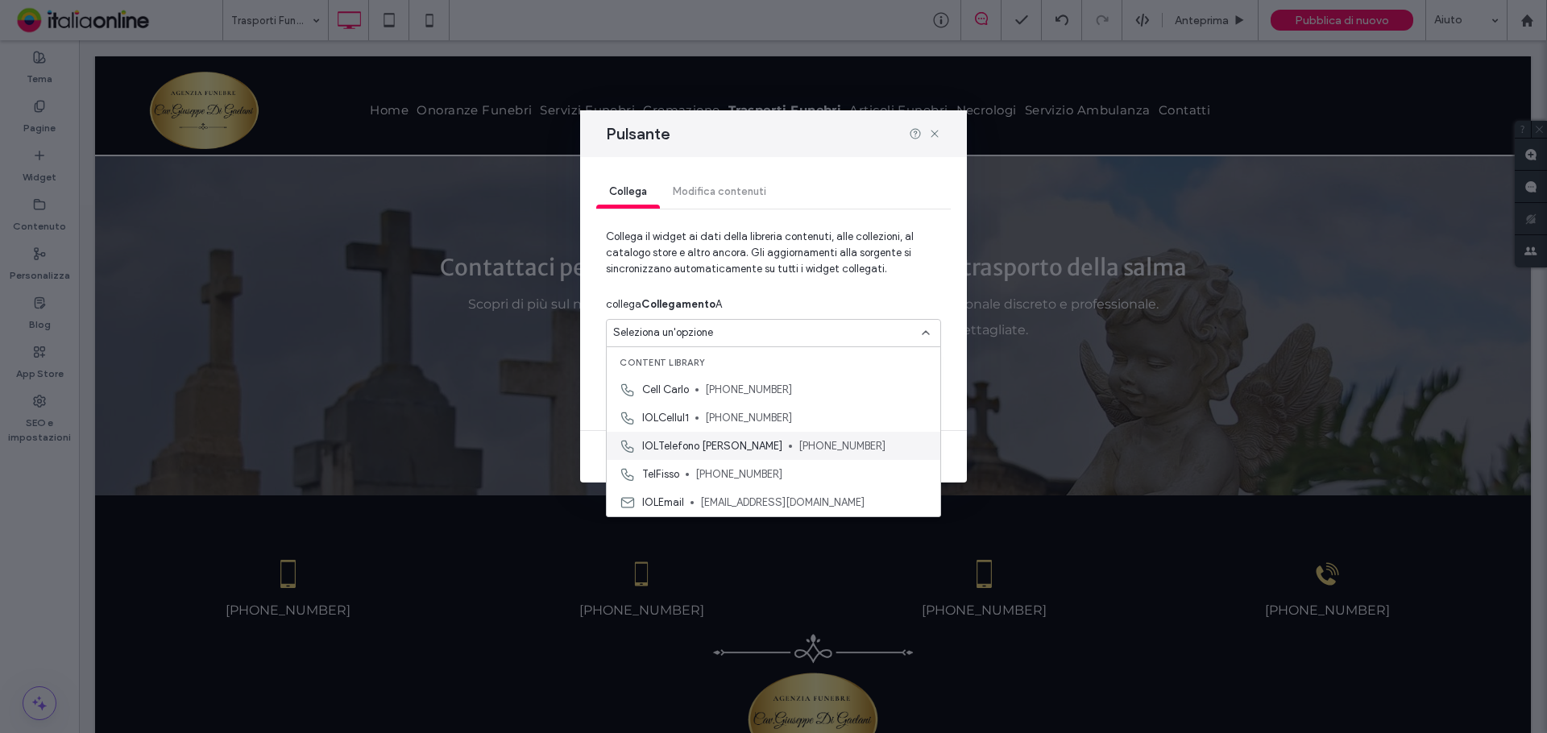
click at [757, 442] on div "IOLTelefono Giuseppe +39 338 1718217" at bounding box center [774, 446] width 334 height 28
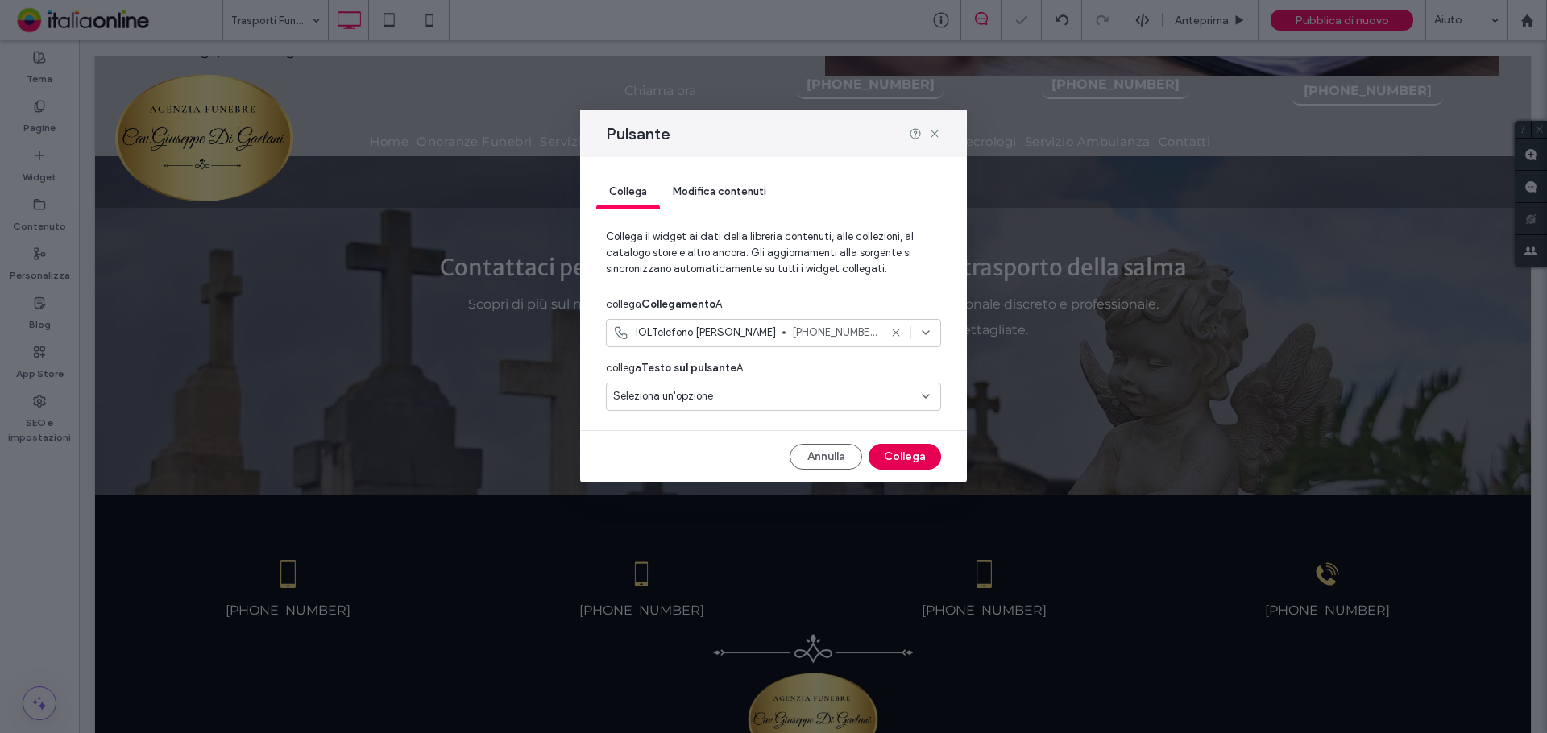
click at [912, 456] on button "Collega" at bounding box center [905, 457] width 73 height 26
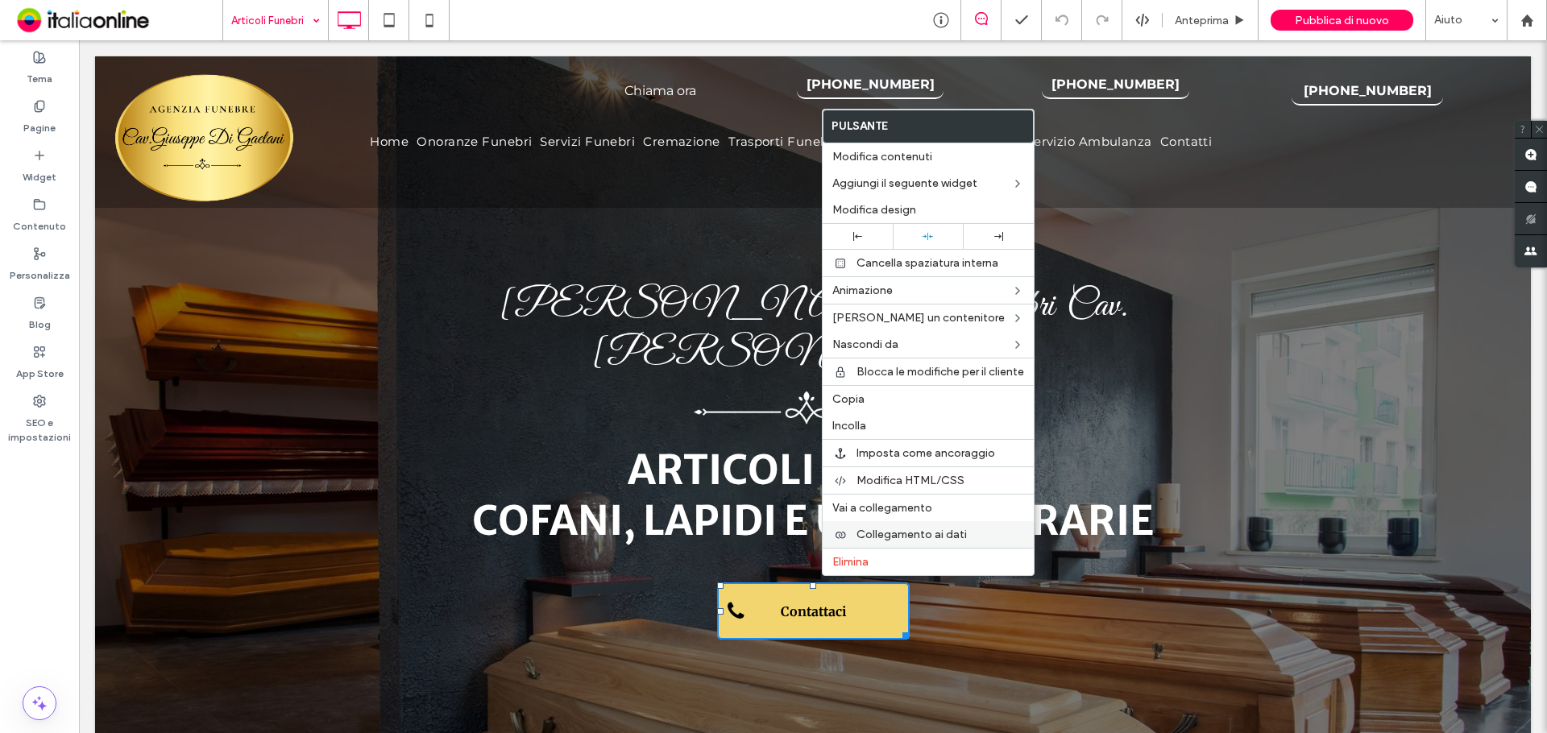
click at [926, 527] on div "Collegamento ai dati" at bounding box center [928, 534] width 211 height 27
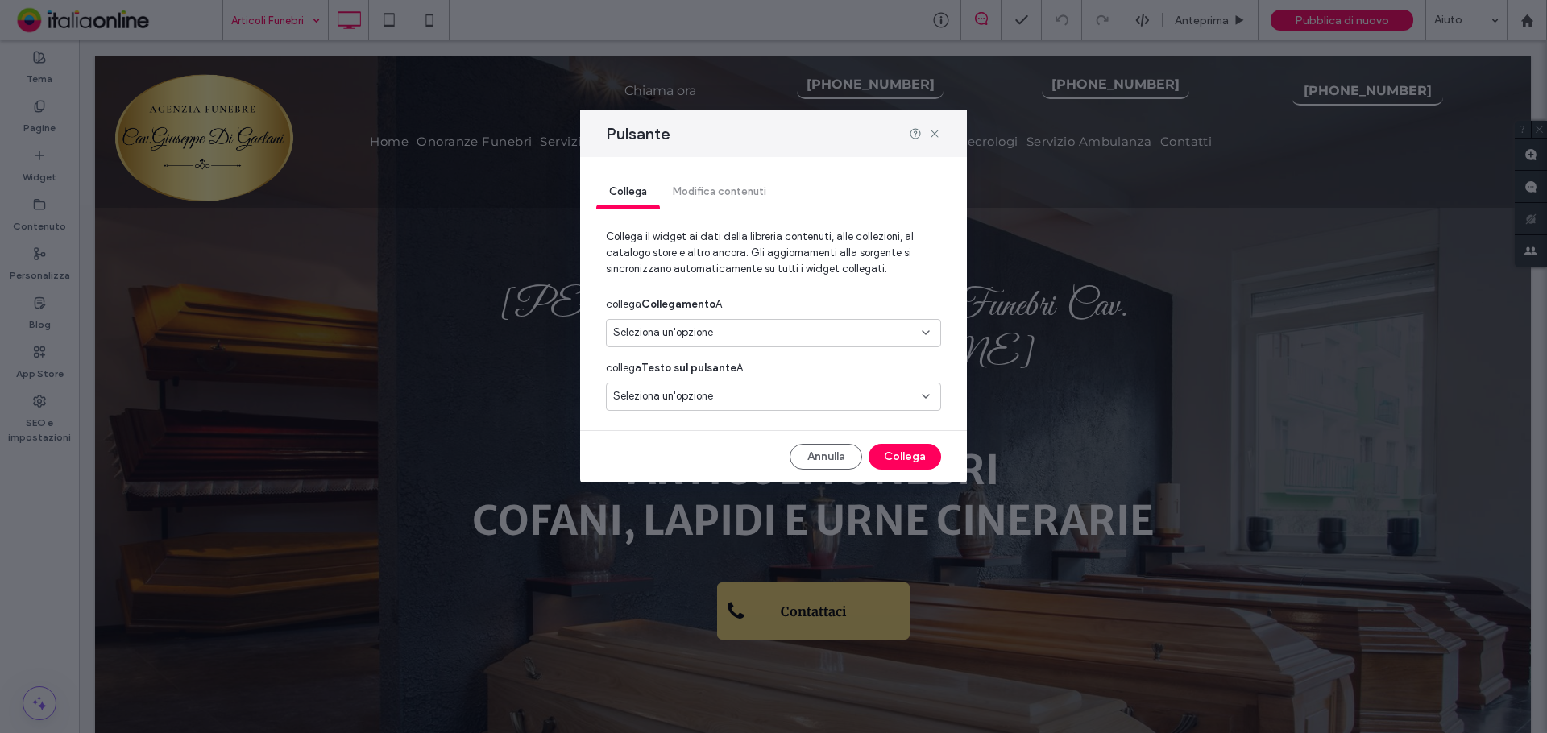
click at [758, 324] on div "Seleziona un'opzione" at bounding box center [773, 333] width 335 height 28
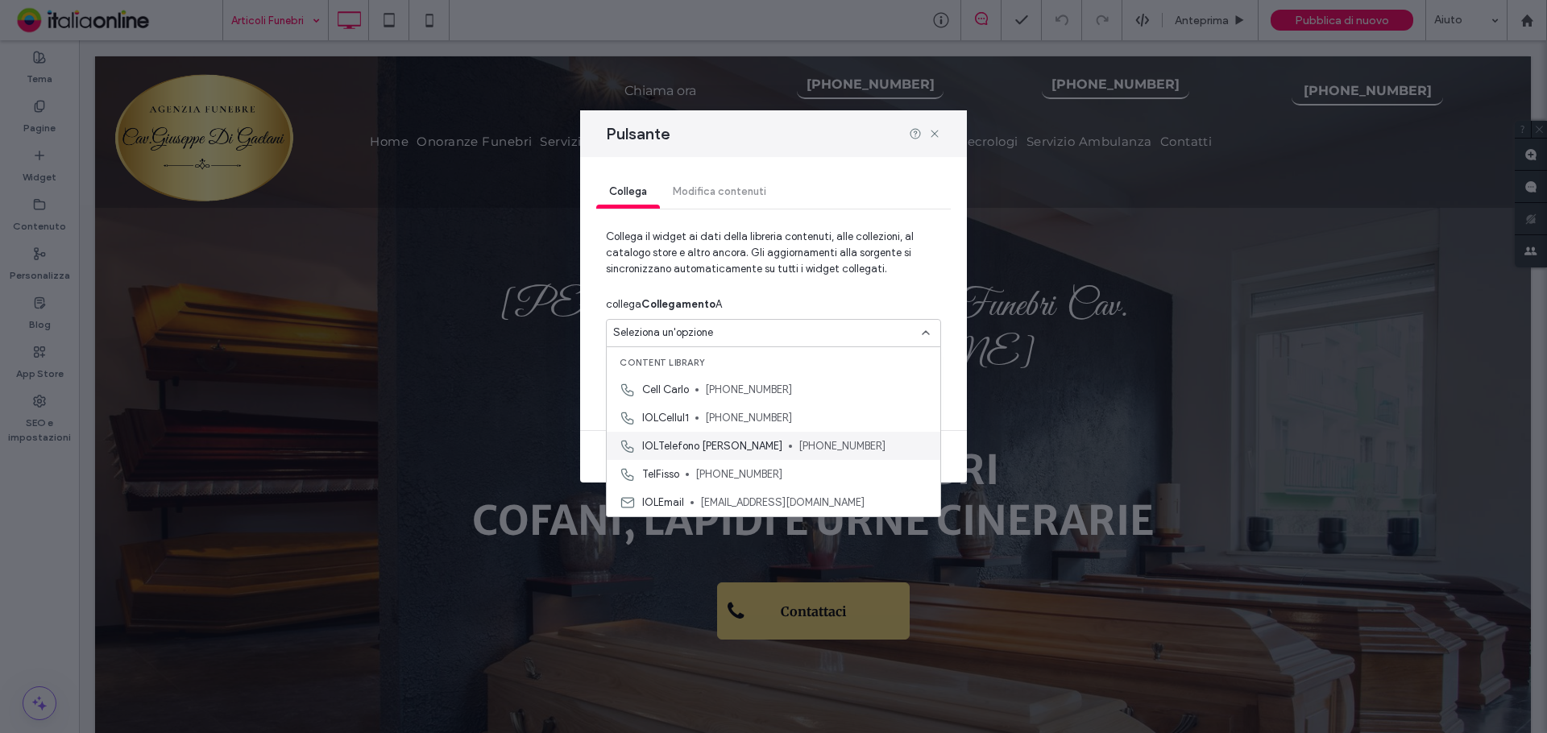
click at [799, 442] on span "[PHONE_NUMBER]" at bounding box center [863, 446] width 129 height 16
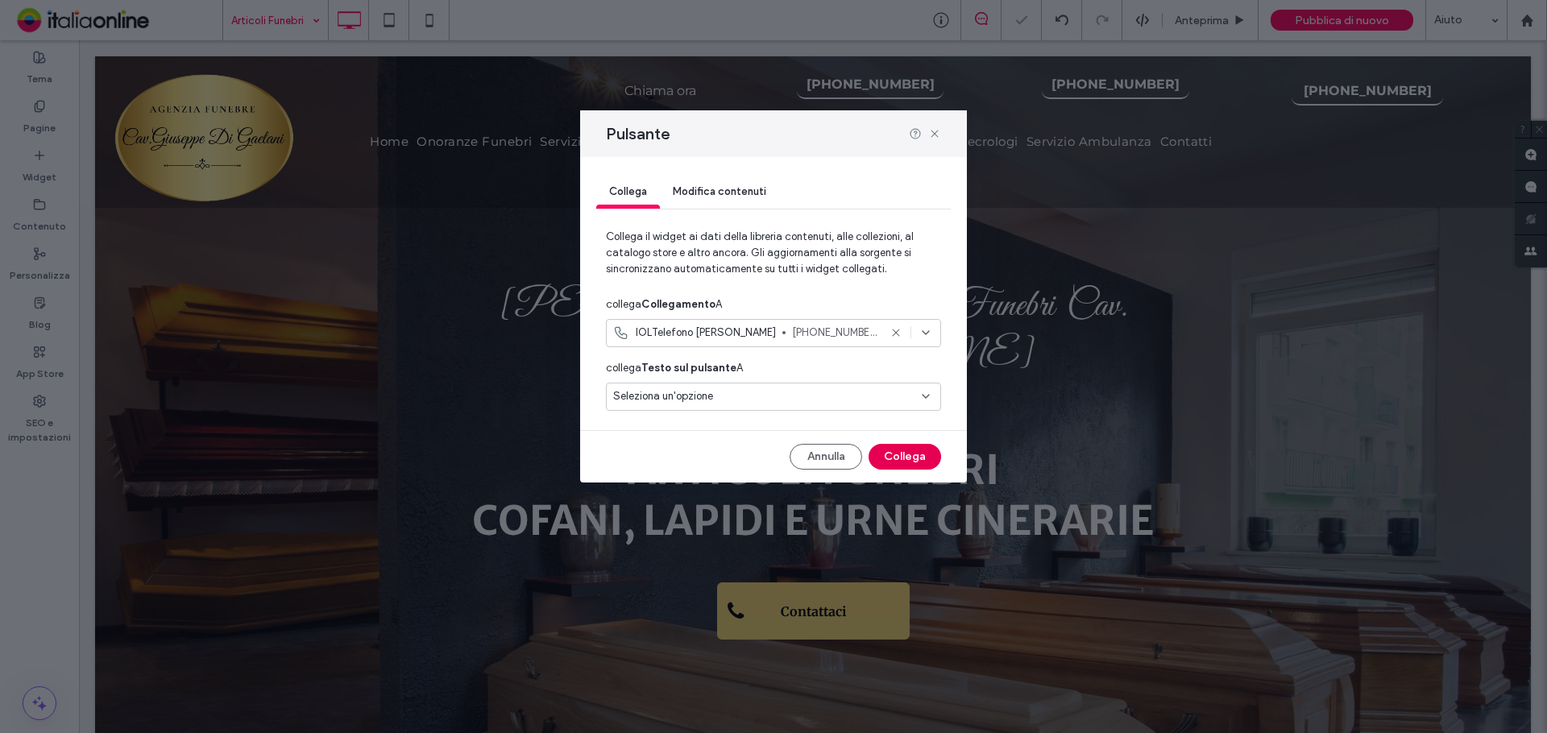
click at [922, 451] on button "Collega" at bounding box center [905, 457] width 73 height 26
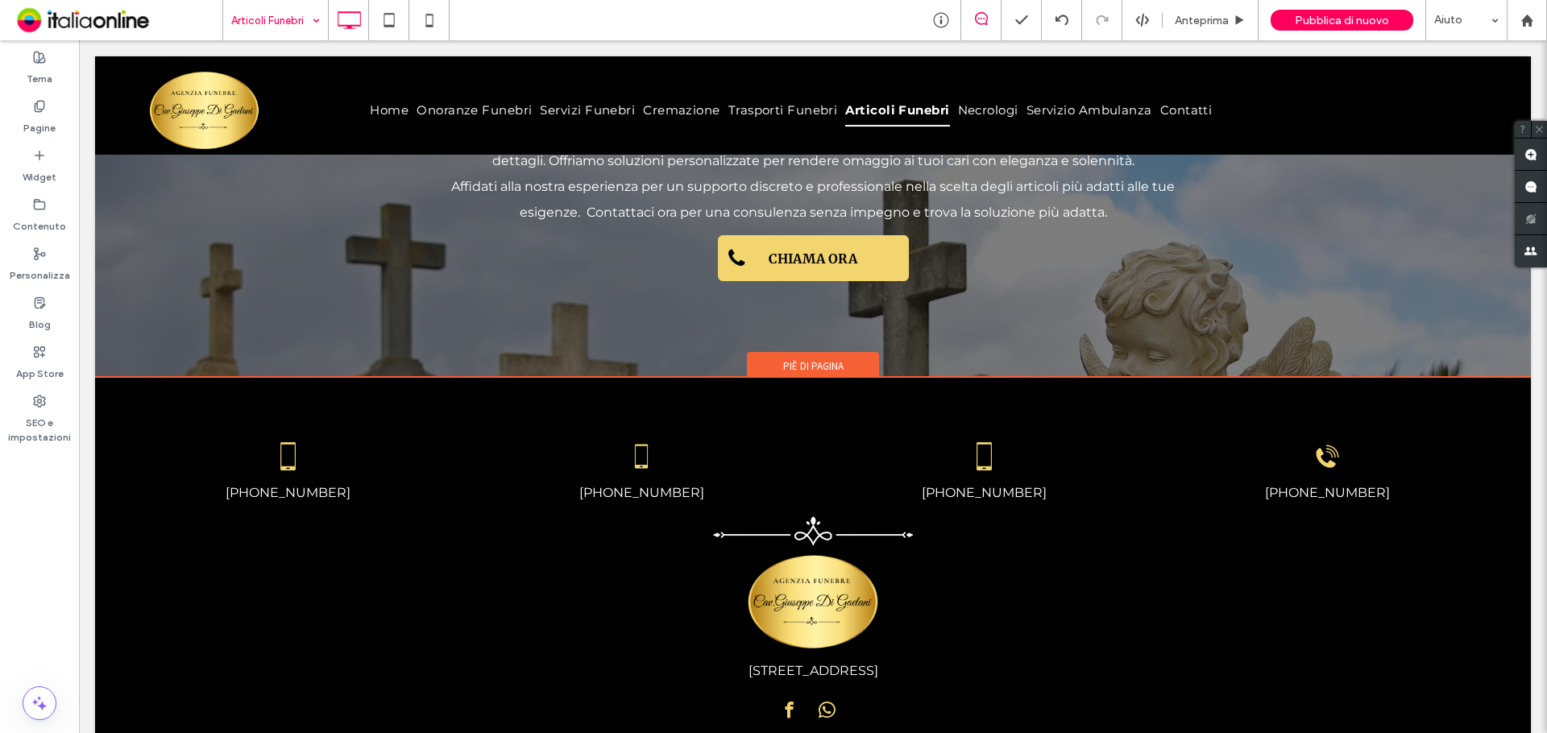
scroll to position [2831, 0]
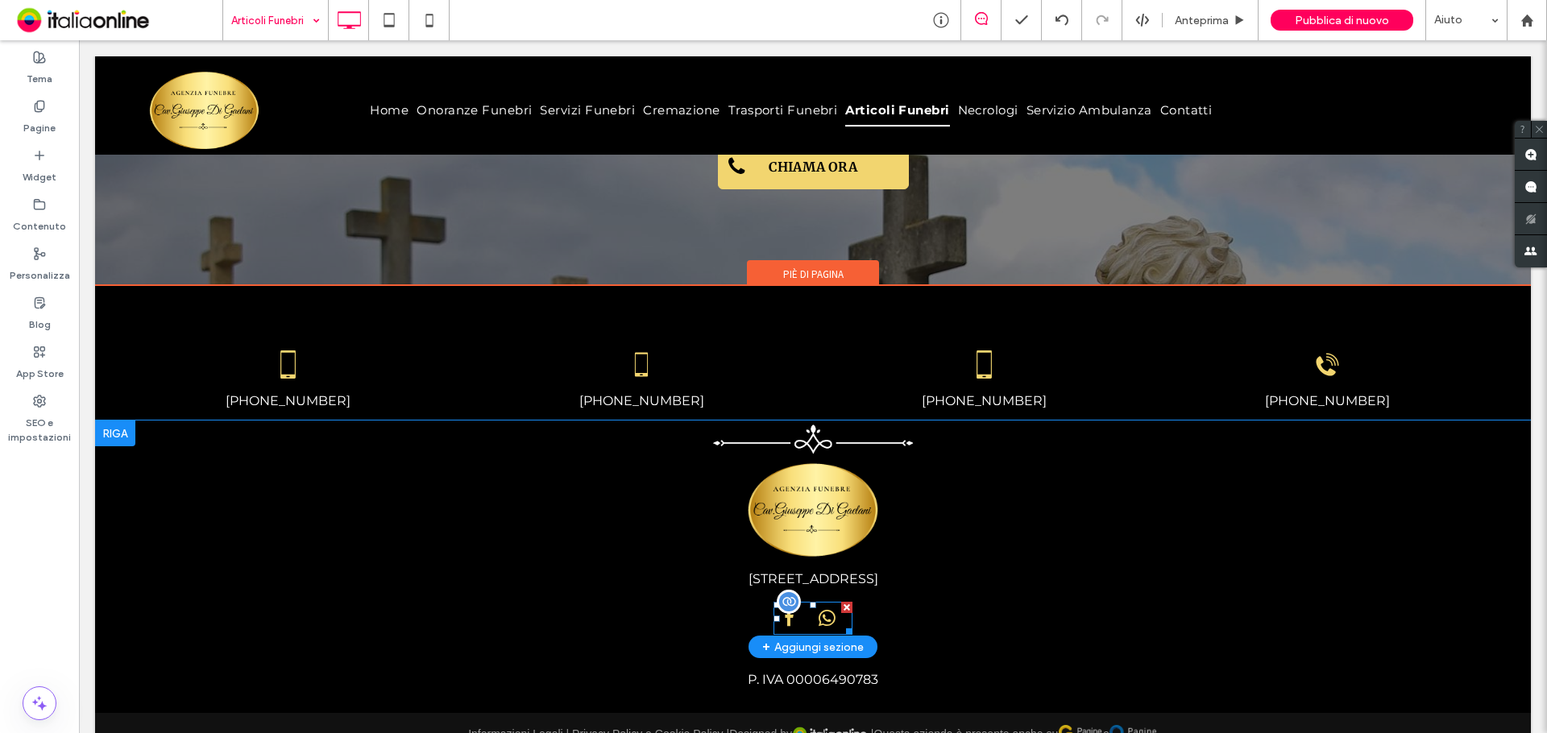
click at [816, 606] on span "whatsapp" at bounding box center [827, 618] width 25 height 25
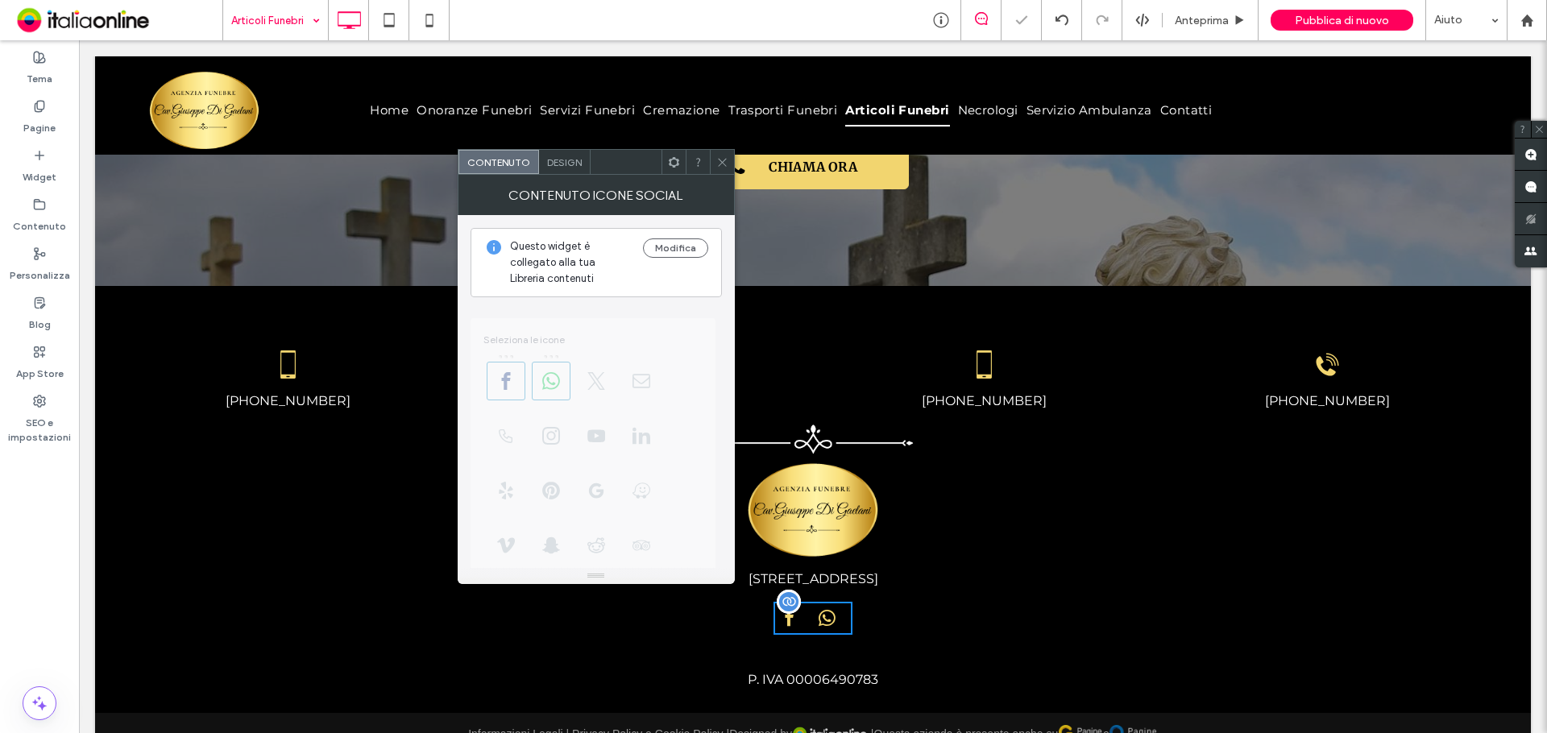
scroll to position [294, 0]
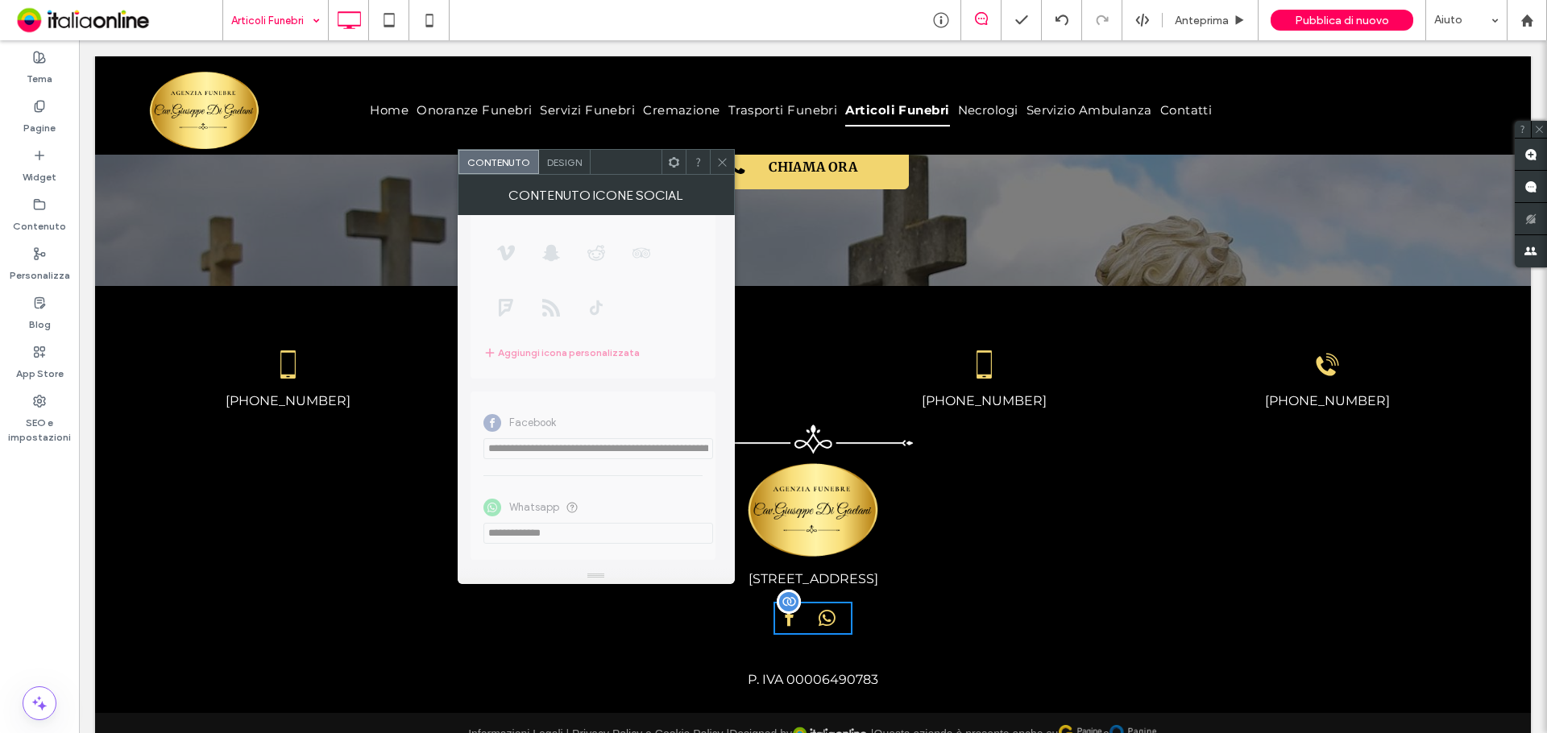
drag, startPoint x: 716, startPoint y: 158, endPoint x: 725, endPoint y: 180, distance: 23.5
click at [716, 158] on icon at bounding box center [722, 162] width 12 height 12
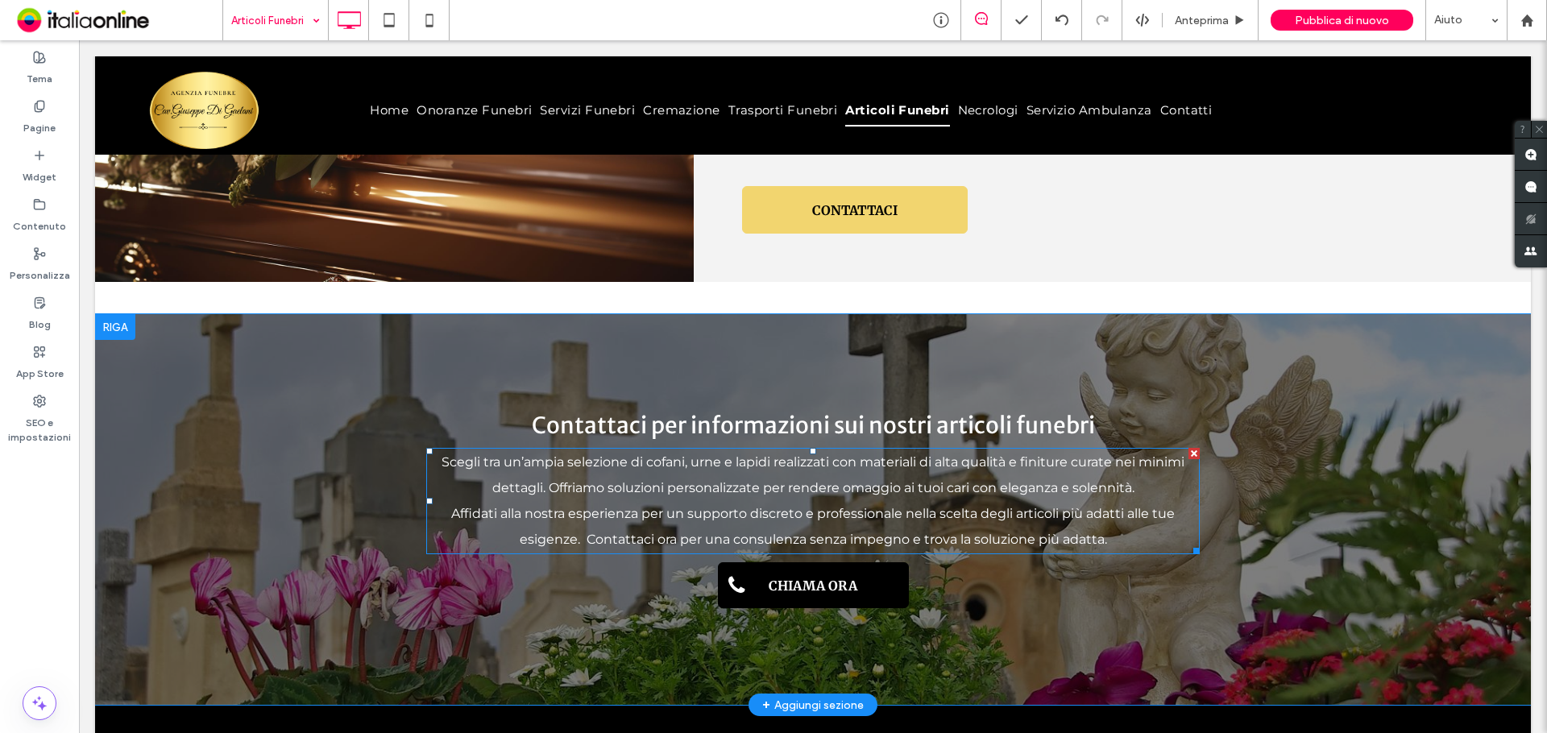
scroll to position [2428, 0]
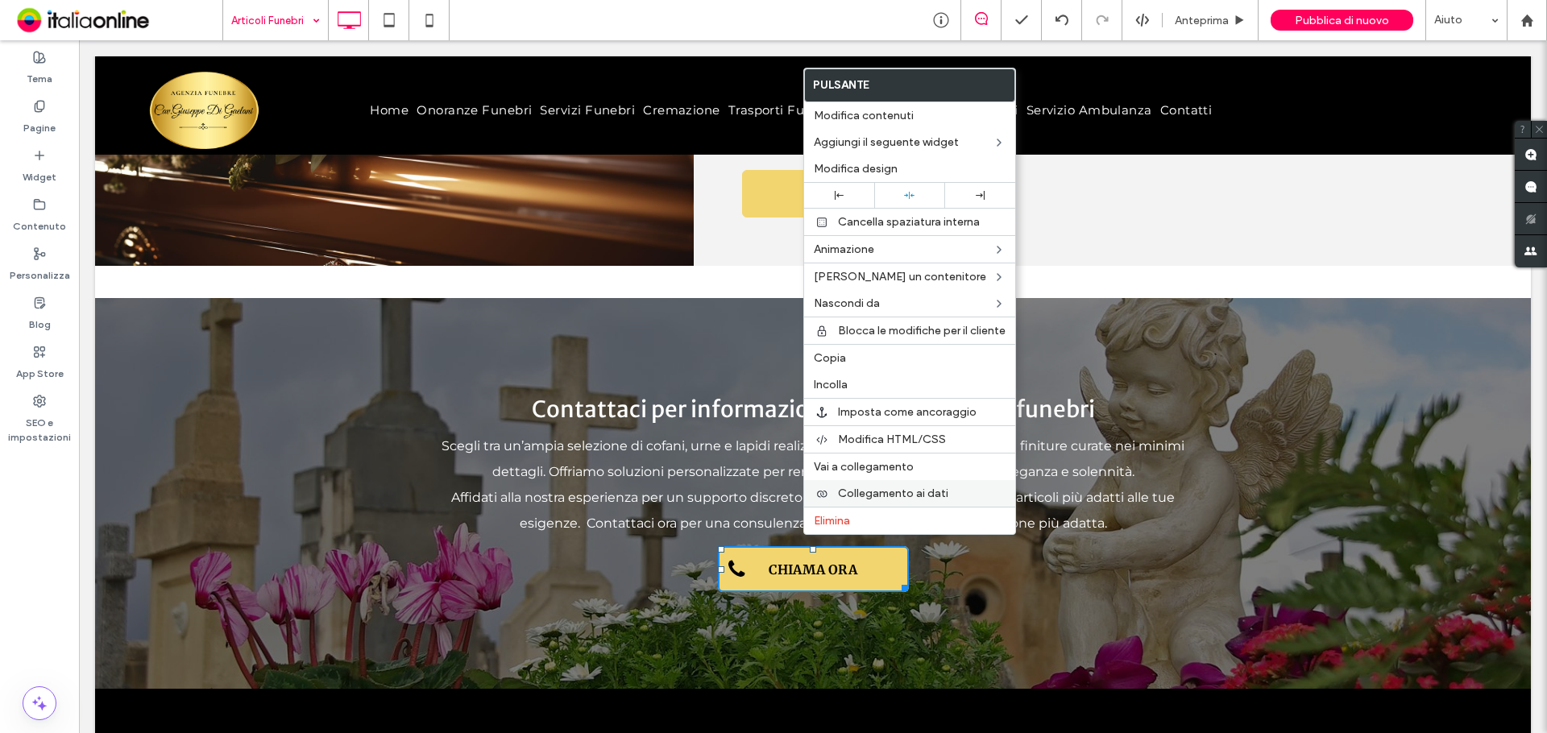
click at [882, 490] on span "Collegamento ai dati" at bounding box center [893, 494] width 110 height 14
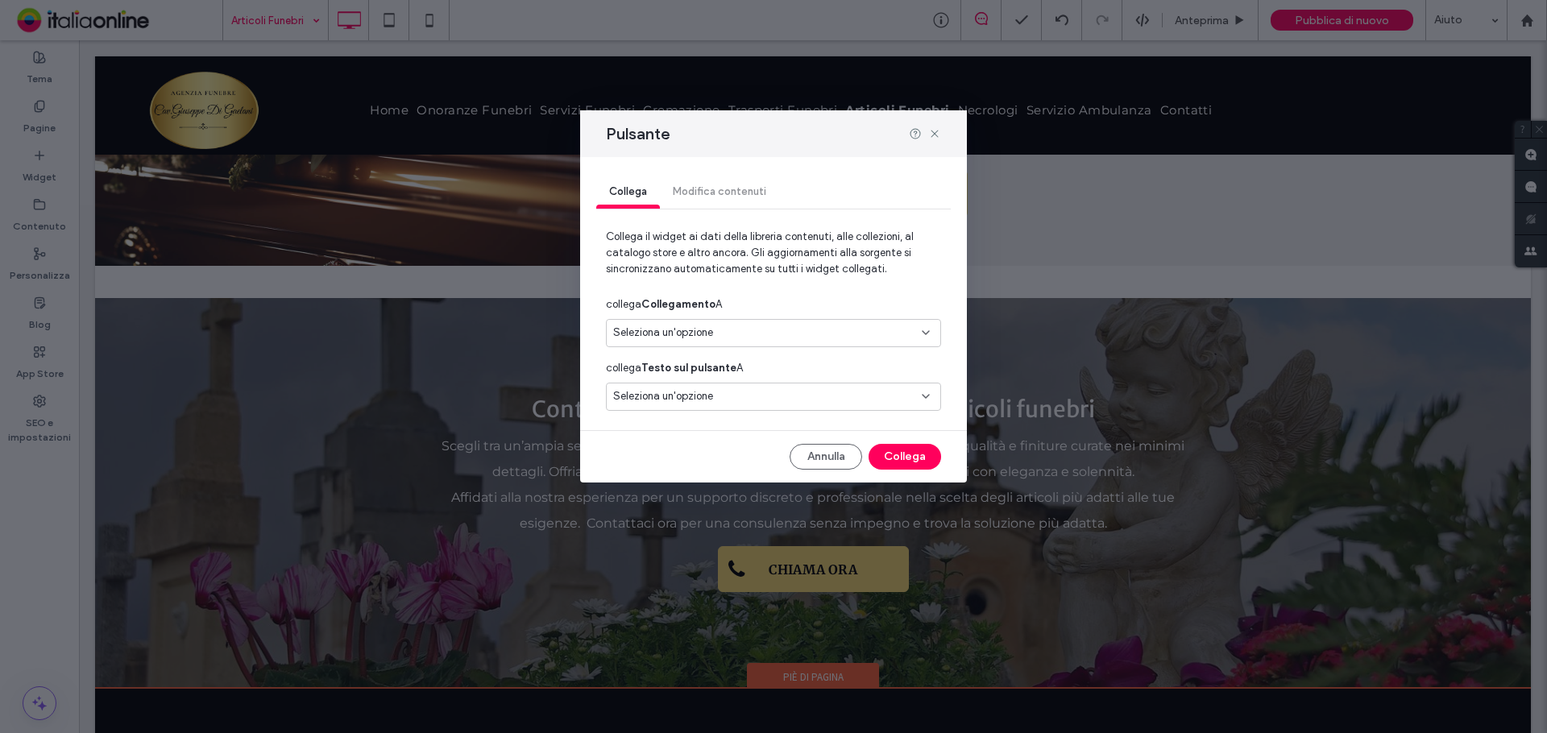
click at [744, 331] on div "Seleziona un'opzione" at bounding box center [763, 333] width 301 height 16
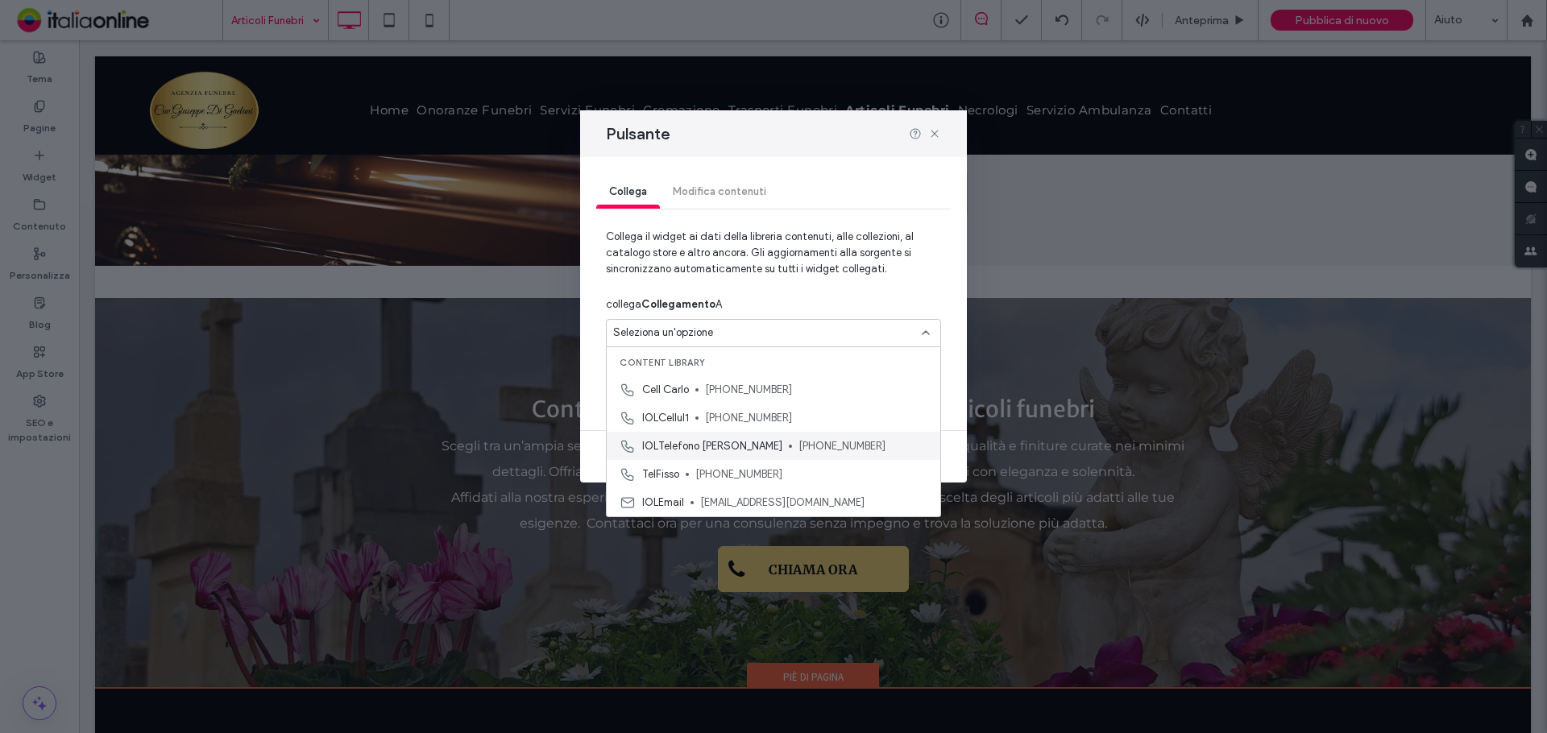
click at [742, 455] on div "IOLTelefono Giuseppe +39 338 1718217" at bounding box center [774, 446] width 334 height 28
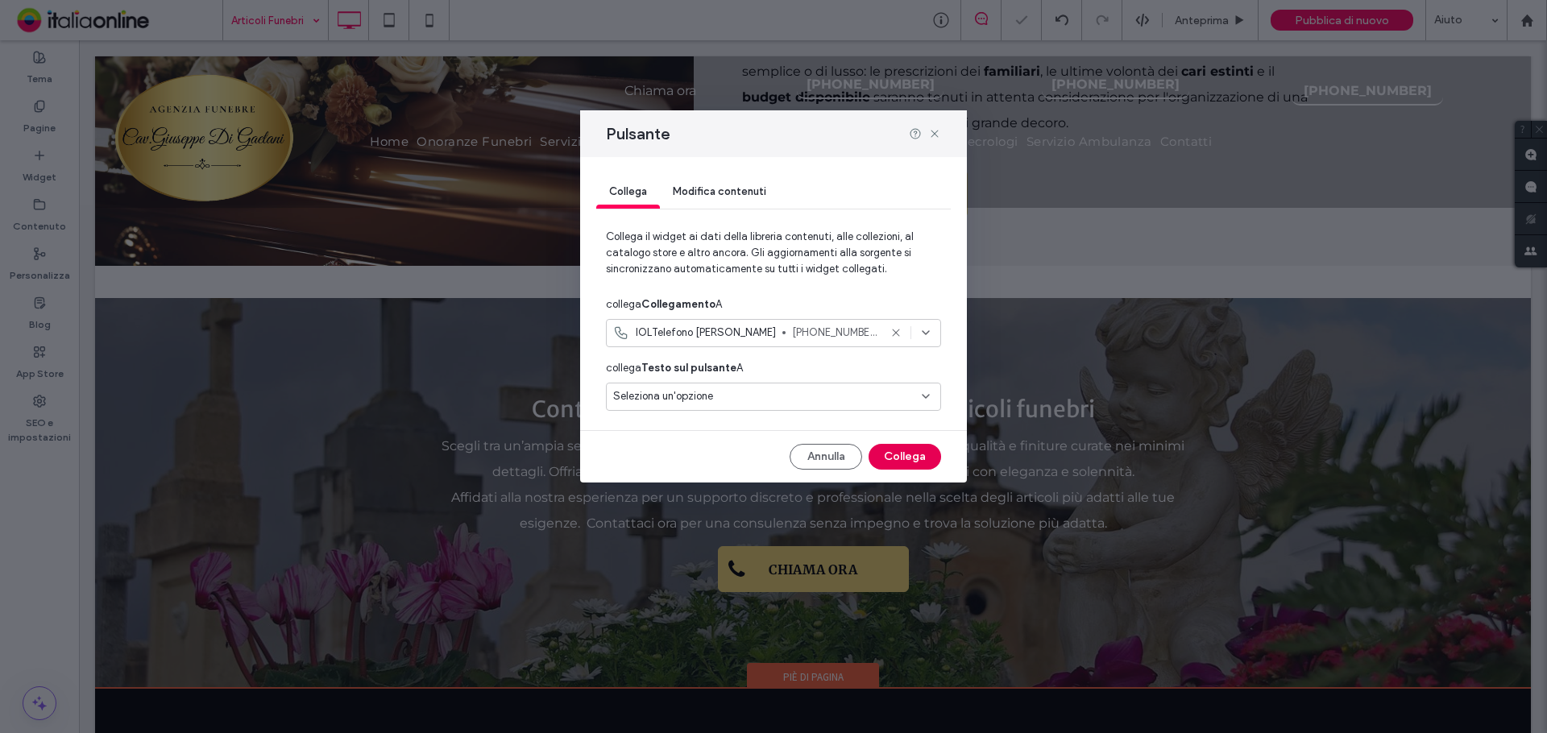
click at [904, 457] on button "Collega" at bounding box center [905, 457] width 73 height 26
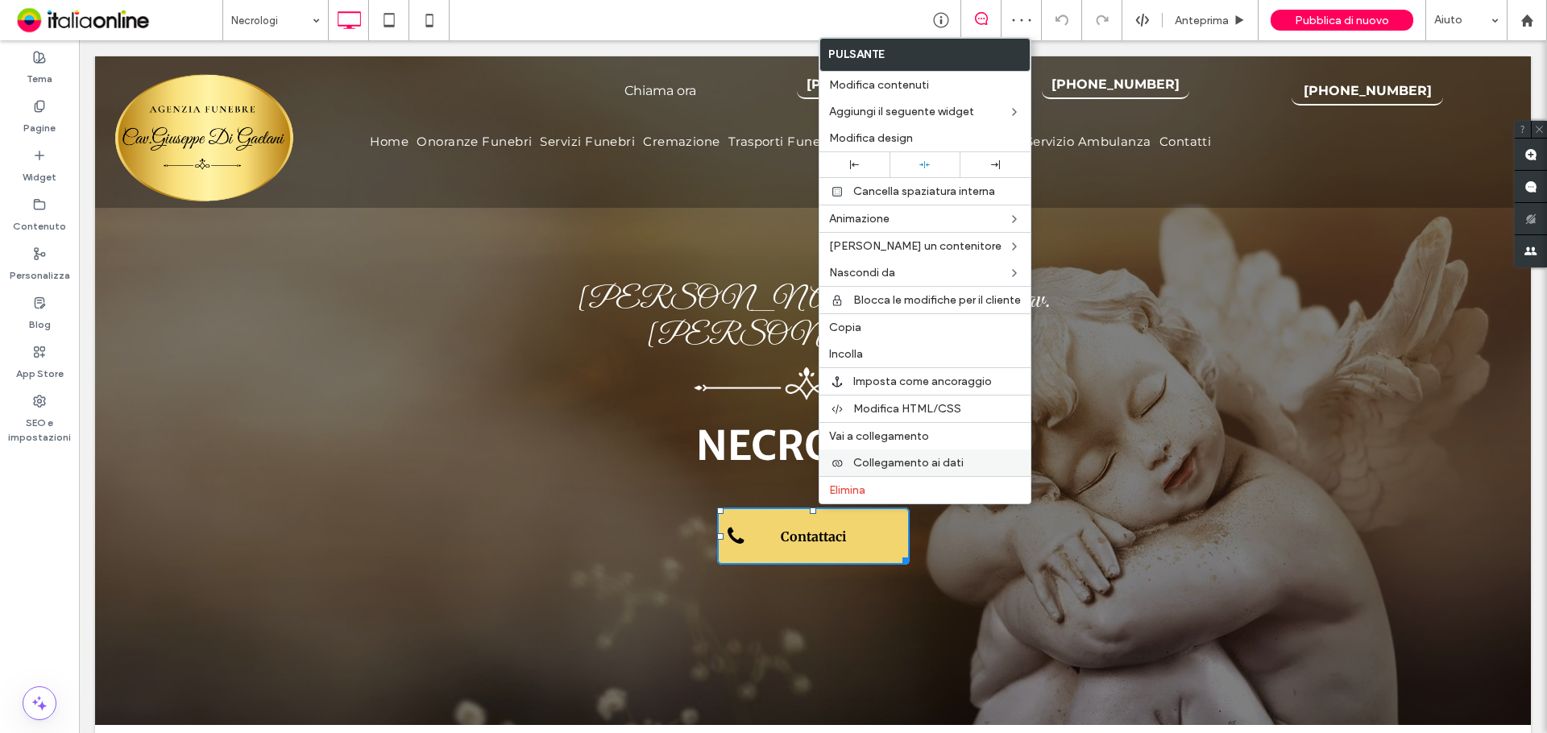
click at [884, 459] on span "Collegamento ai dati" at bounding box center [908, 463] width 110 height 14
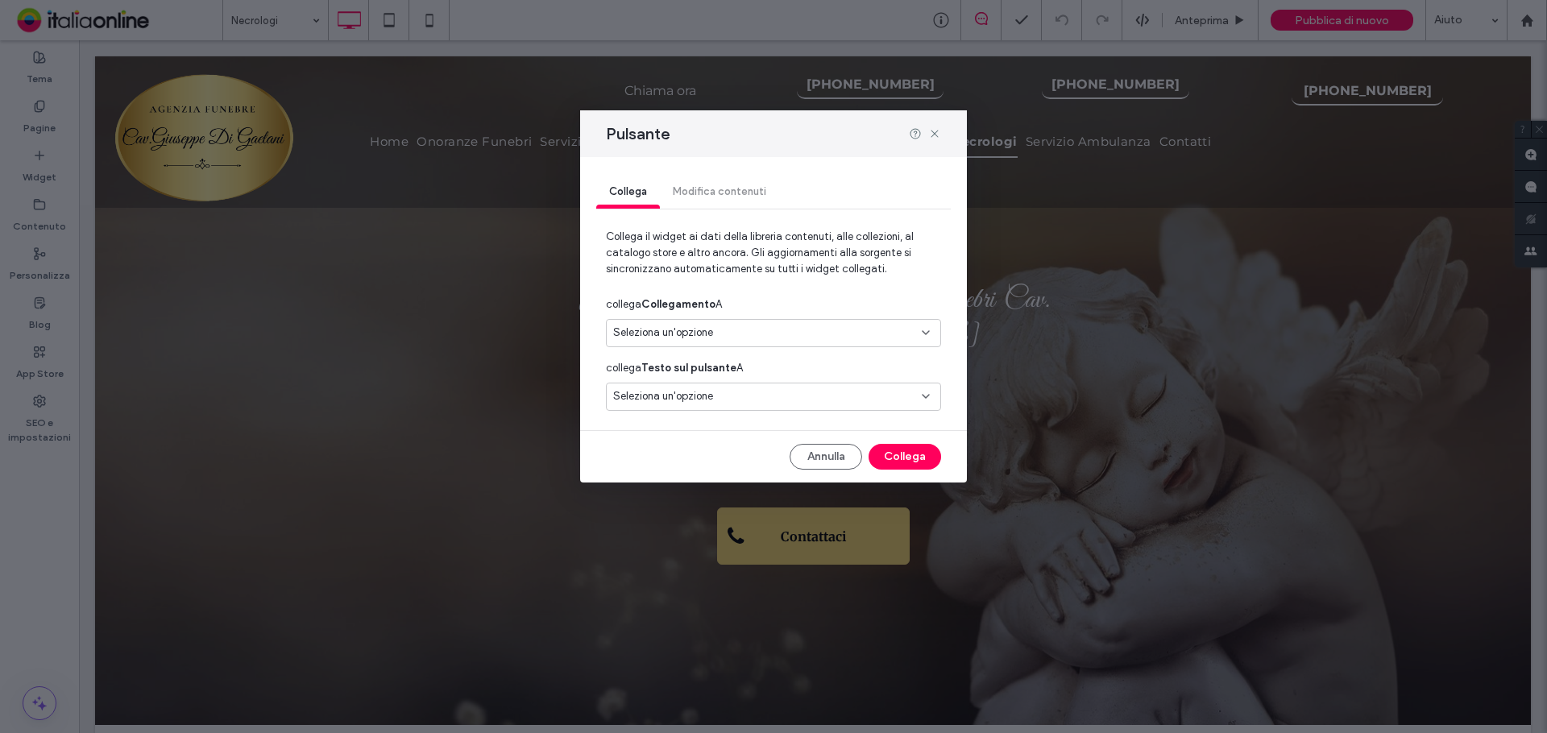
click at [696, 324] on div "Seleziona un'opzione" at bounding box center [773, 333] width 335 height 28
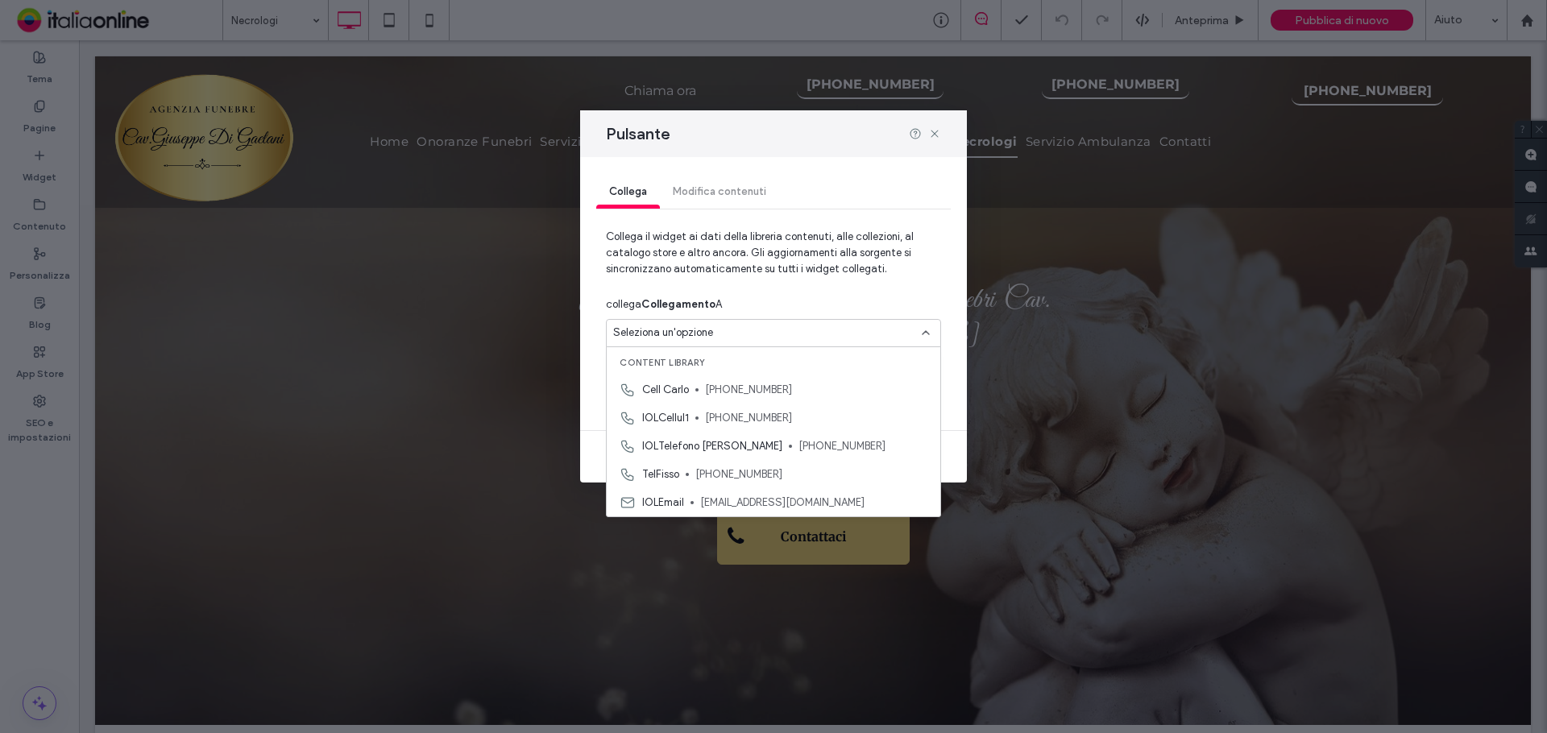
click at [708, 446] on span "IOLTelefono Giuseppe" at bounding box center [712, 446] width 140 height 16
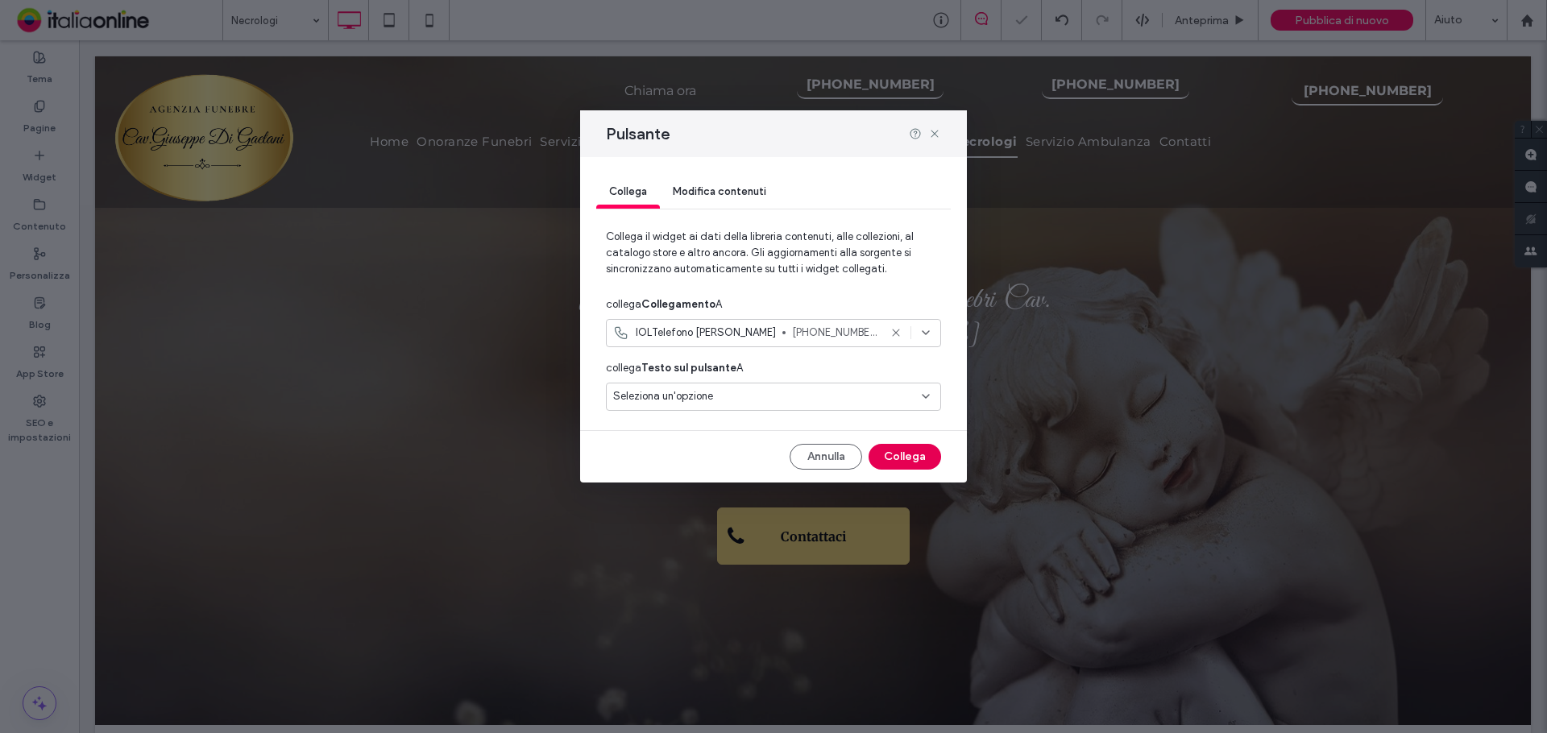
click at [911, 462] on button "Collega" at bounding box center [905, 457] width 73 height 26
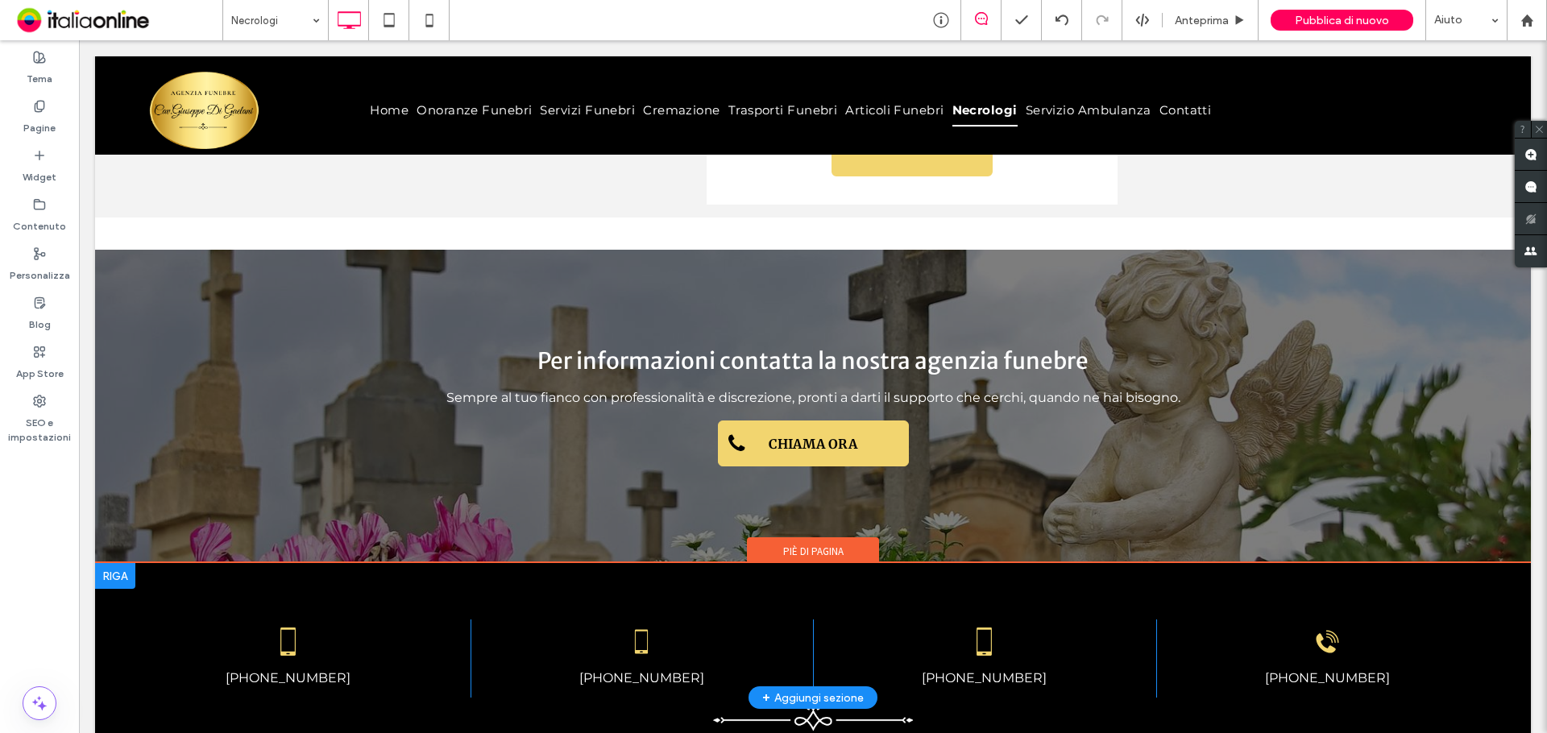
scroll to position [2901, 0]
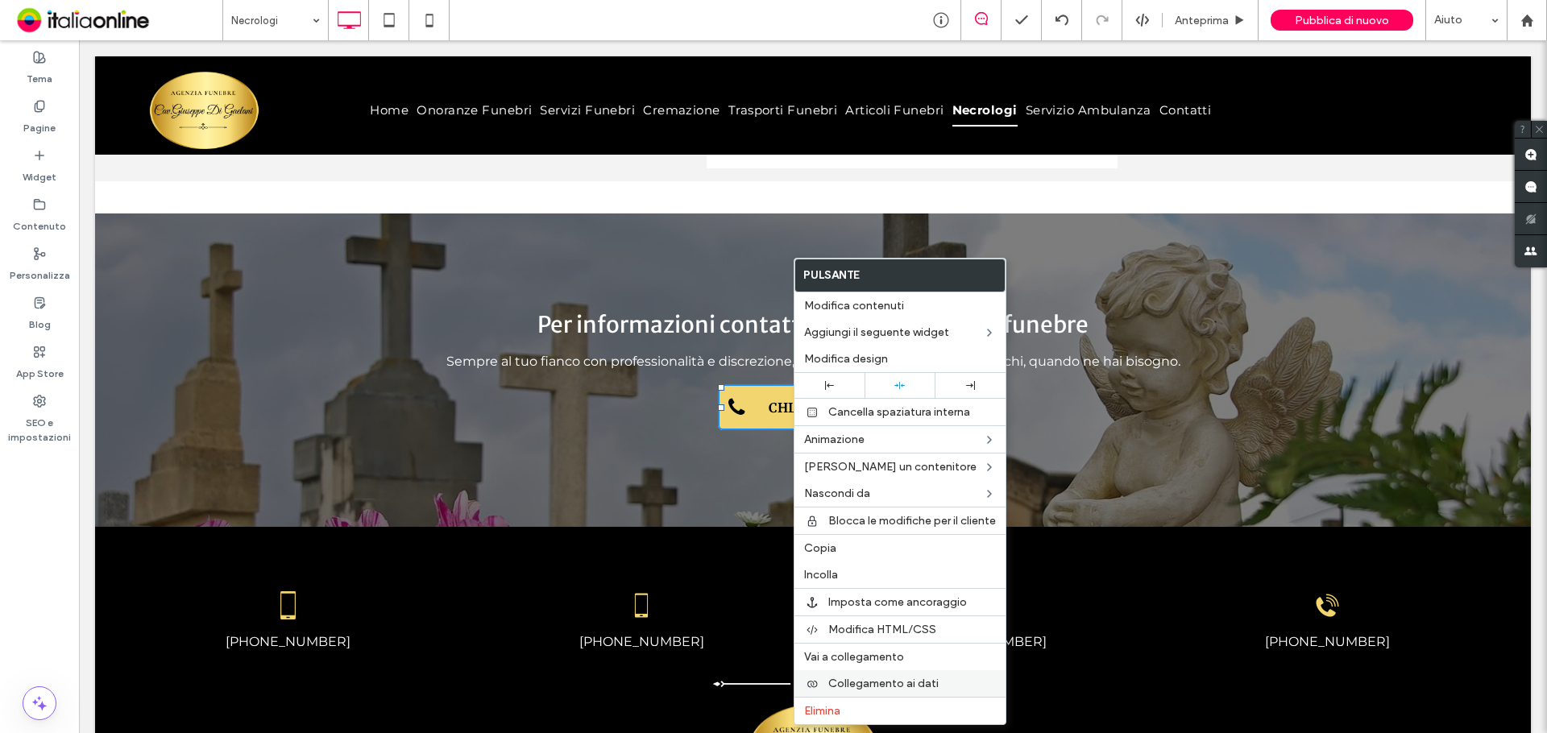
click at [912, 690] on span "Collegamento ai dati" at bounding box center [883, 684] width 110 height 14
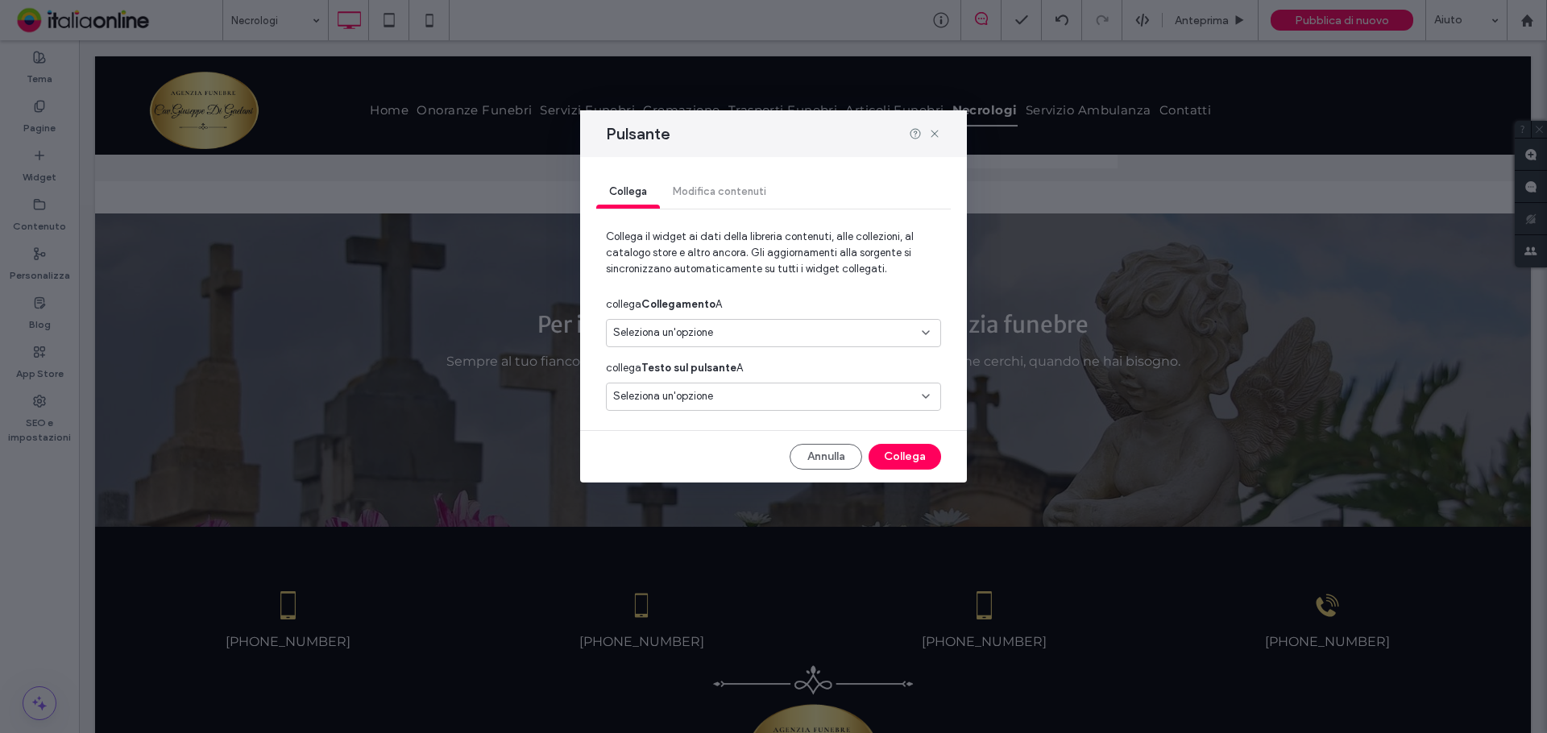
click at [758, 334] on div "Seleziona un'opzione" at bounding box center [763, 333] width 301 height 16
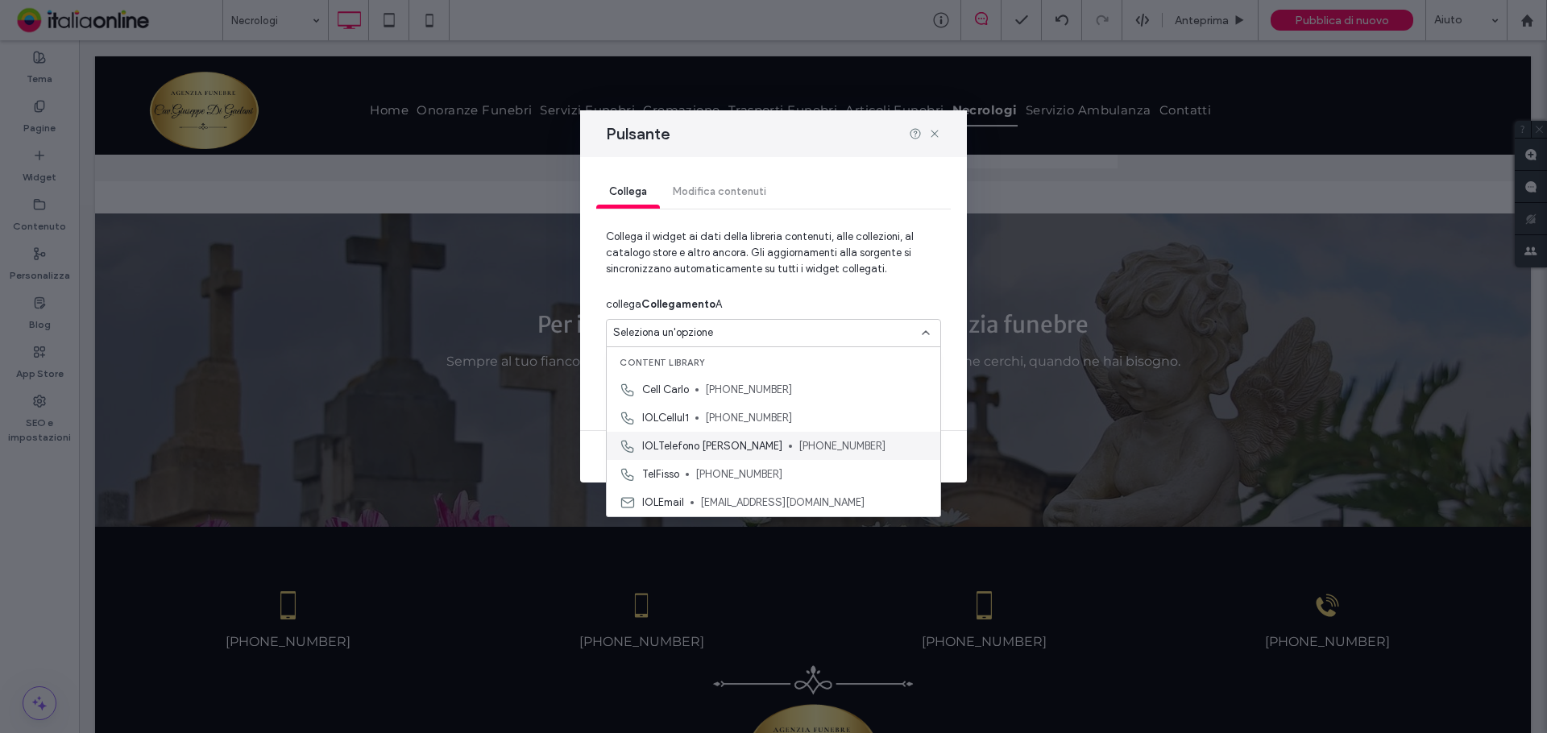
click at [757, 442] on div "IOLTelefono Giuseppe +39 338 1718217" at bounding box center [774, 446] width 334 height 28
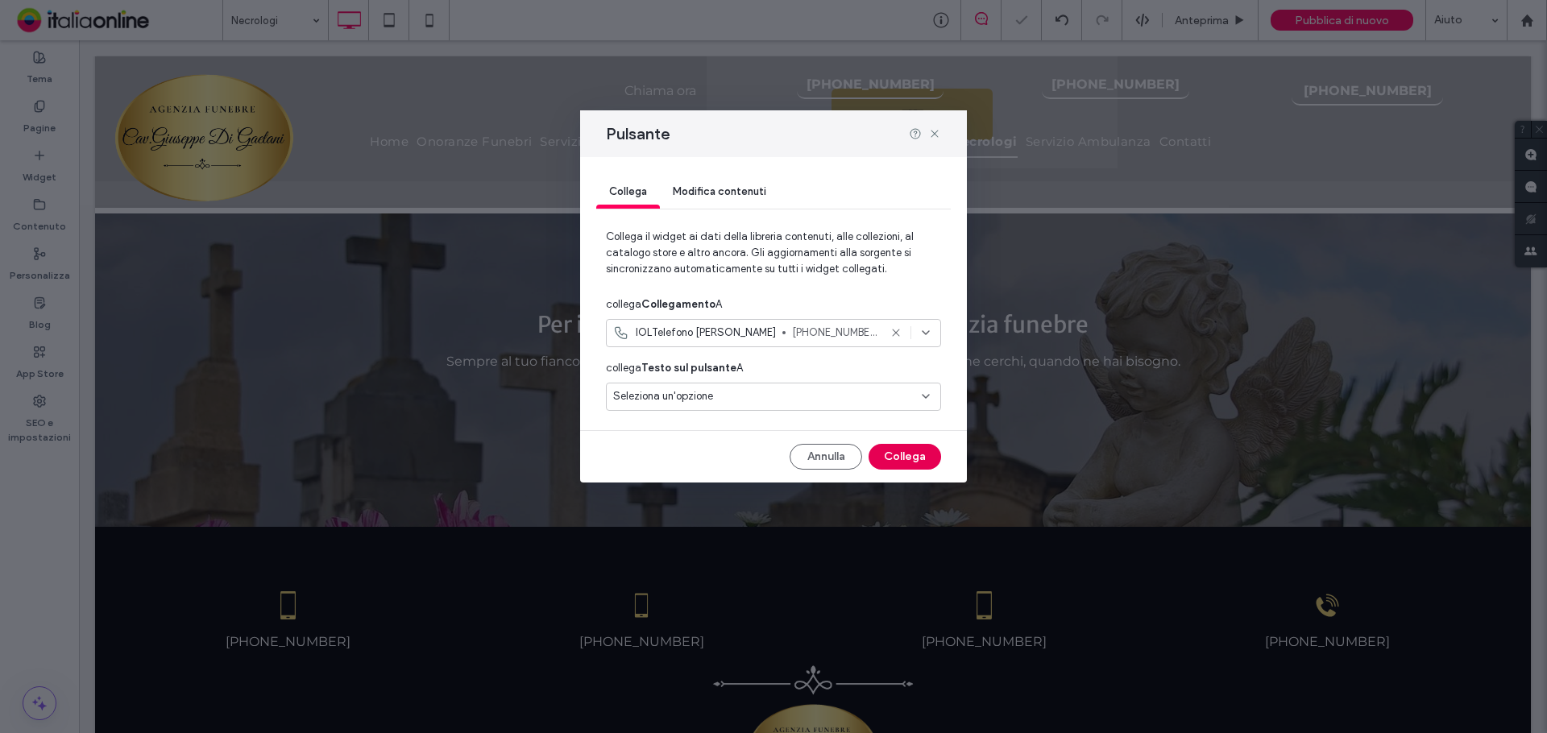
click at [895, 461] on button "Collega" at bounding box center [905, 457] width 73 height 26
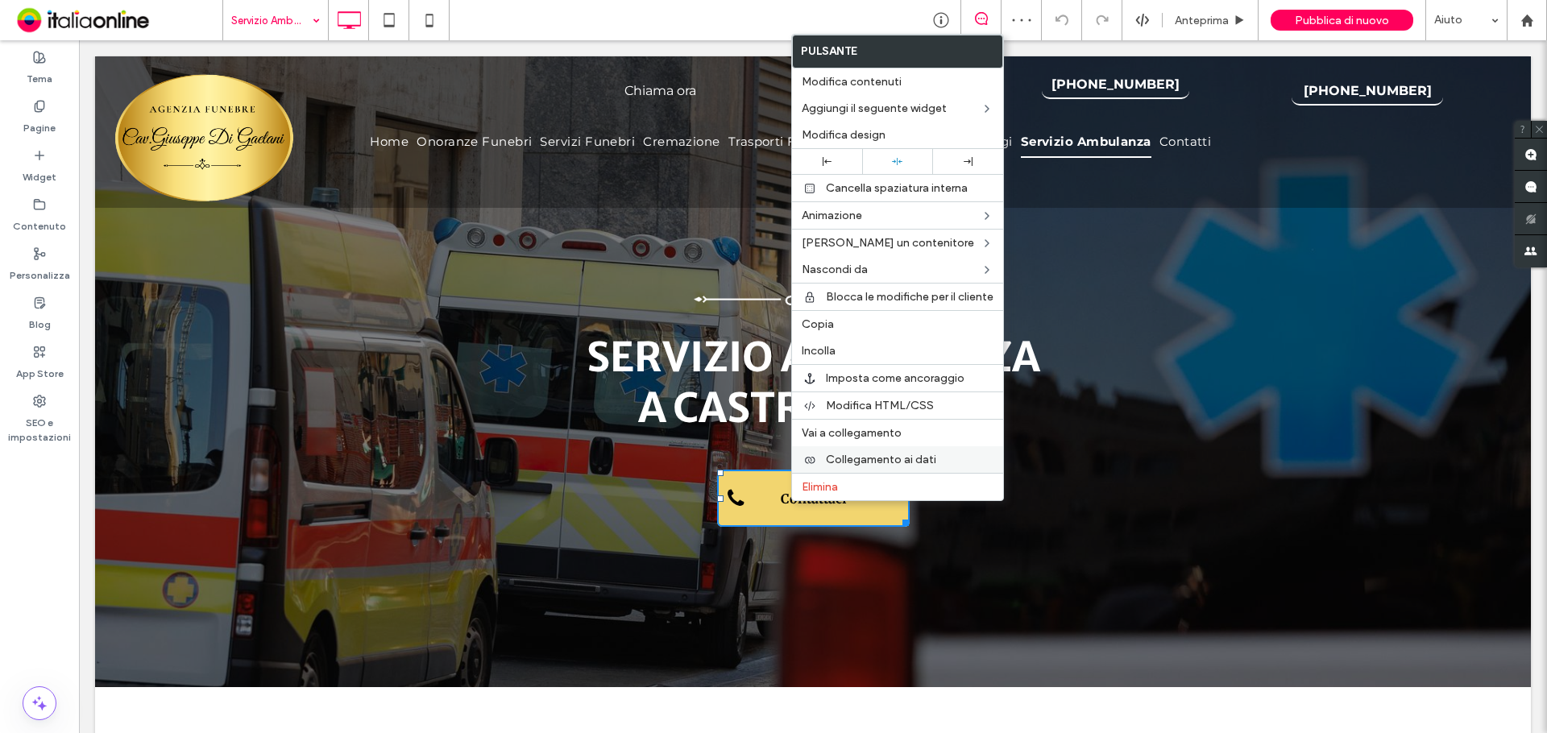
click at [887, 460] on span "Collegamento ai dati" at bounding box center [881, 460] width 110 height 14
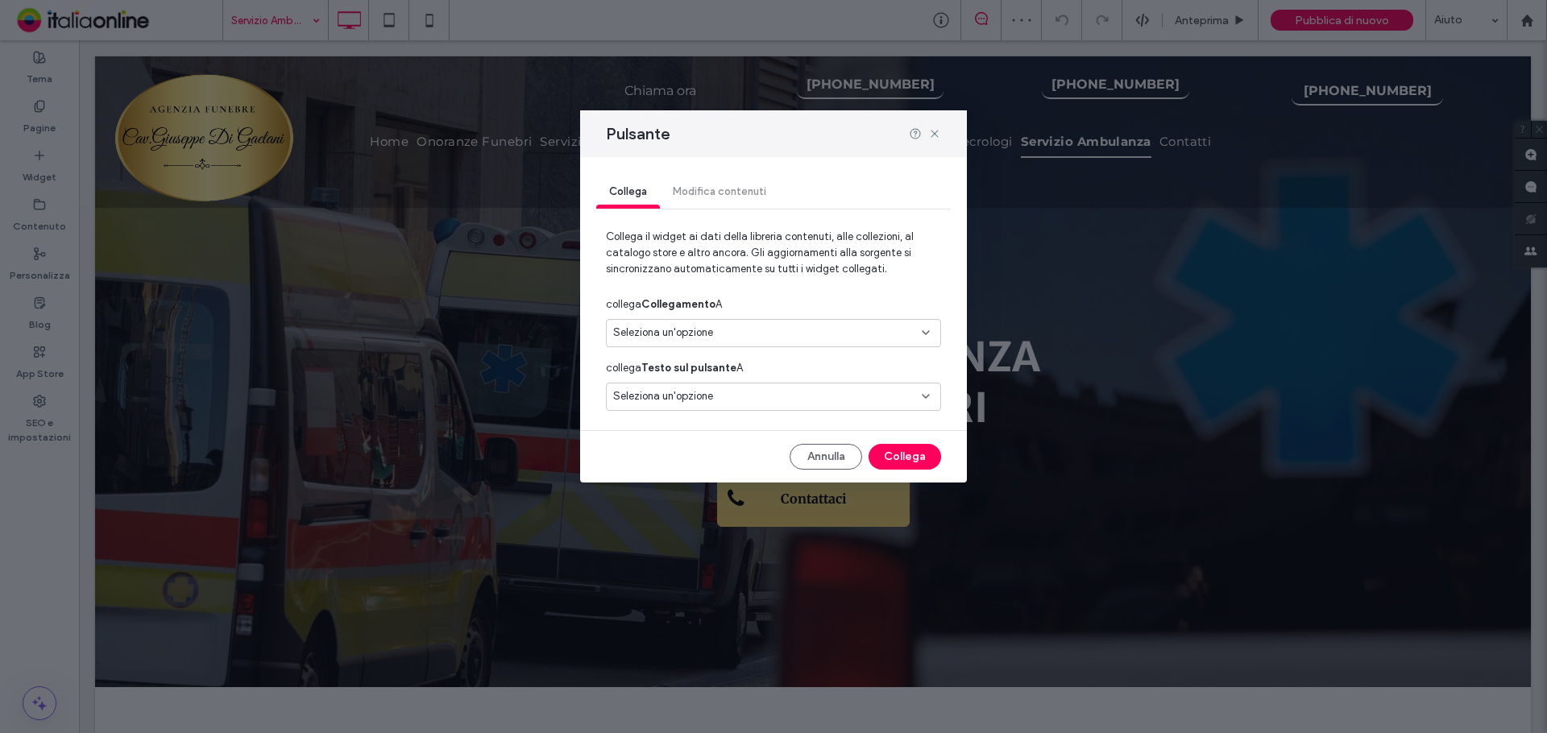
click at [721, 326] on div "Seleziona un'opzione" at bounding box center [763, 333] width 301 height 16
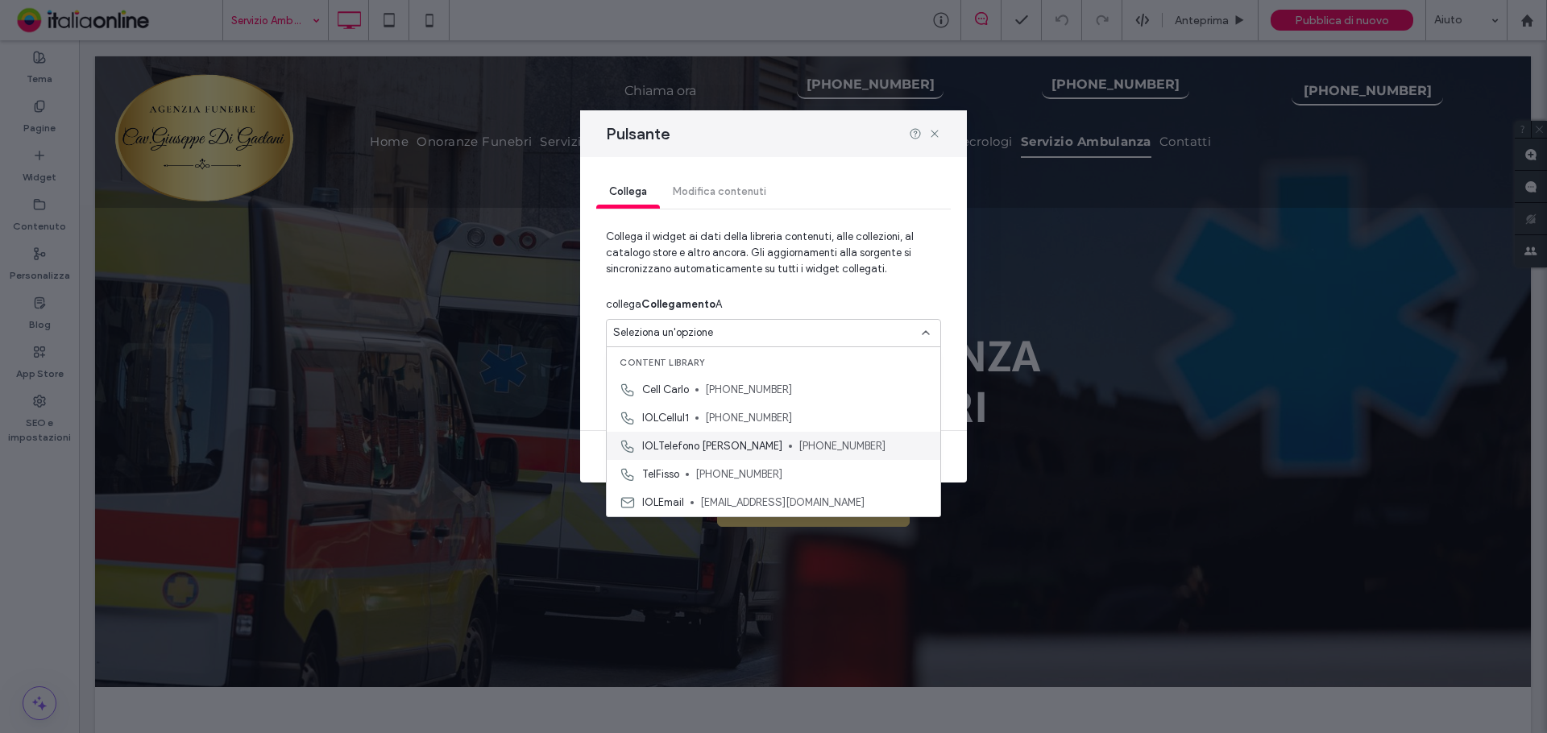
click at [745, 454] on span "IOLTelefono Giuseppe" at bounding box center [712, 446] width 140 height 16
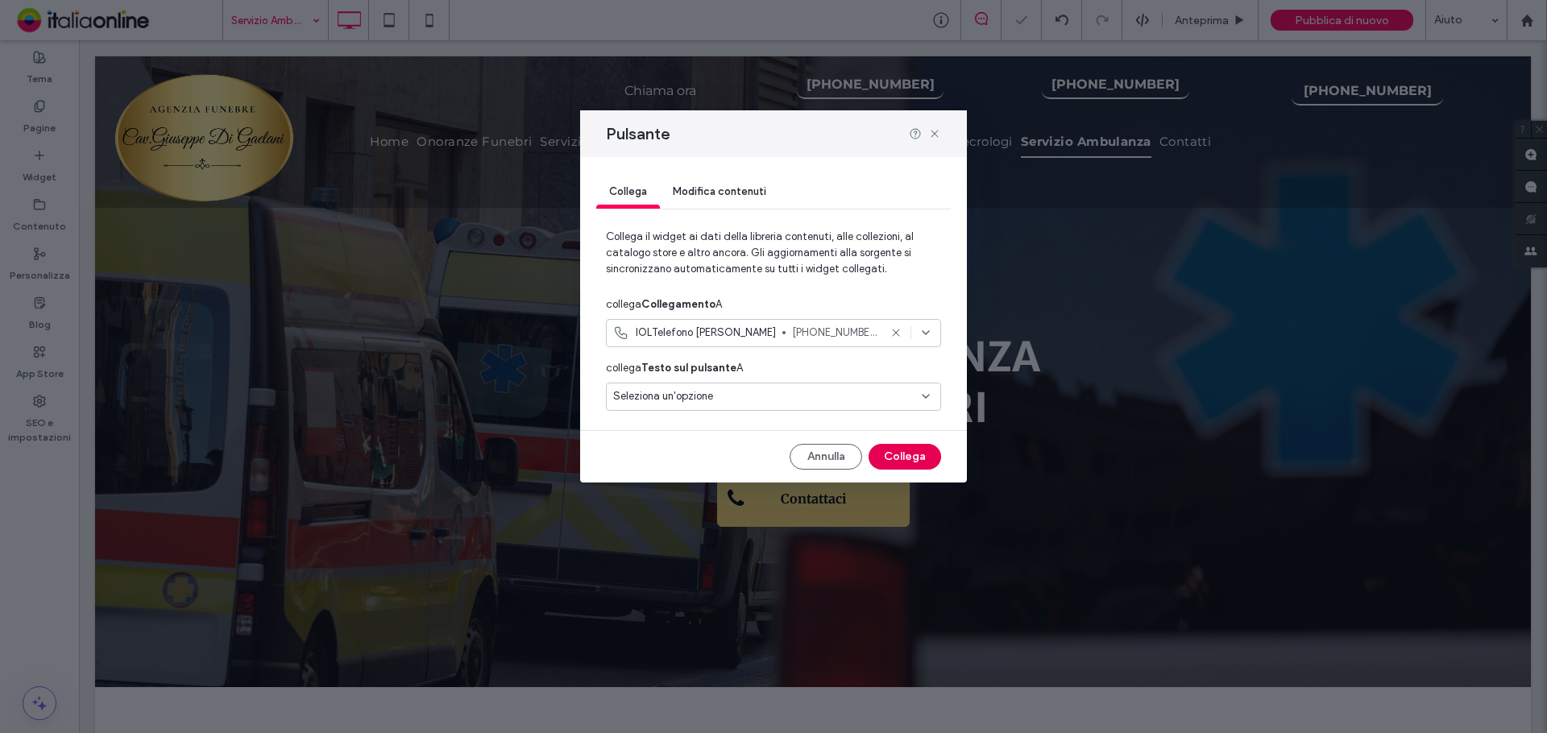
click at [895, 459] on button "Collega" at bounding box center [905, 457] width 73 height 26
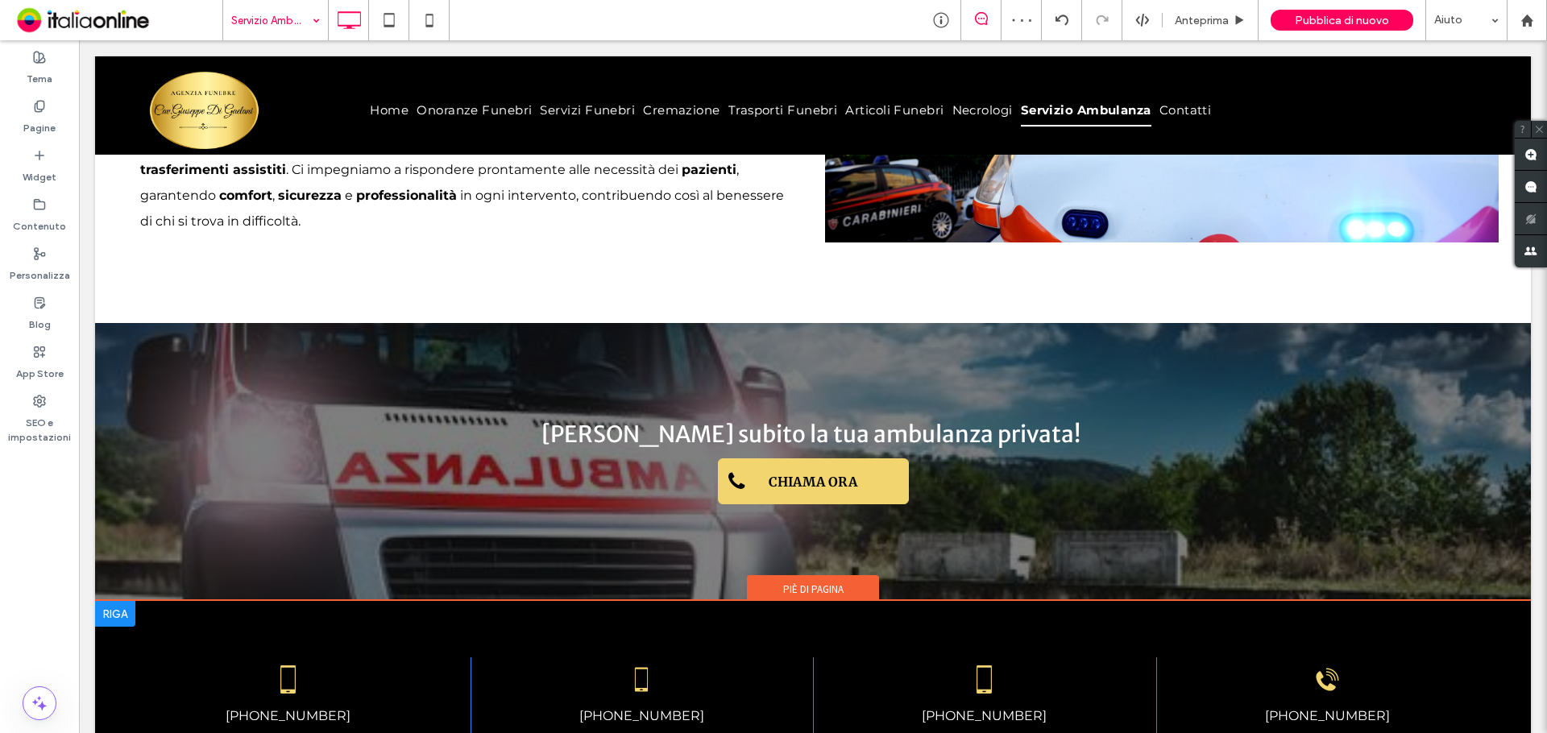
scroll to position [1692, 0]
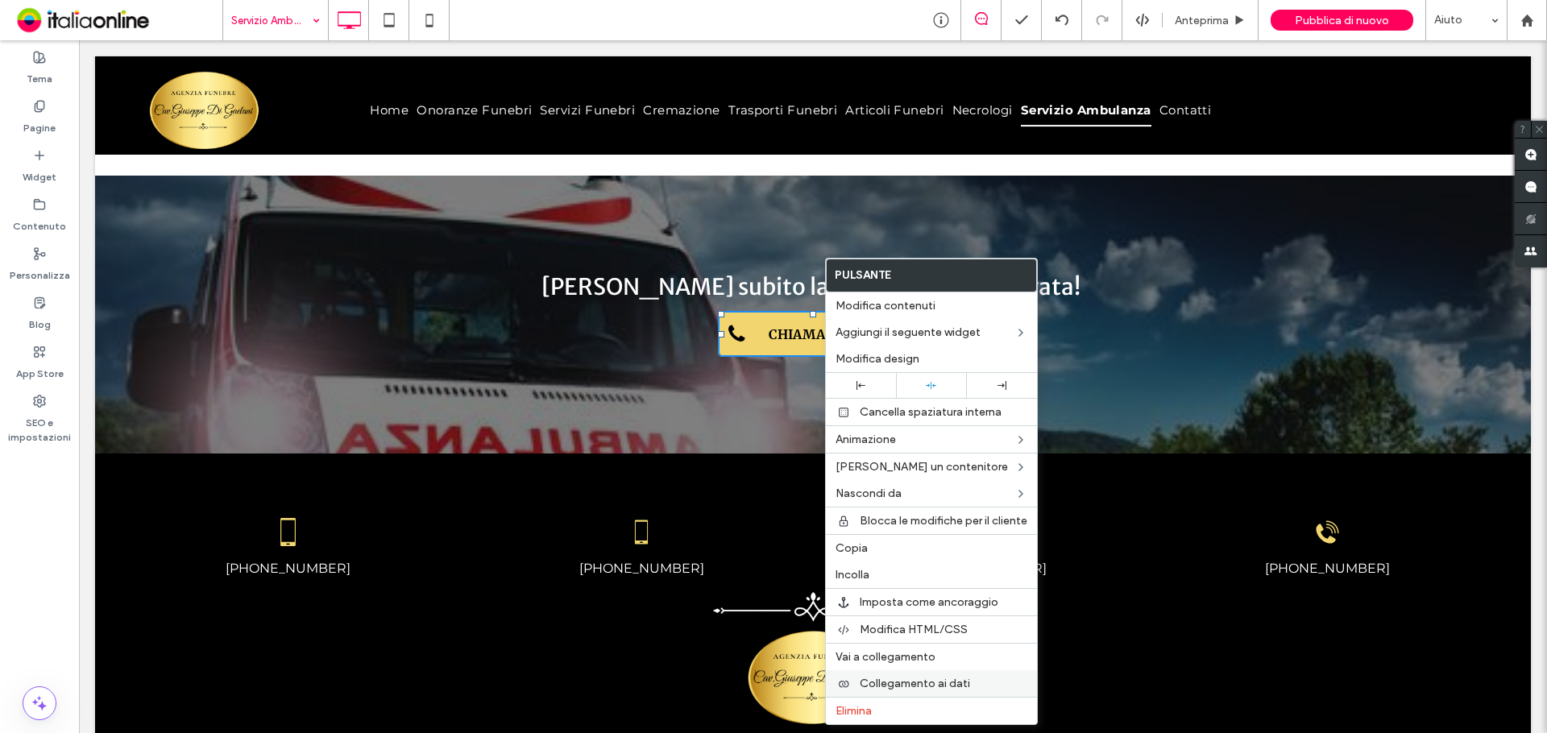
click at [948, 681] on span "Collegamento ai dati" at bounding box center [915, 684] width 110 height 14
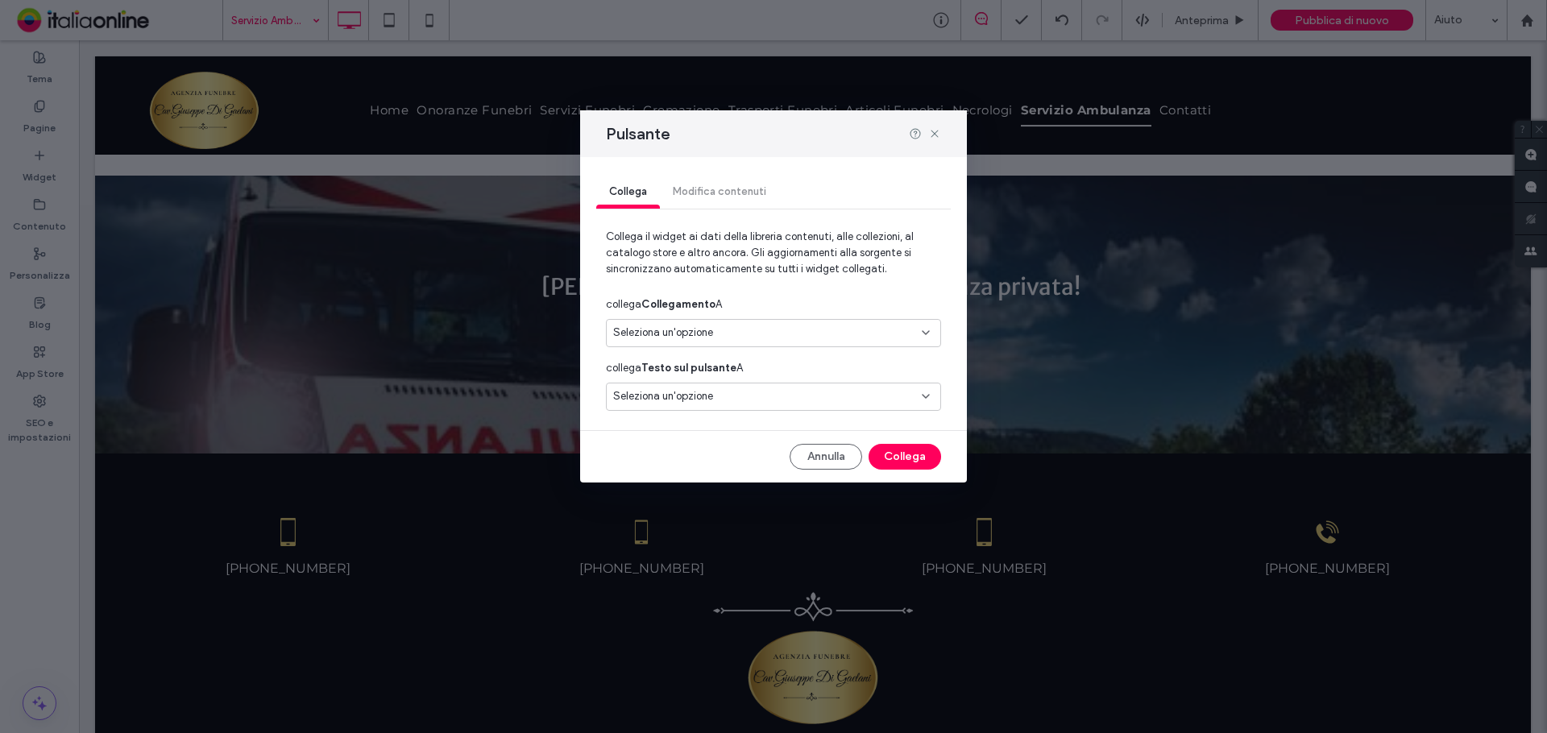
click at [766, 327] on div "Seleziona un'opzione" at bounding box center [763, 333] width 301 height 16
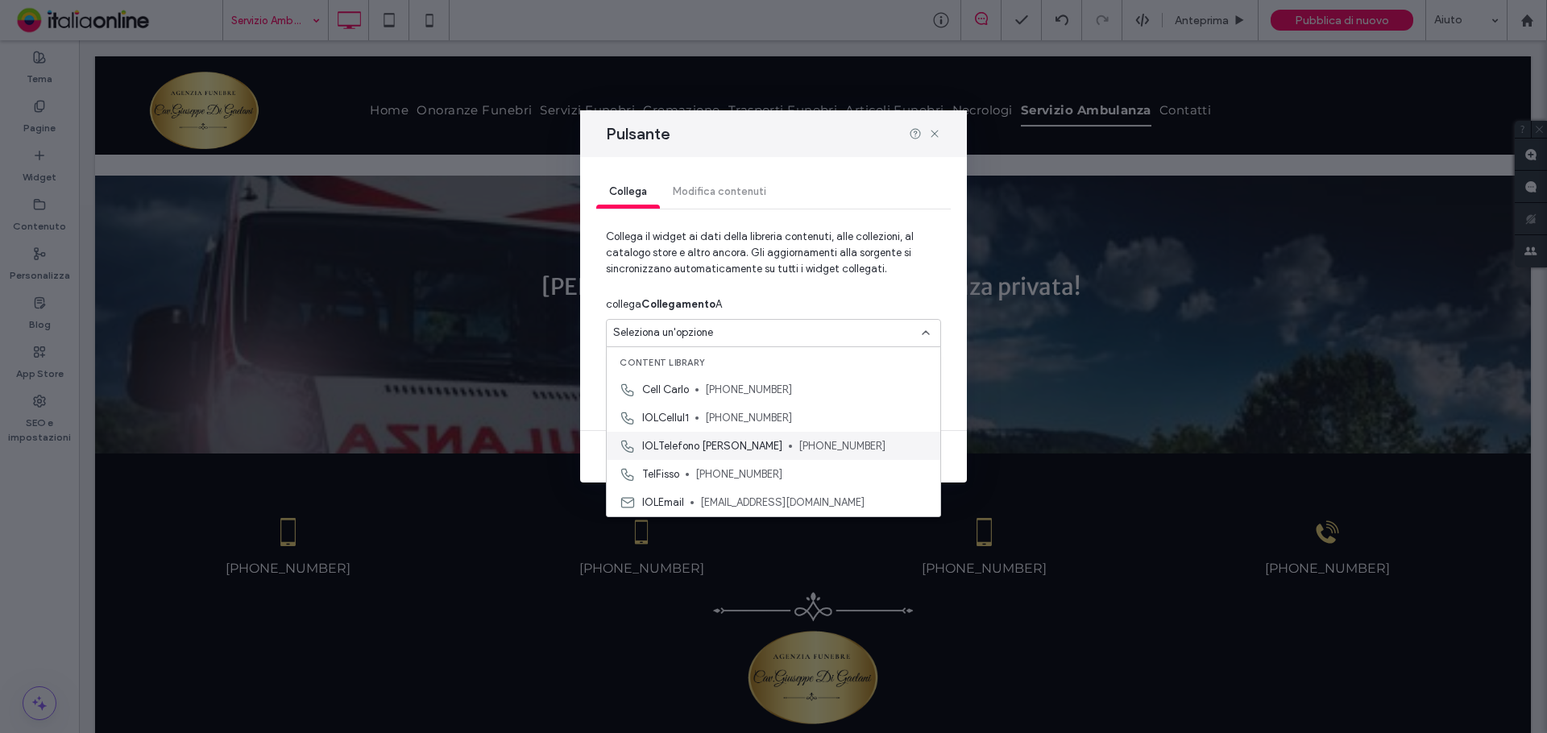
drag, startPoint x: 780, startPoint y: 450, endPoint x: 795, endPoint y: 451, distance: 14.6
click at [799, 450] on span "[PHONE_NUMBER]" at bounding box center [863, 446] width 129 height 16
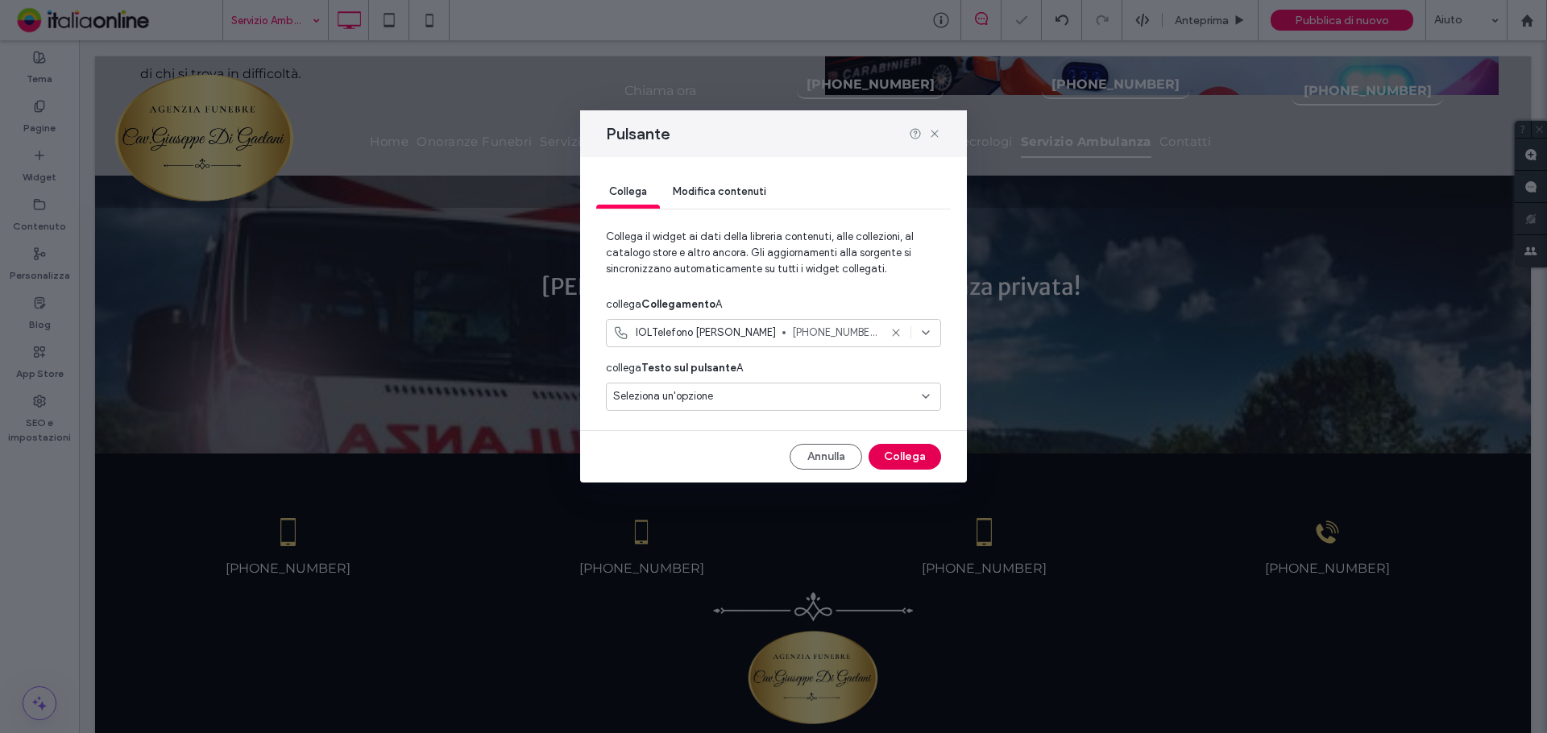
click at [910, 459] on button "Collega" at bounding box center [905, 457] width 73 height 26
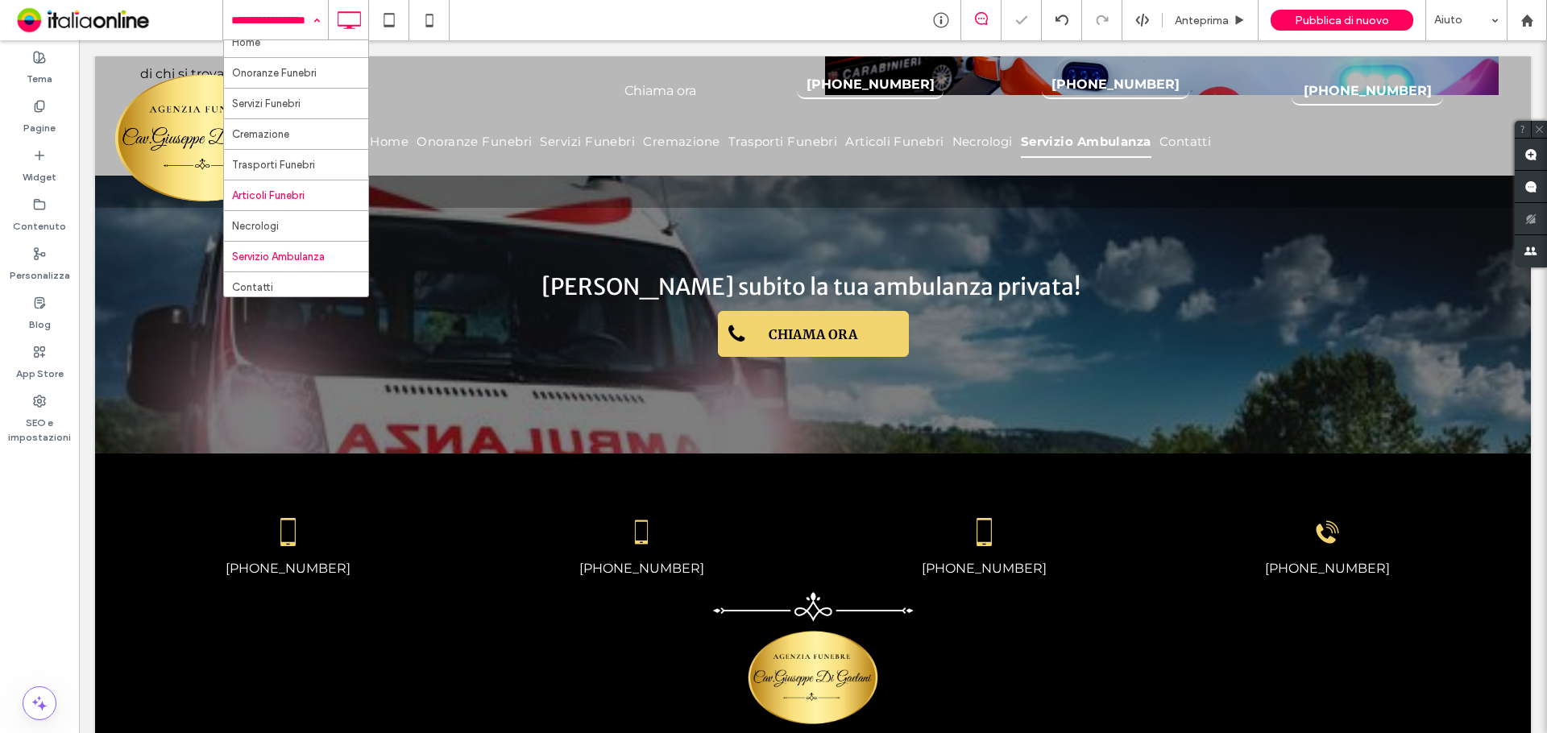
scroll to position [17, 0]
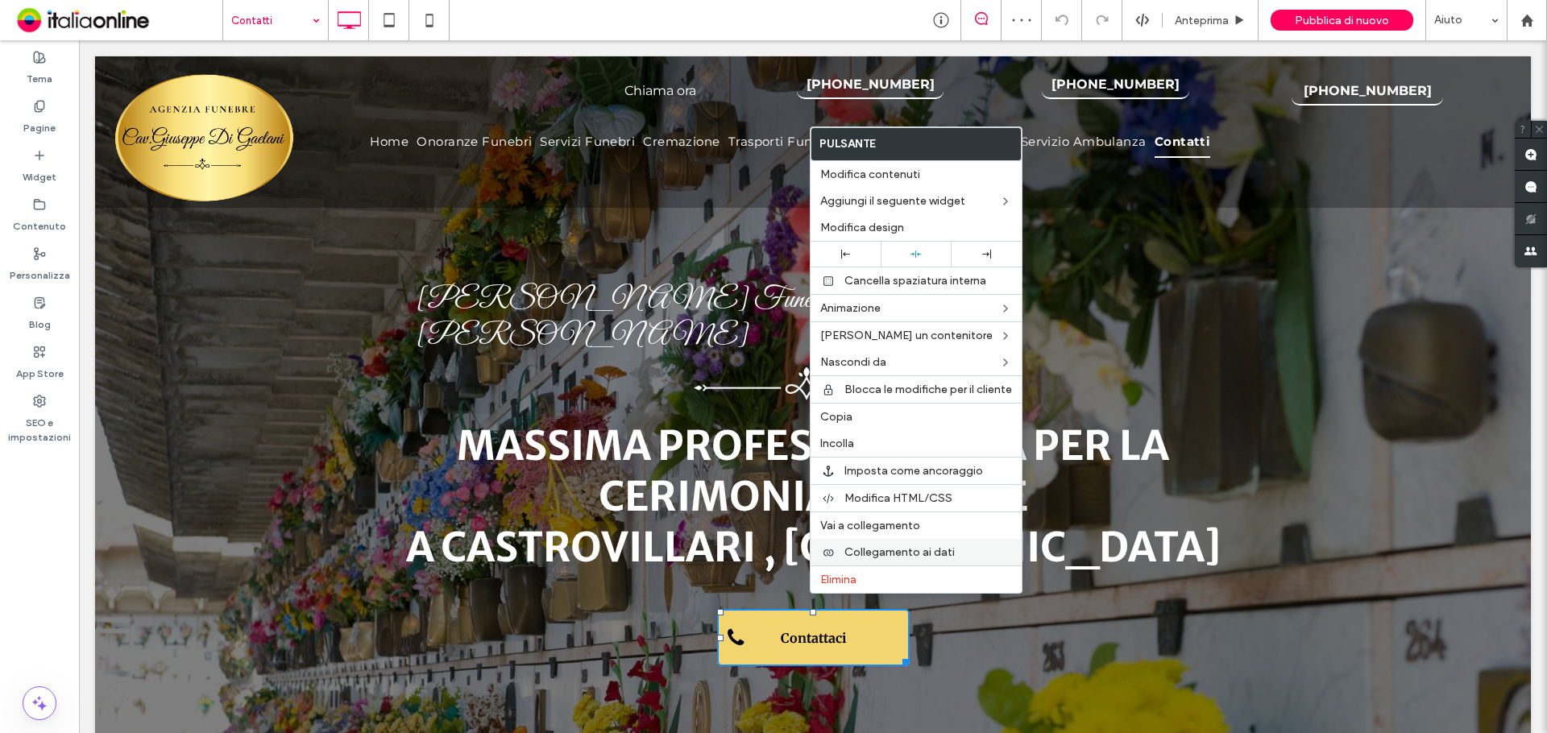
click at [906, 554] on span "Collegamento ai dati" at bounding box center [900, 553] width 110 height 14
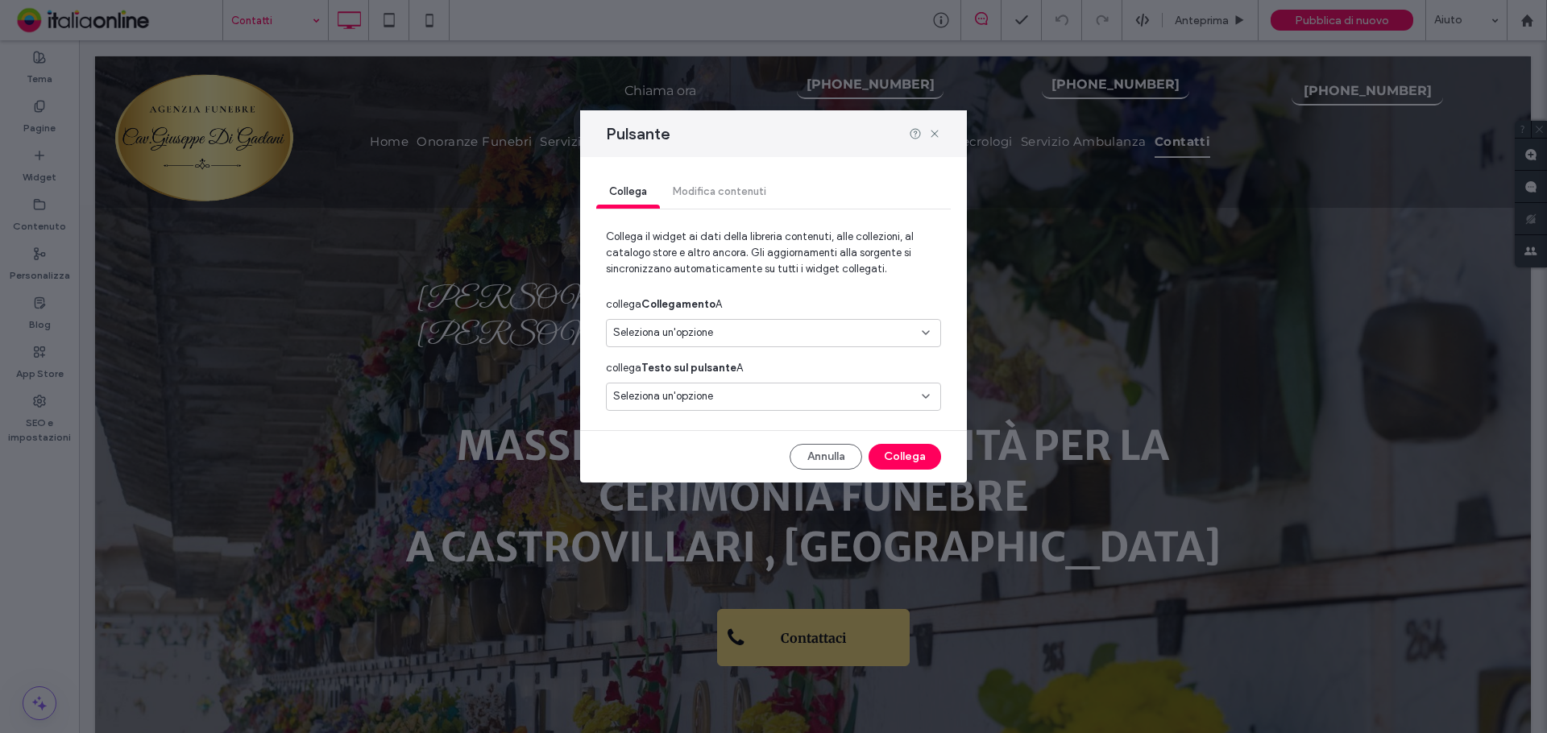
click at [697, 334] on span "Seleziona un'opzione" at bounding box center [663, 333] width 100 height 16
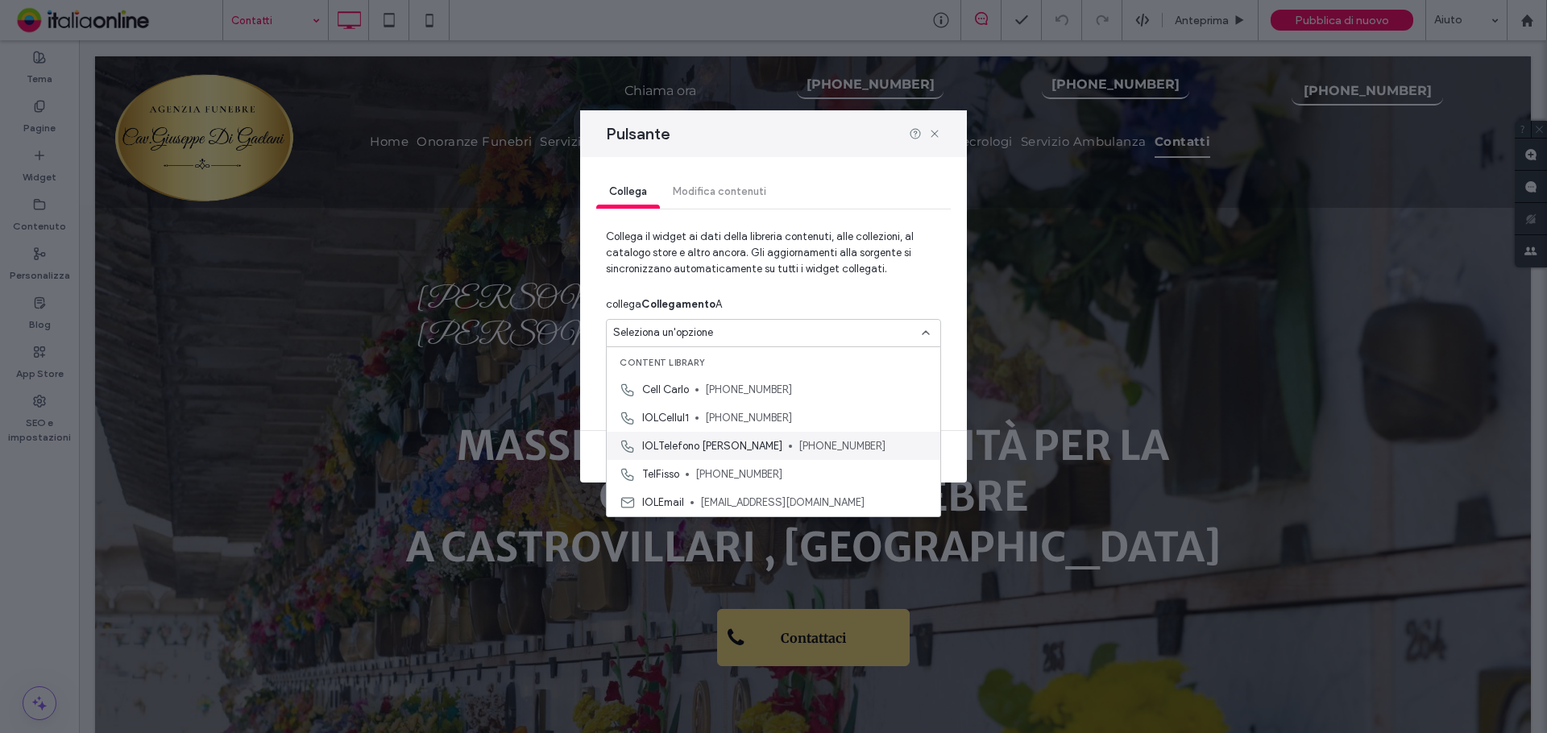
click at [721, 443] on span "IOLTelefono Giuseppe" at bounding box center [712, 446] width 140 height 16
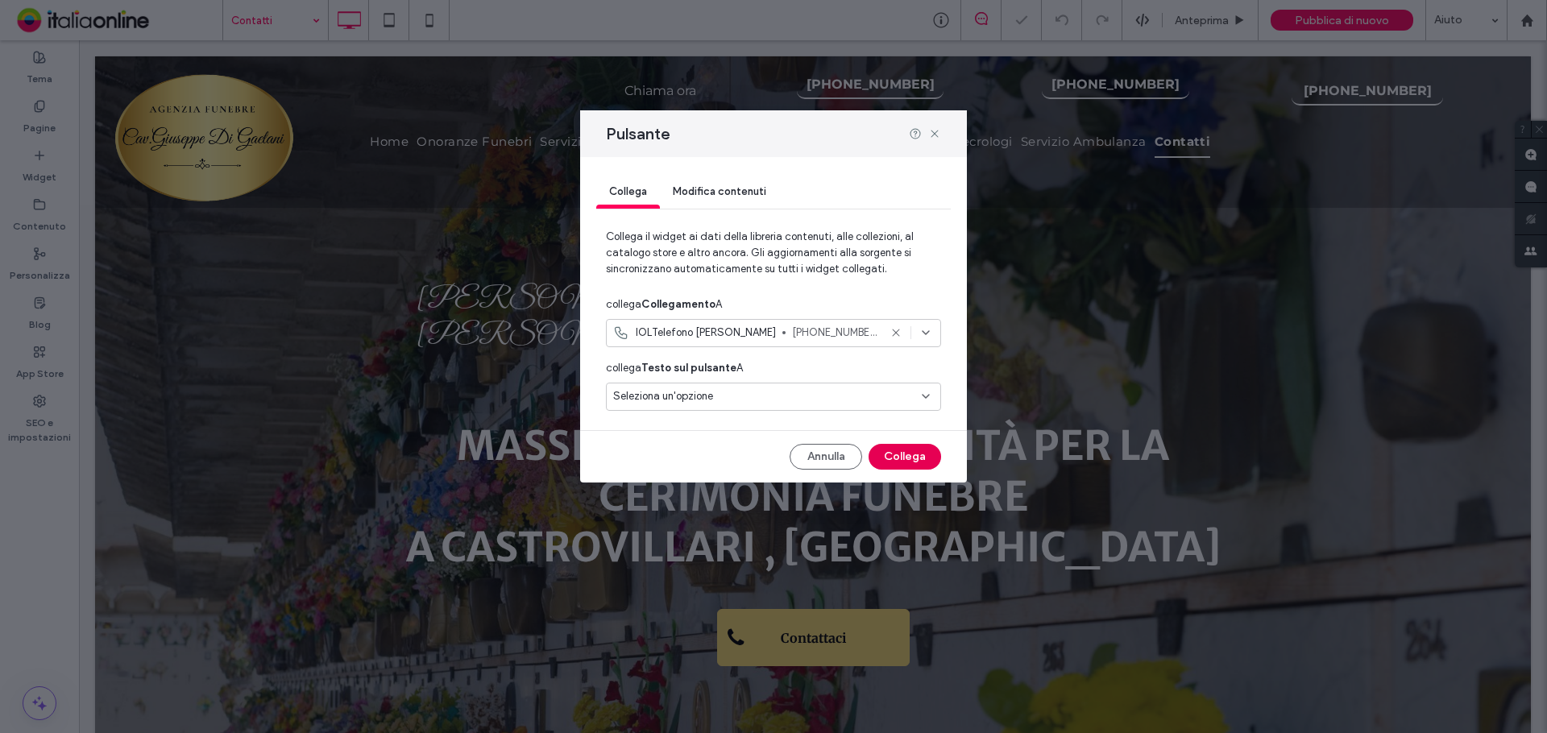
click at [901, 462] on button "Collega" at bounding box center [905, 457] width 73 height 26
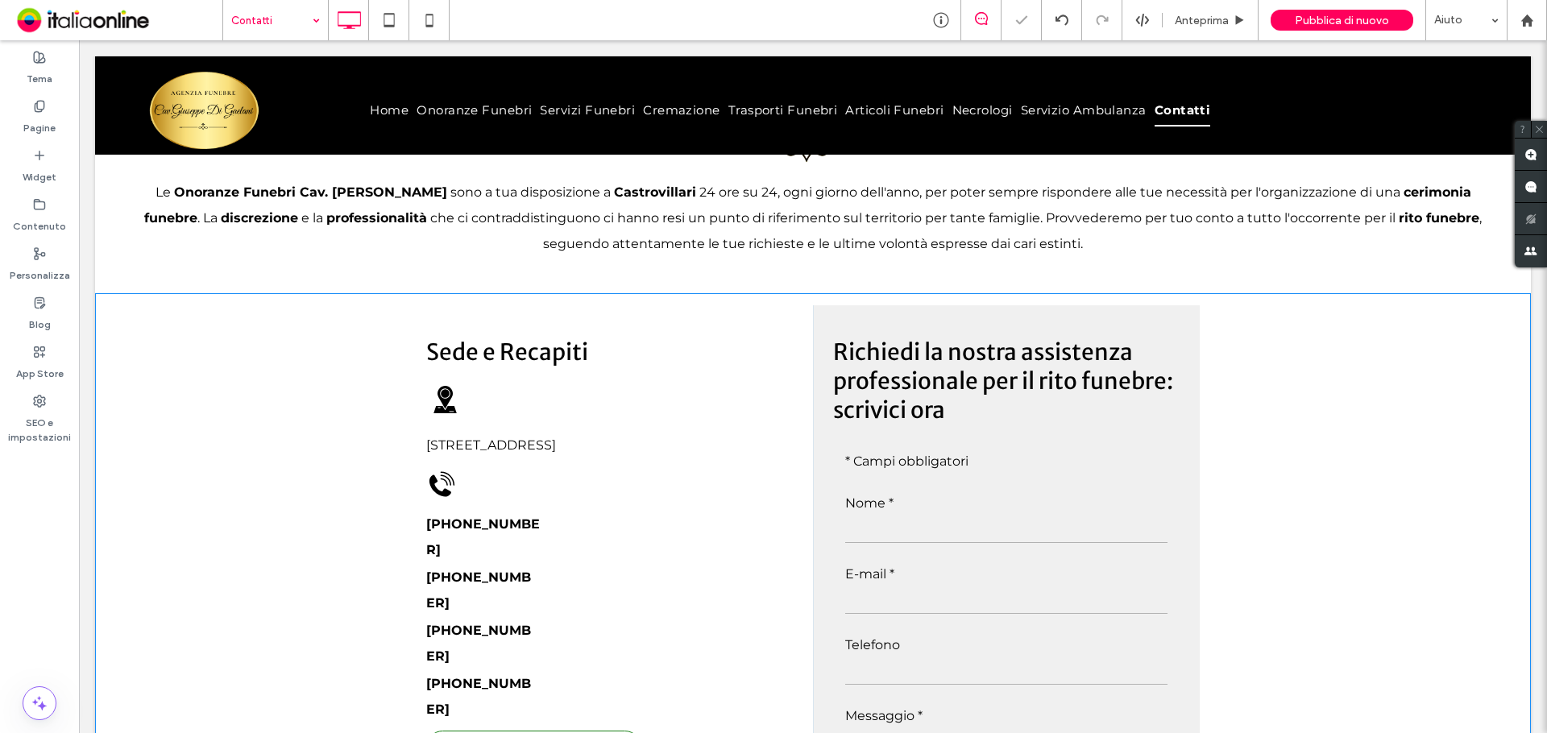
scroll to position [806, 0]
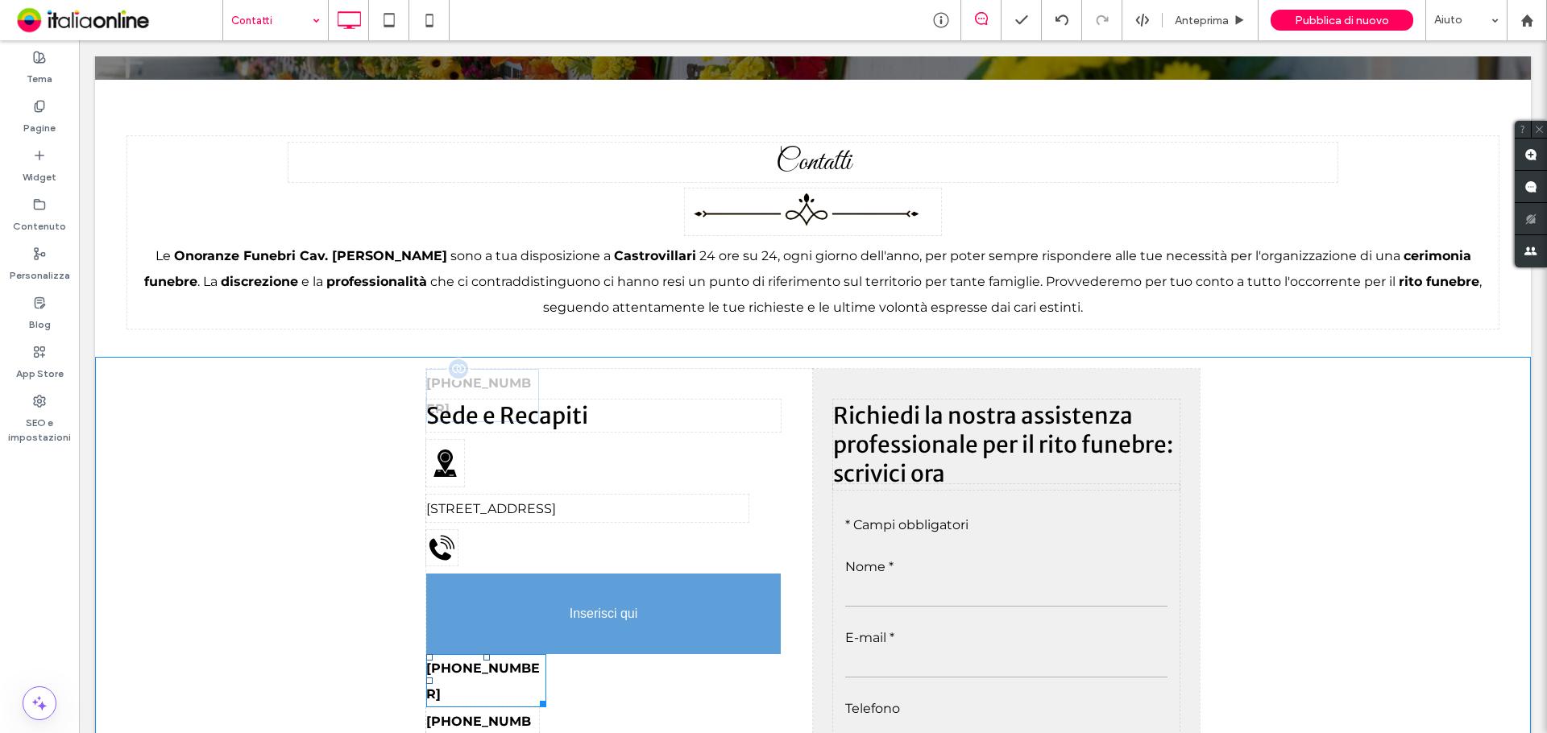
drag, startPoint x: 505, startPoint y: 474, endPoint x: 501, endPoint y: 546, distance: 71.8
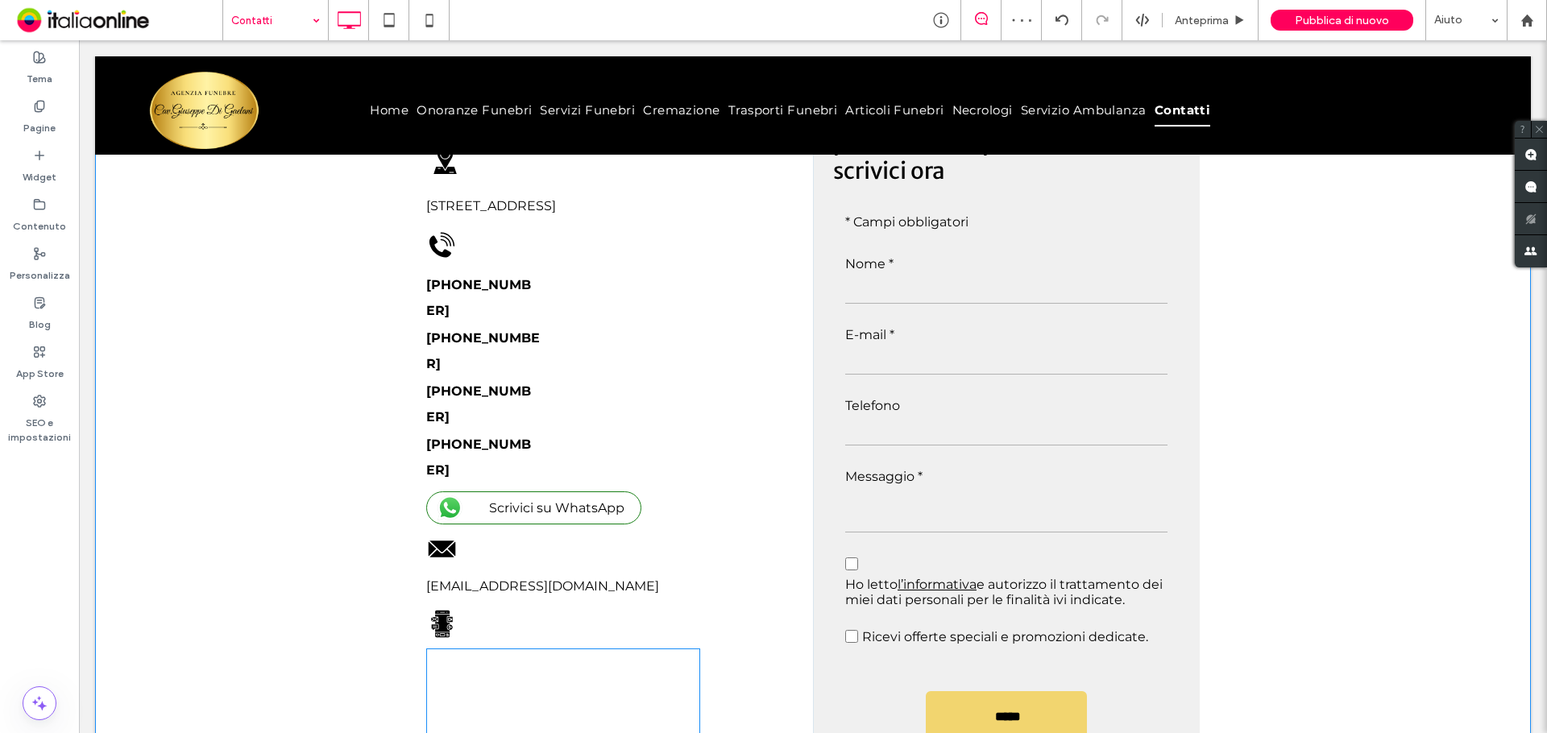
scroll to position [1048, 0]
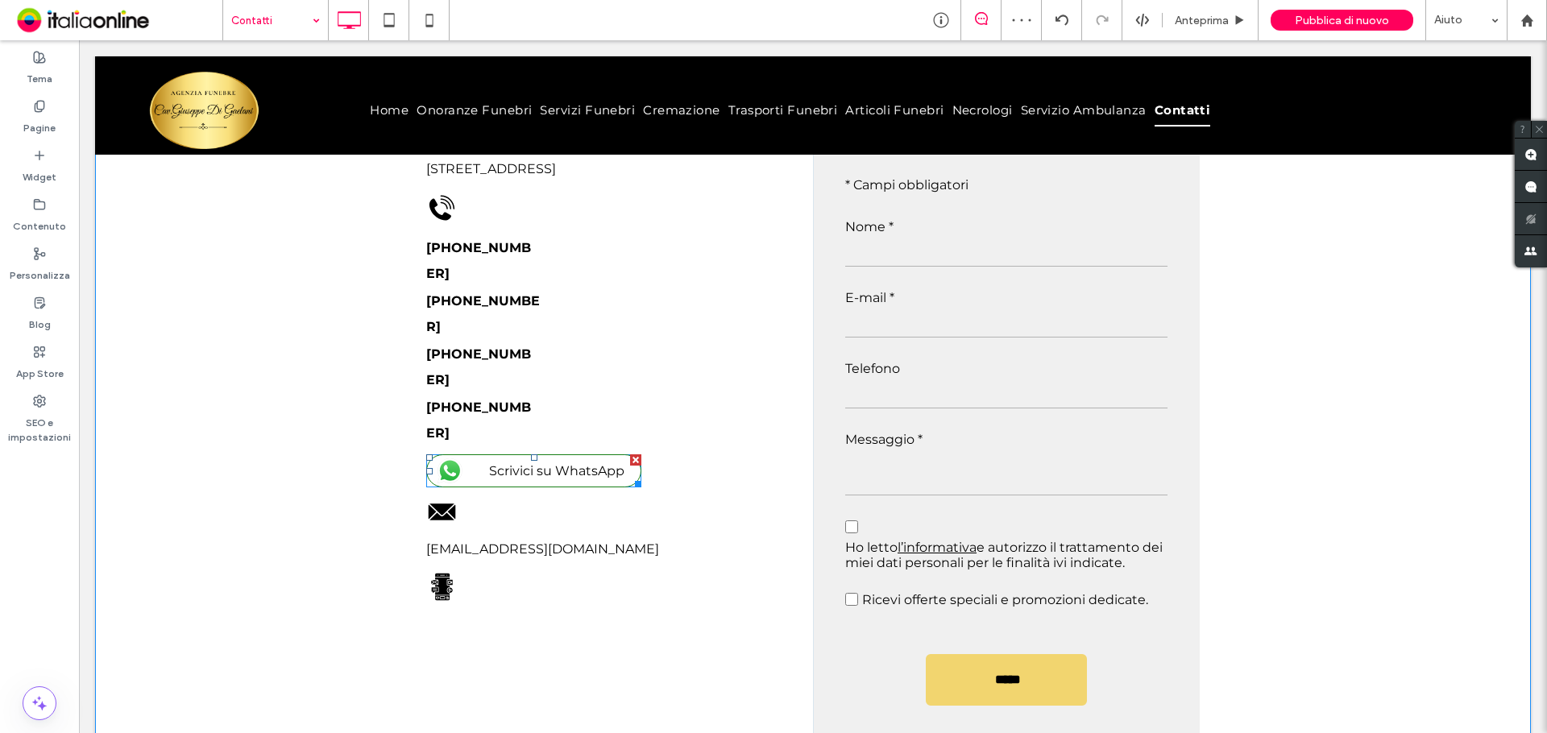
click at [518, 455] on span "Scrivici su WhatsApp" at bounding box center [558, 470] width 171 height 31
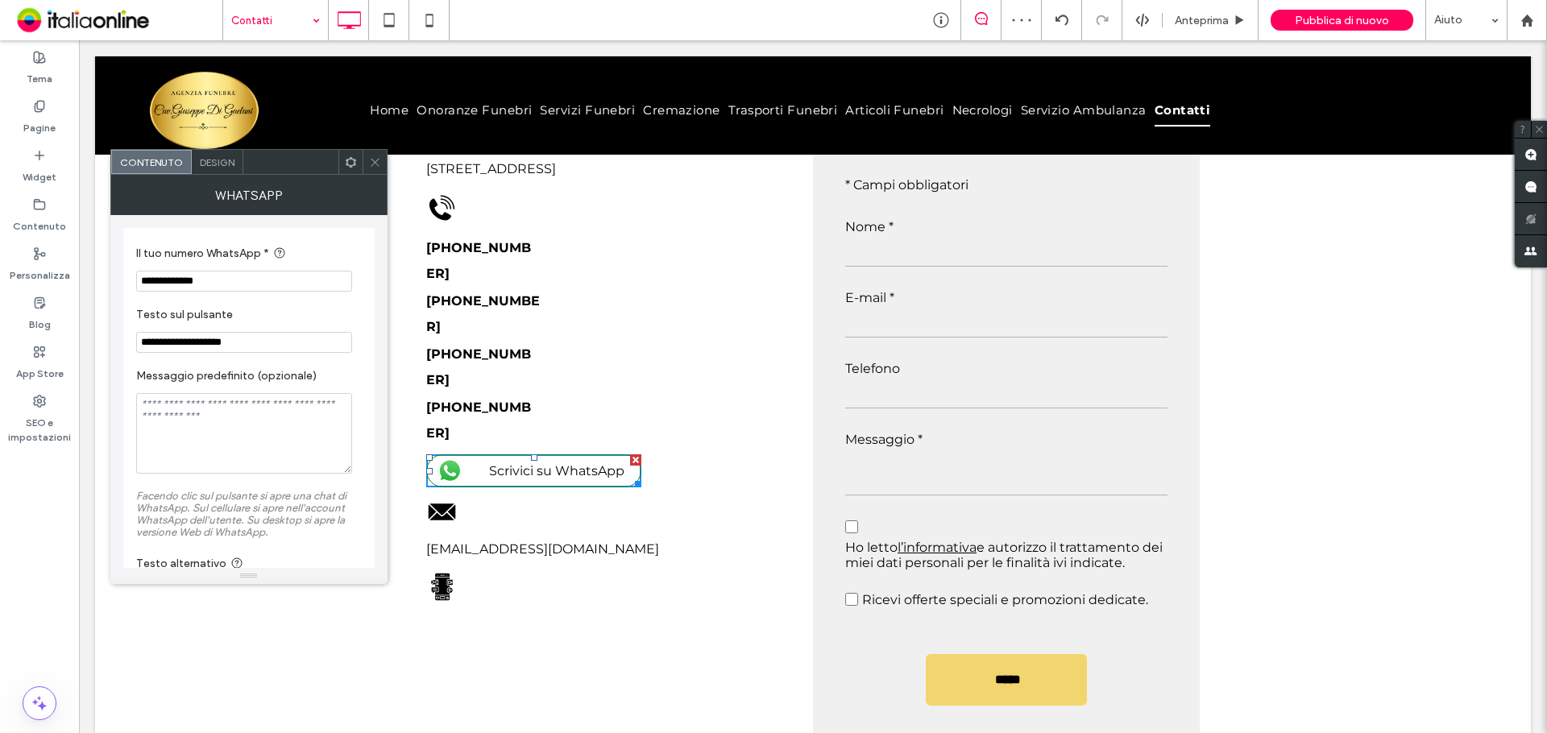
click at [376, 152] on span at bounding box center [375, 162] width 12 height 24
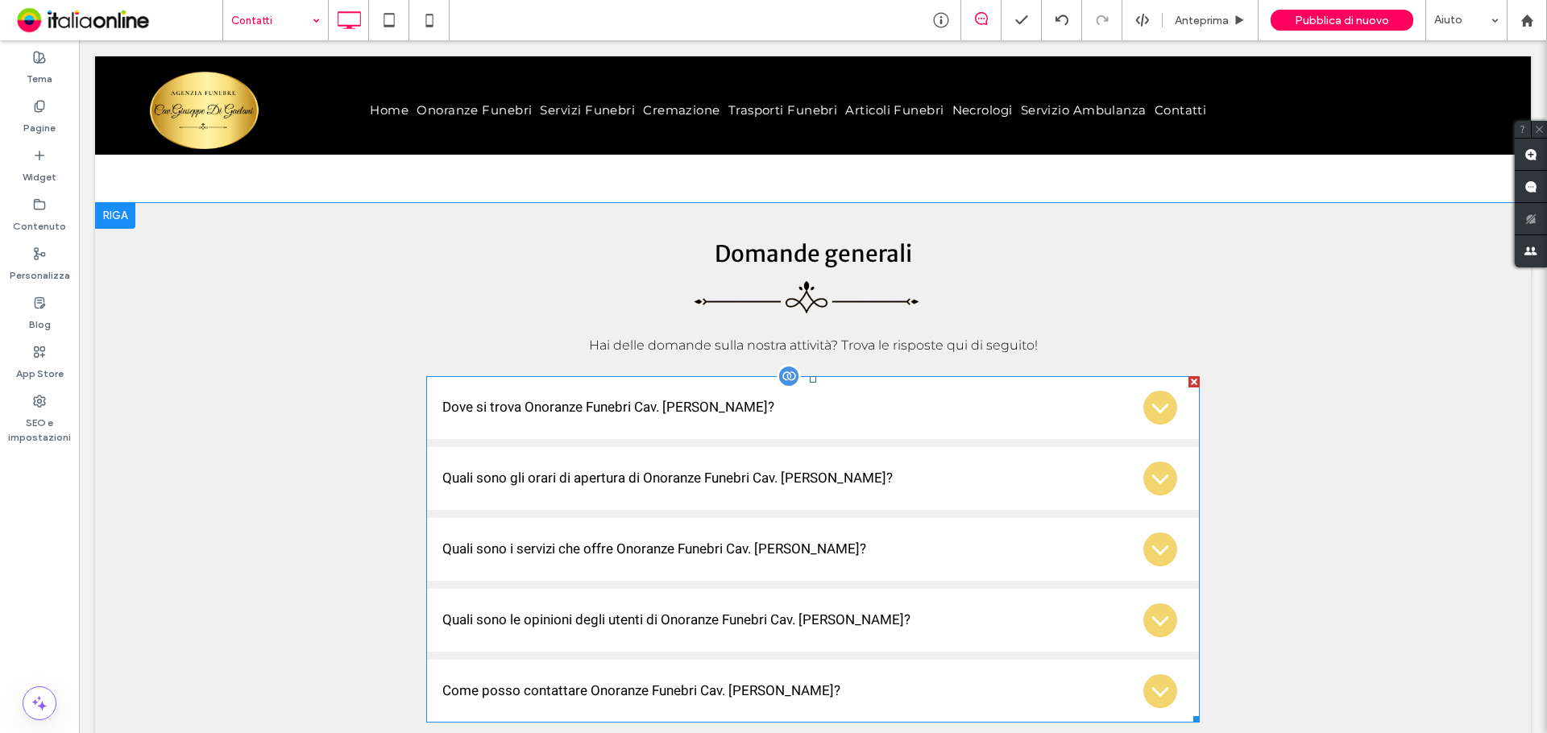
scroll to position [2570, 0]
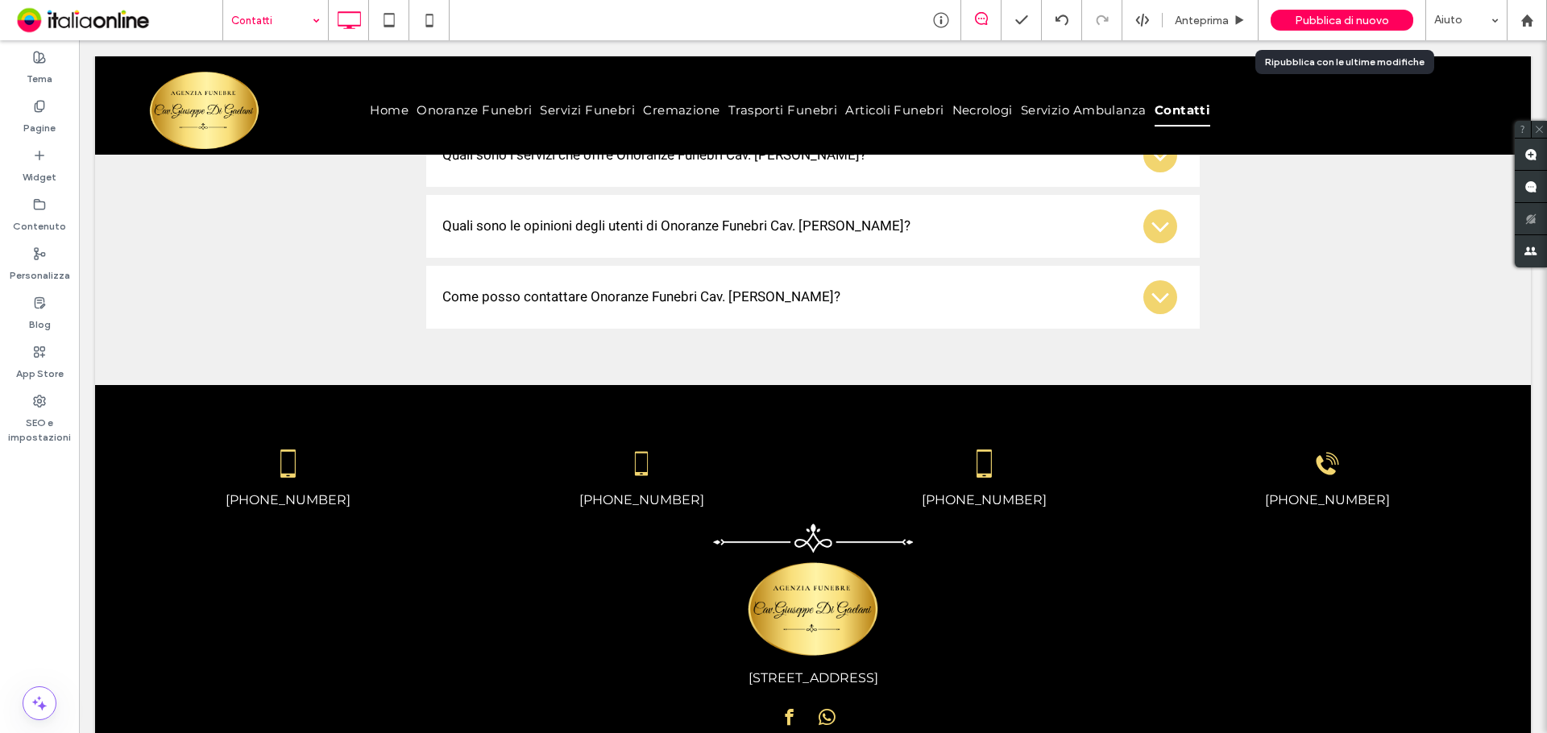
click at [1373, 21] on span "Pubblica di nuovo" at bounding box center [1342, 21] width 94 height 14
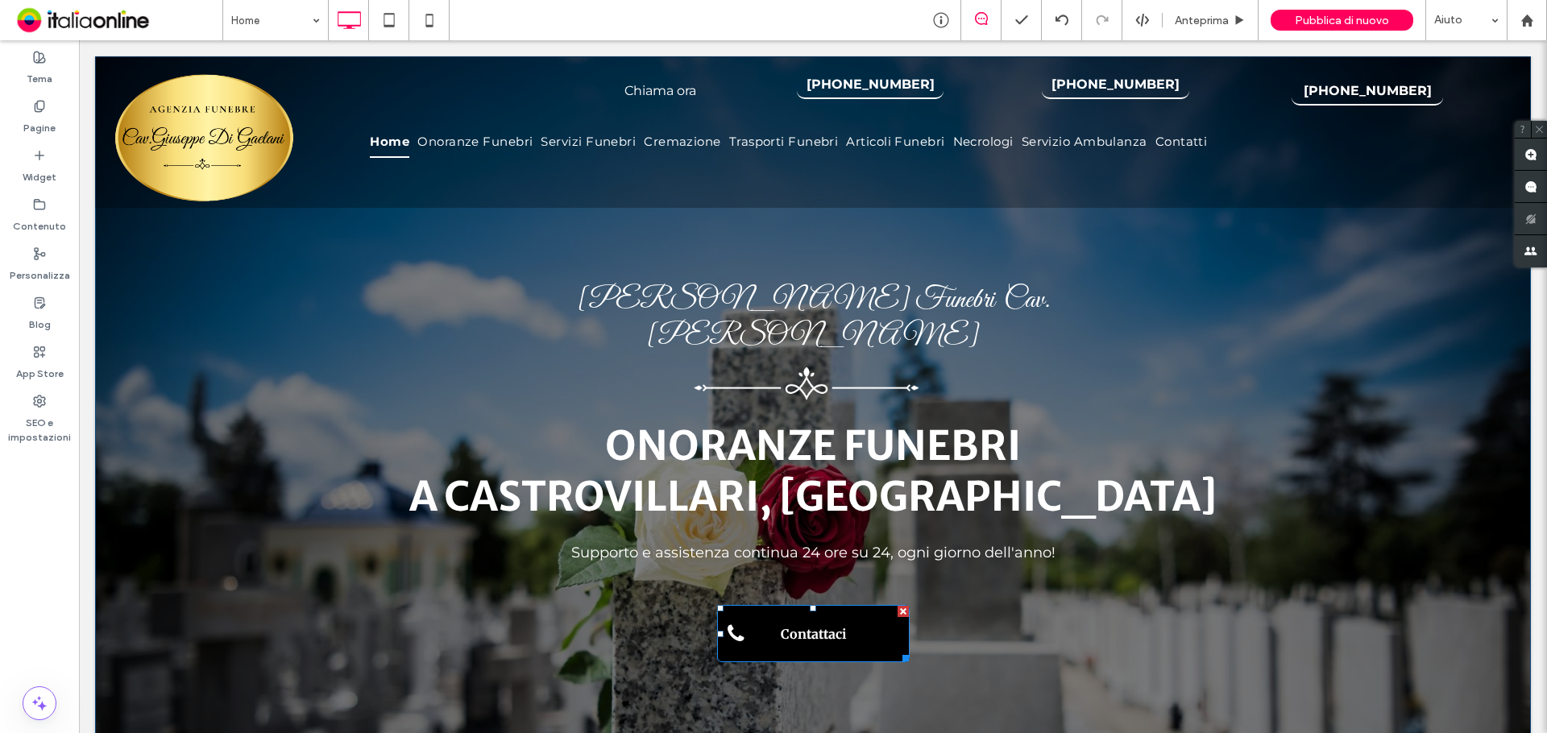
click at [849, 605] on link "Contattaci" at bounding box center [813, 633] width 193 height 57
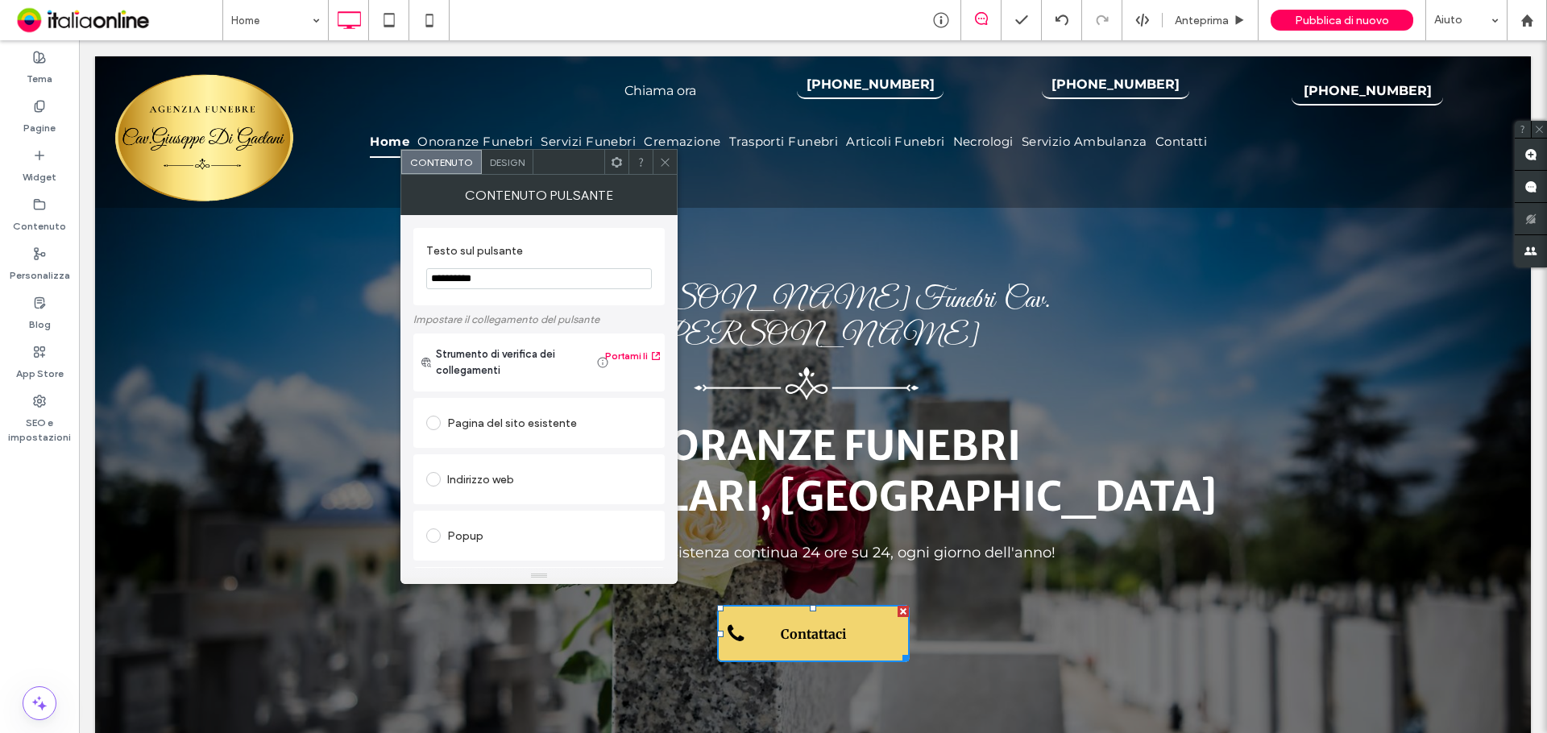
drag, startPoint x: 667, startPoint y: 158, endPoint x: 671, endPoint y: 197, distance: 39.7
click at [667, 158] on icon at bounding box center [665, 162] width 12 height 12
